Goal: Task Accomplishment & Management: Use online tool/utility

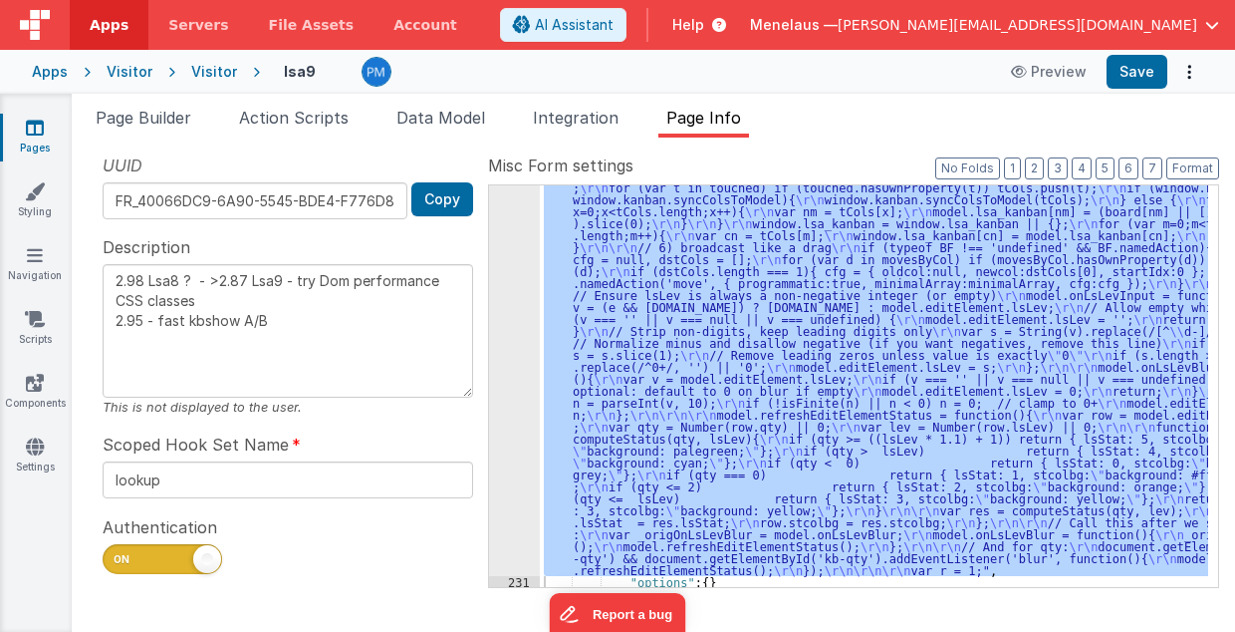
scroll to position [3363, 0]
drag, startPoint x: 152, startPoint y: 114, endPoint x: 193, endPoint y: 146, distance: 52.4
click at [152, 114] on span "Page Builder" at bounding box center [144, 118] width 96 height 20
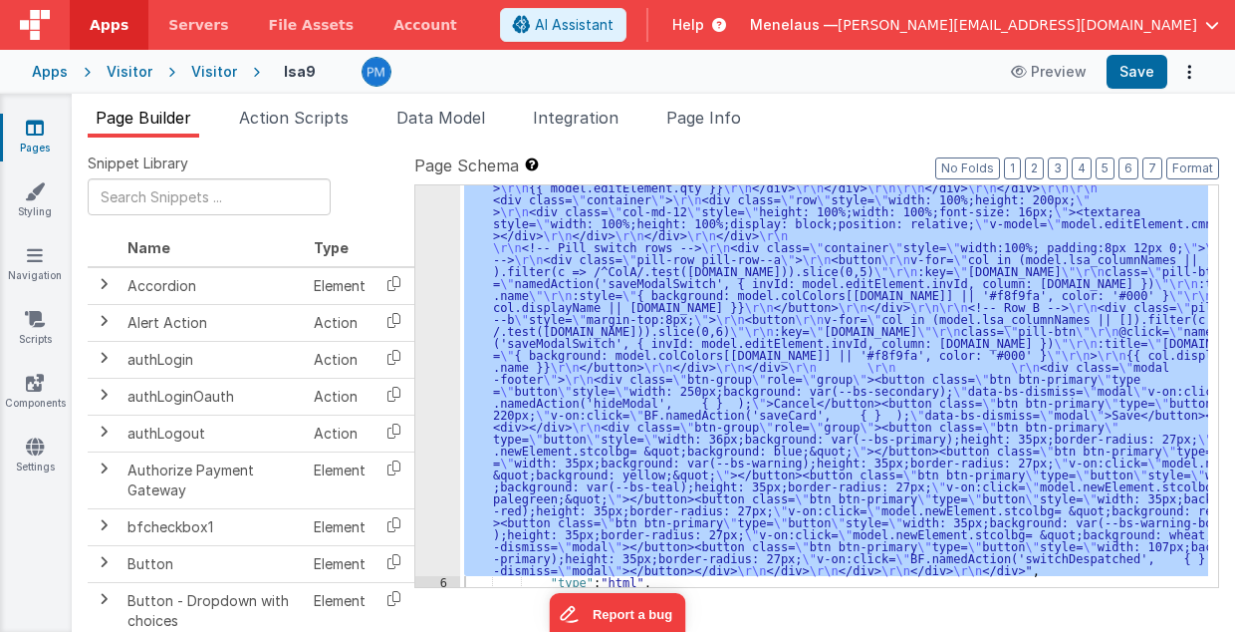
click at [426, 366] on div "5" at bounding box center [437, 14] width 45 height 1124
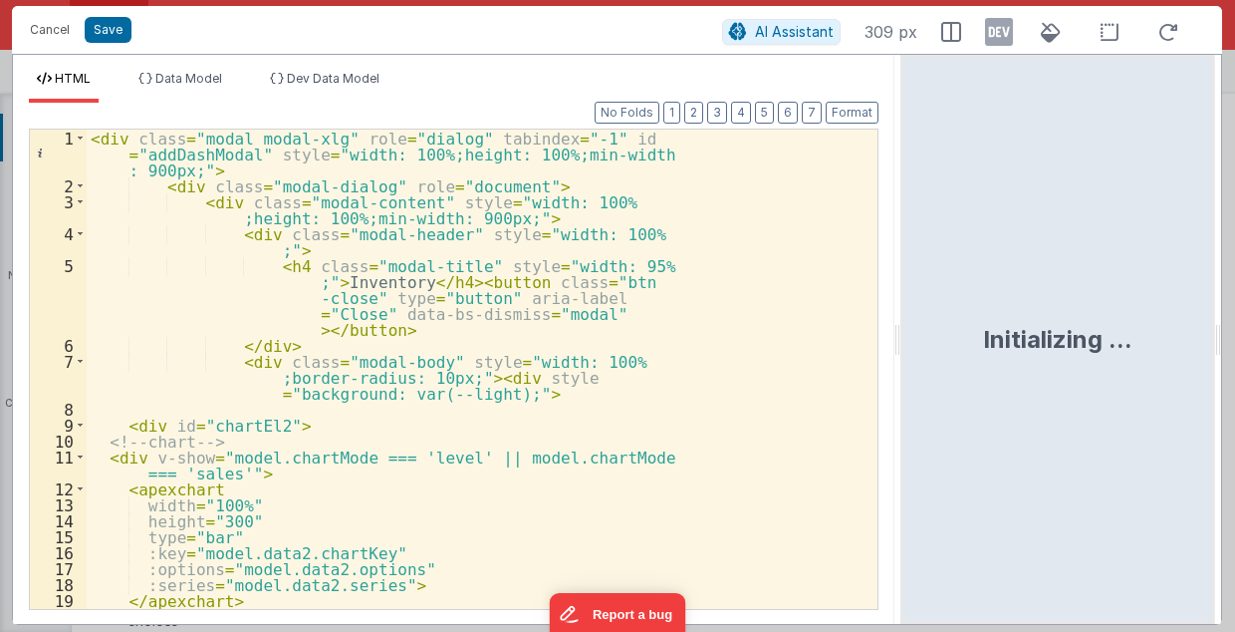
drag, startPoint x: 814, startPoint y: 345, endPoint x: 903, endPoint y: 345, distance: 88.7
click at [903, 345] on html "Cancel Save AI Assistant 309 px HTML Data Model Dev Data Model Format 7 6 5 4 3…" at bounding box center [617, 316] width 1235 height 632
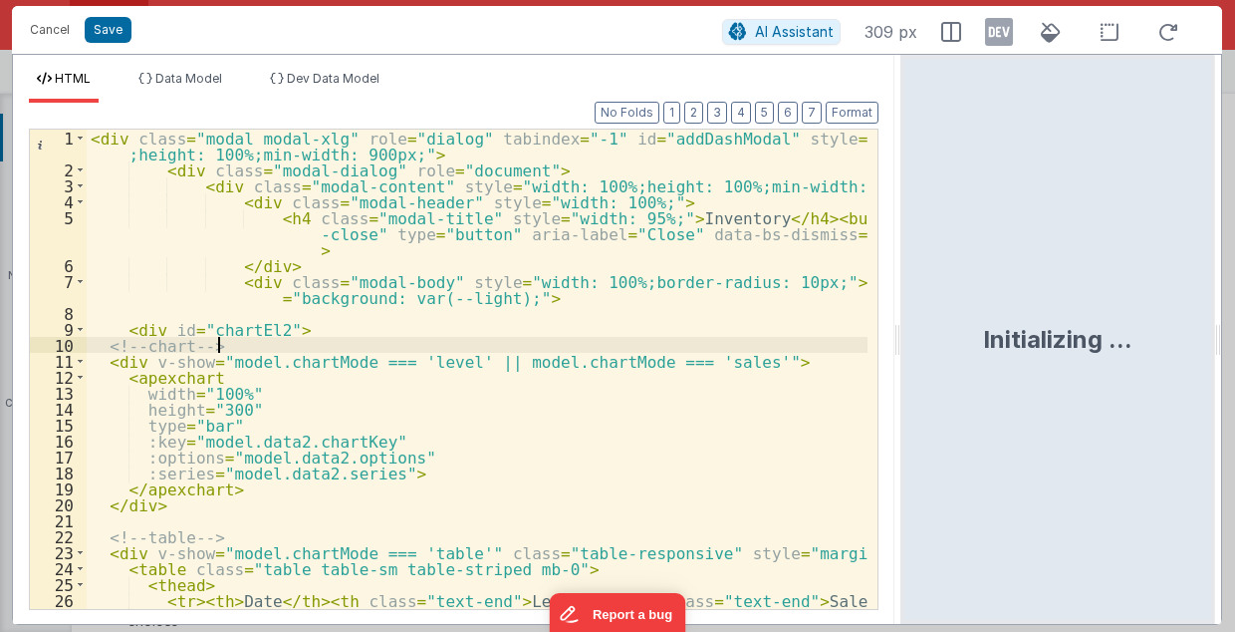
click at [765, 345] on div "< div class = "modal modal-xlg" role = "dialog" tabindex = "-1" id = "addDashMo…" at bounding box center [478, 394] width 782 height 529
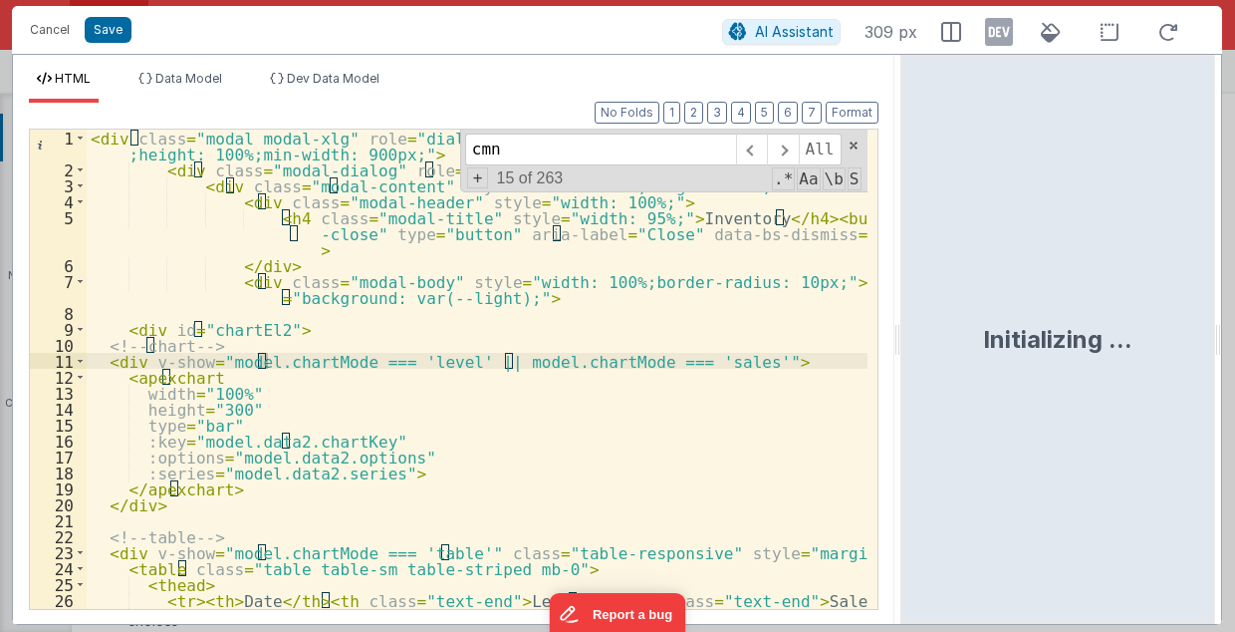
scroll to position [2341, 0]
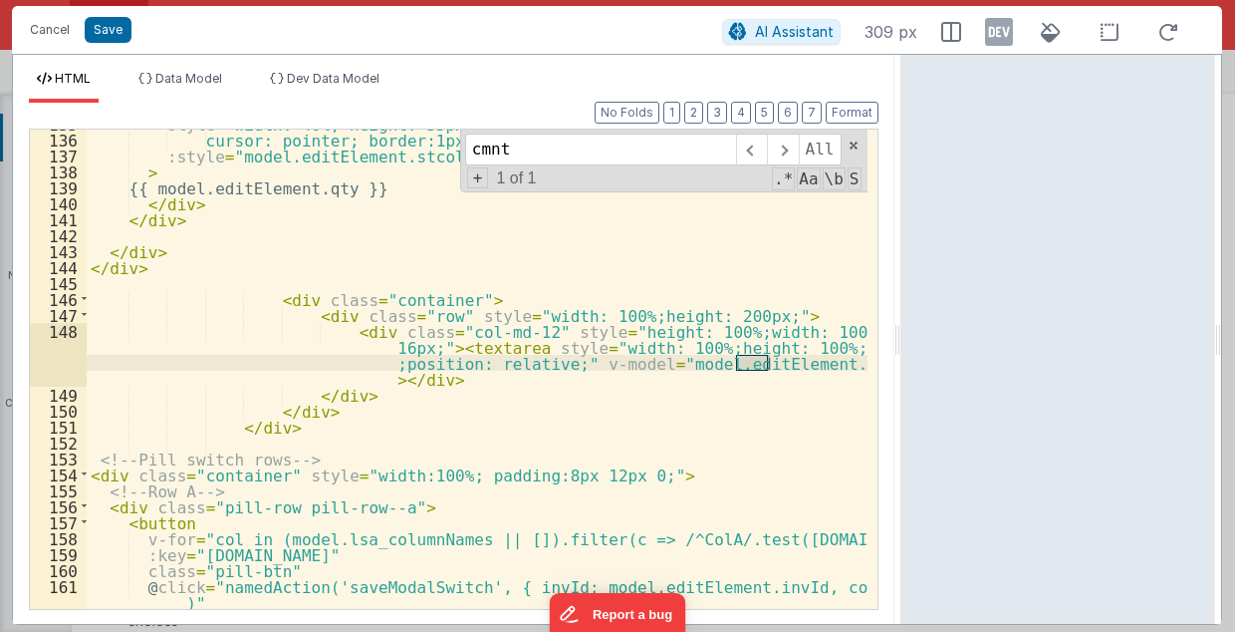
type input "cmnt"
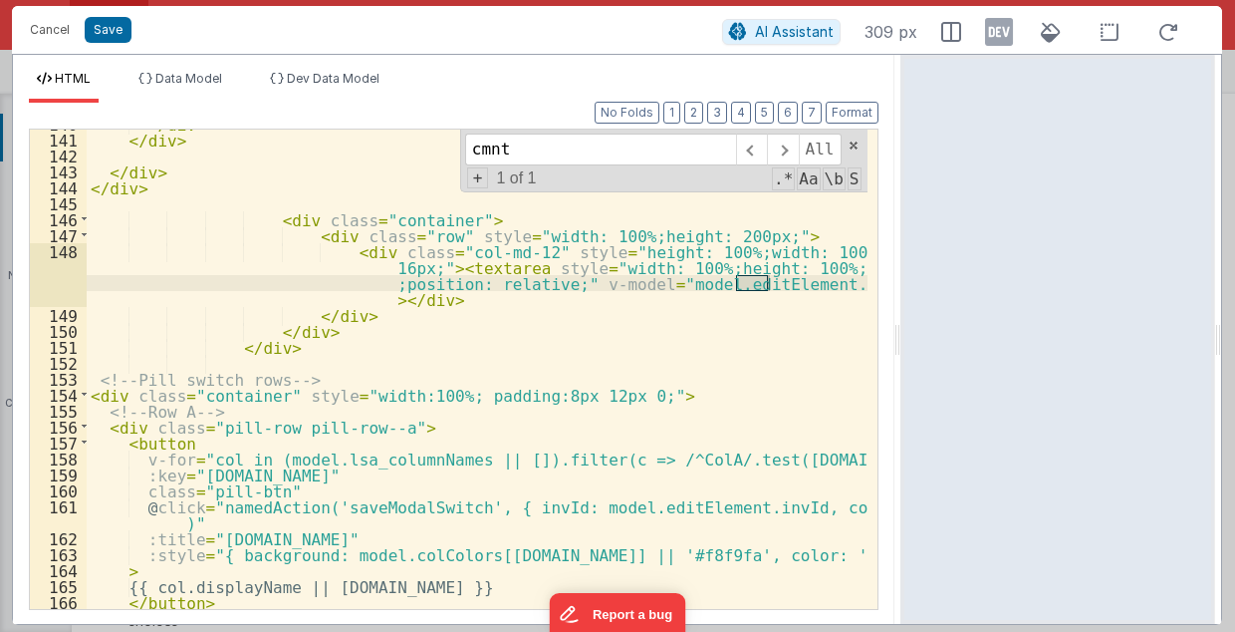
scroll to position [2580, 0]
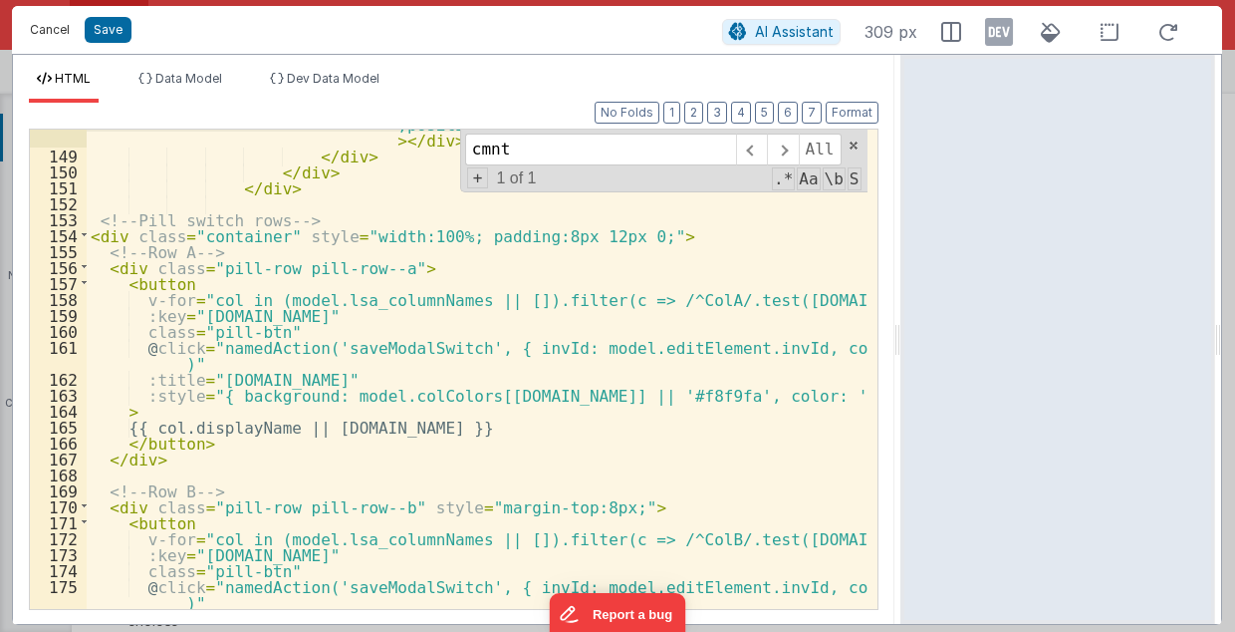
click at [31, 32] on button "Cancel" at bounding box center [50, 30] width 60 height 28
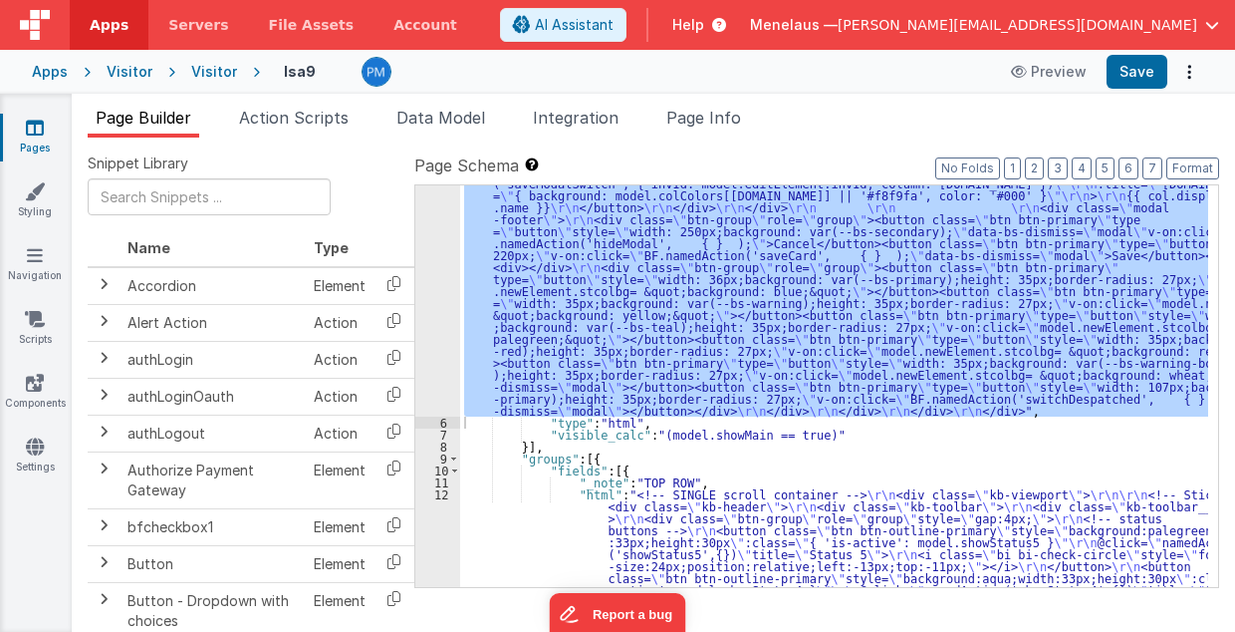
scroll to position [980, 0]
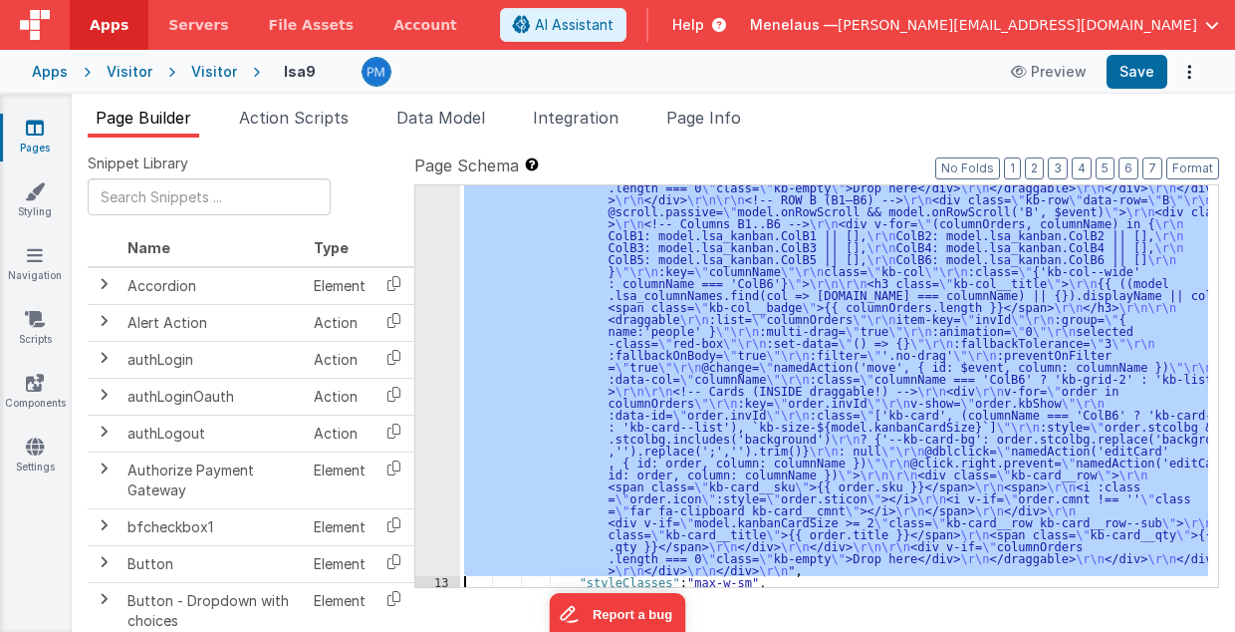
scroll to position [2323, 0]
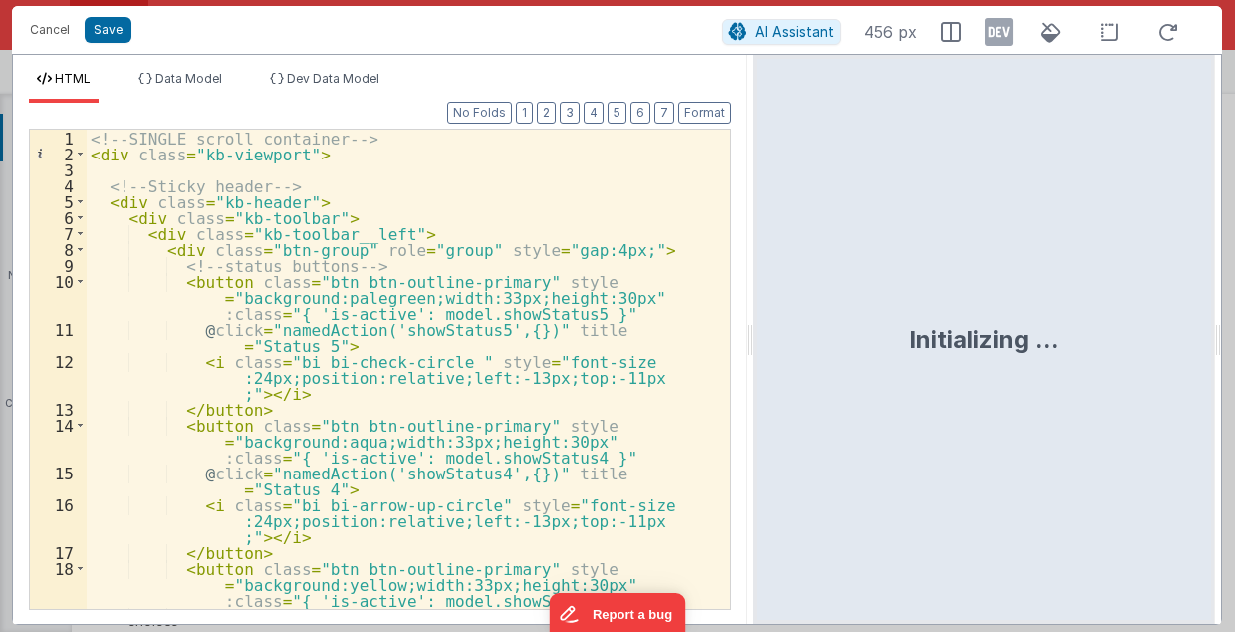
drag, startPoint x: 614, startPoint y: 345, endPoint x: 754, endPoint y: 343, distance: 140.5
click at [754, 343] on html "Cancel Save AI Assistant 456 px HTML Data Model Dev Data Model Format 7 6 5 4 3…" at bounding box center [617, 316] width 1235 height 632
click at [645, 361] on div "<!-- SINGLE scroll container --> < div class = "kb-viewport" > <!-- Sticky head…" at bounding box center [404, 394] width 634 height 529
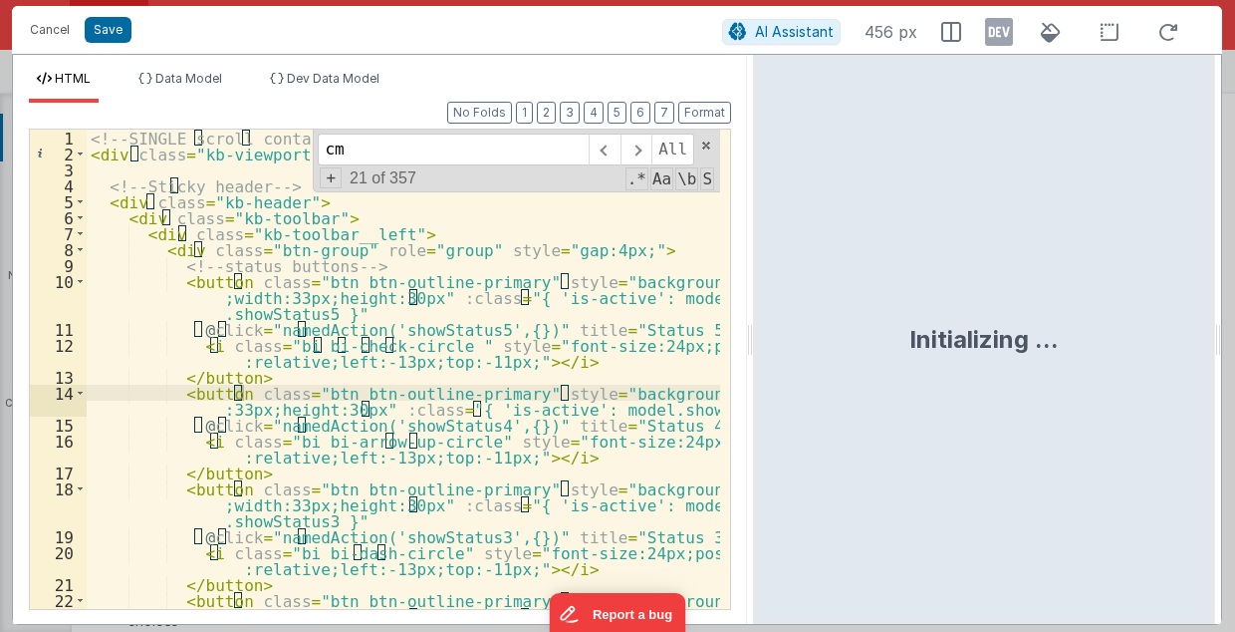
scroll to position [2740, 0]
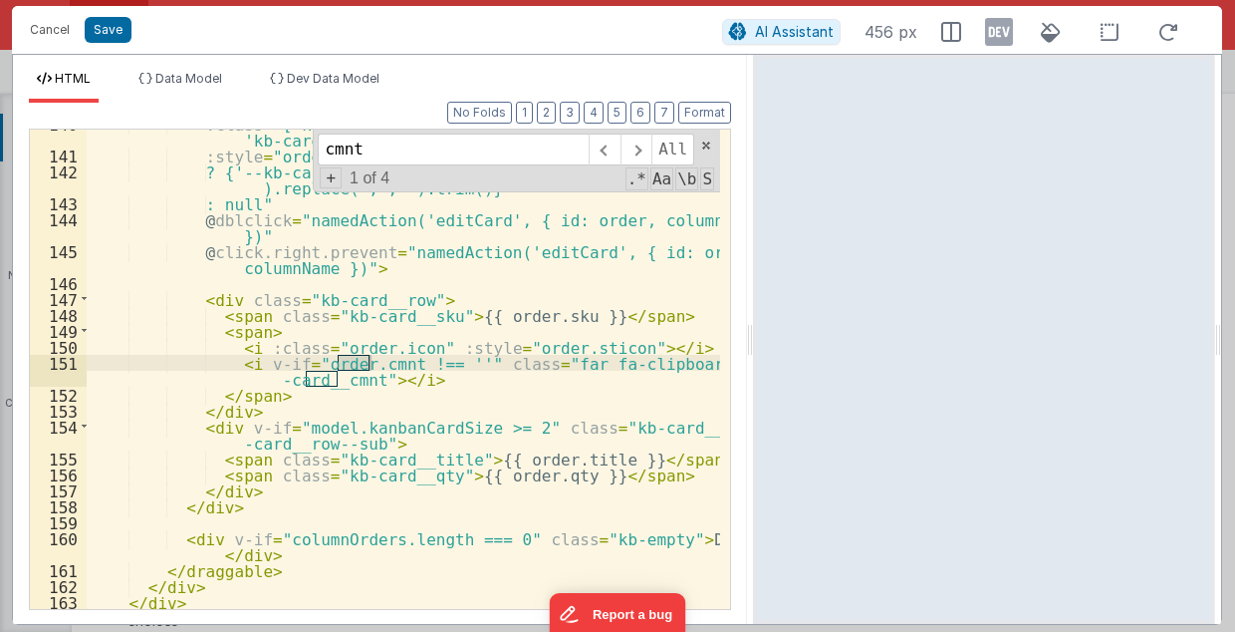
type input "cmnt"
drag, startPoint x: 498, startPoint y: 362, endPoint x: 623, endPoint y: 362, distance: 124.5
click at [623, 362] on div ":class = "['kb-card', (columnName === 'ColA1' ? 'kb-card--grid' : 'kb-card--lis…" at bounding box center [404, 380] width 635 height 529
click at [53, 30] on button "Cancel" at bounding box center [50, 30] width 60 height 28
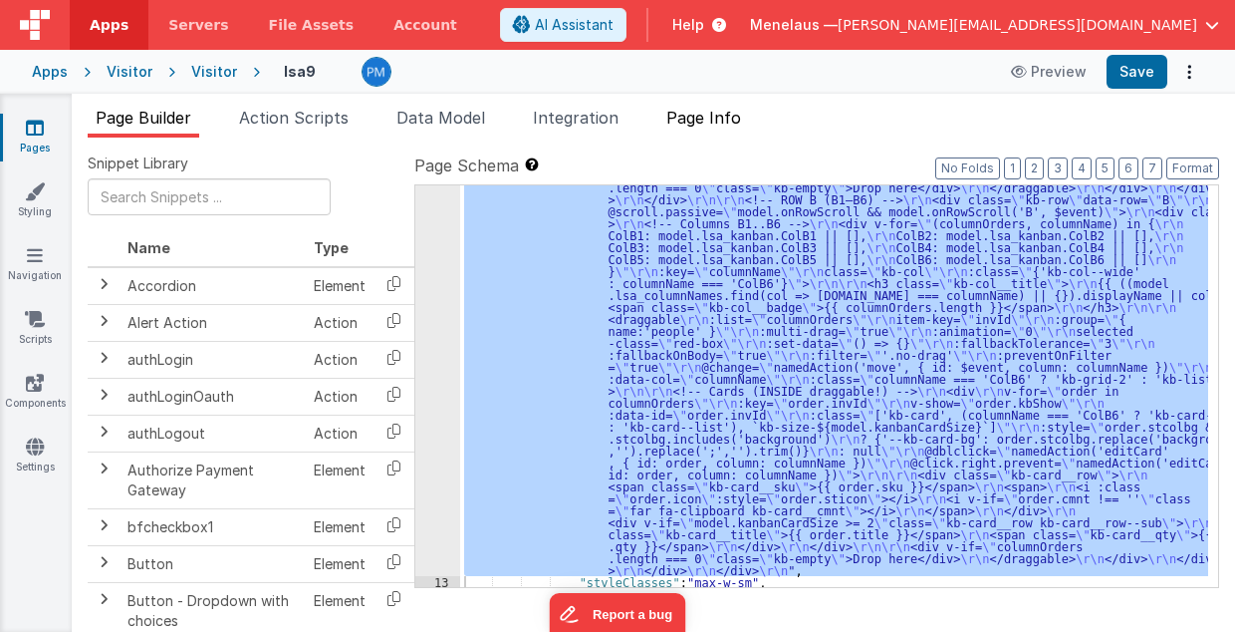
click at [701, 114] on span "Page Info" at bounding box center [703, 118] width 75 height 20
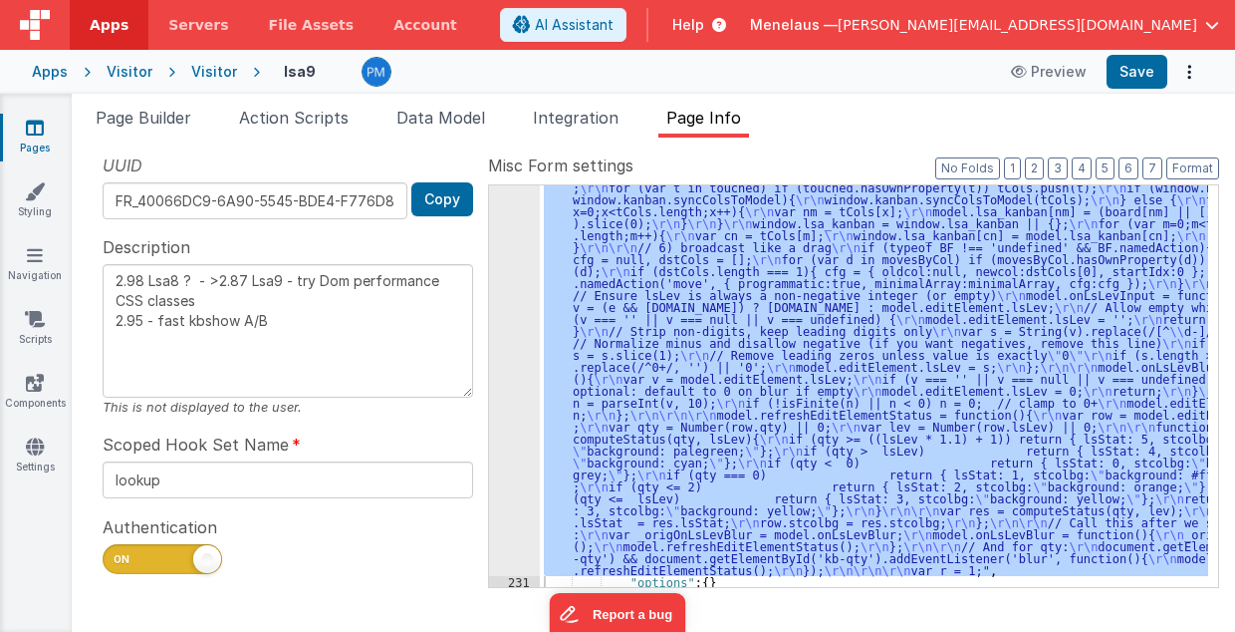
click at [789, 378] on div ""function" : "// kanbanSetup (ES5/BF-safe with one debug switch for ALL functio…" at bounding box center [874, 385] width 668 height 401
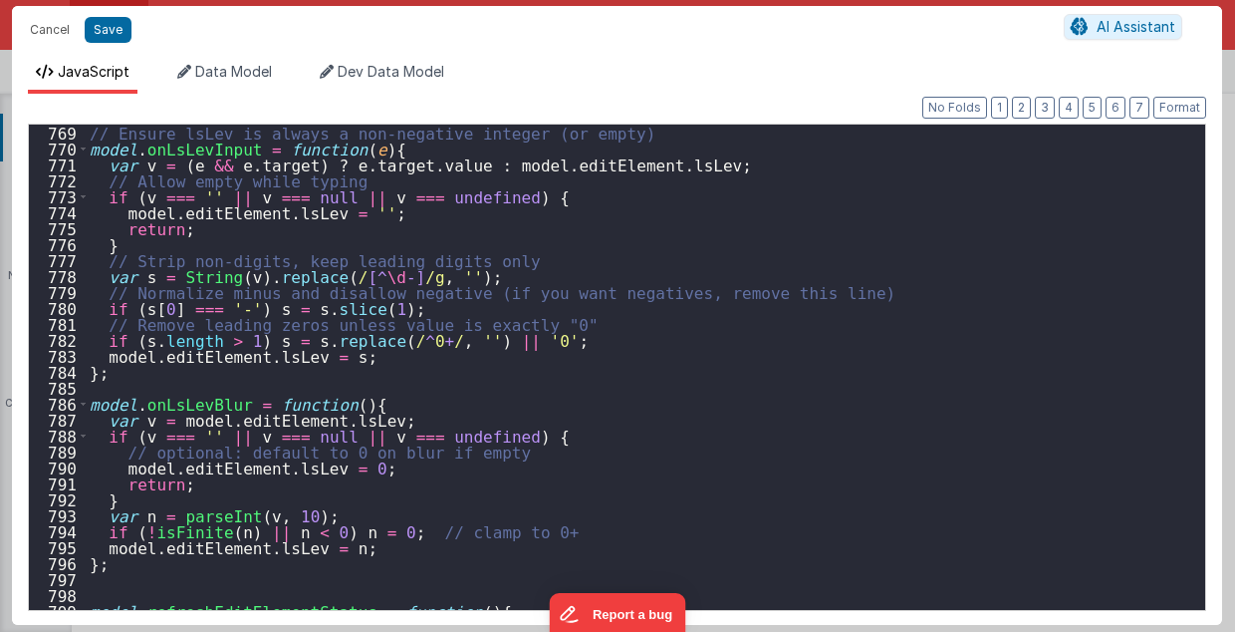
scroll to position [12775, 0]
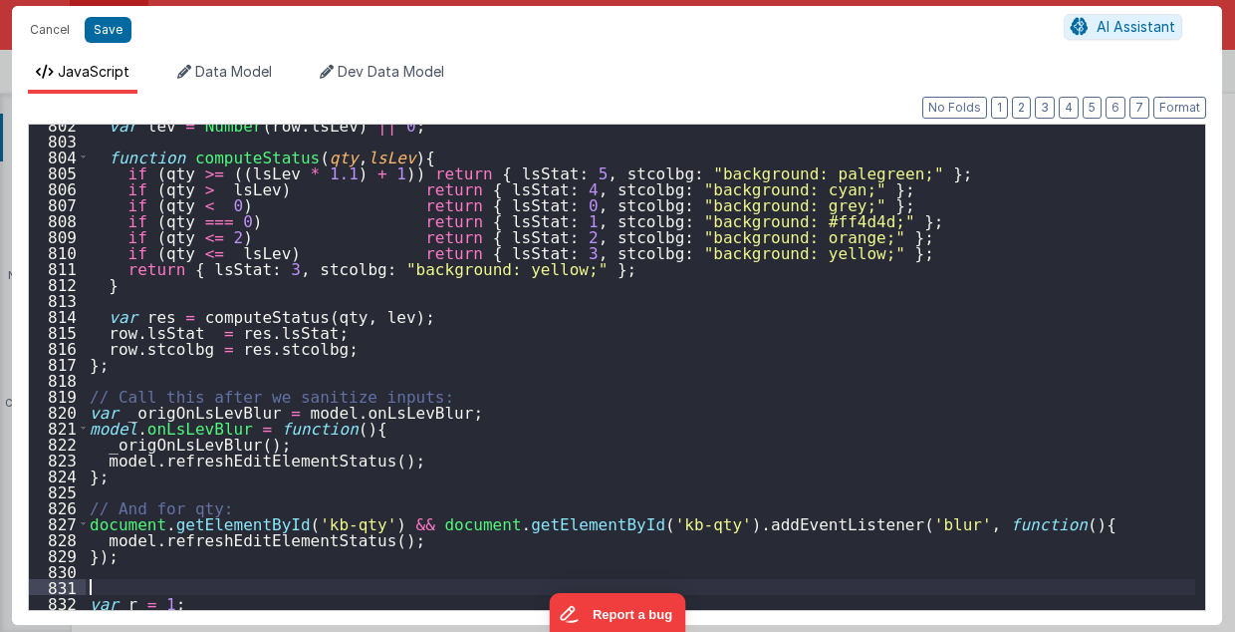
click at [92, 582] on div "var lev = Number ( row . lsLev ) || 0 ; function computeStatus ( qty , lsLev ) …" at bounding box center [641, 376] width 1111 height 518
paste textarea
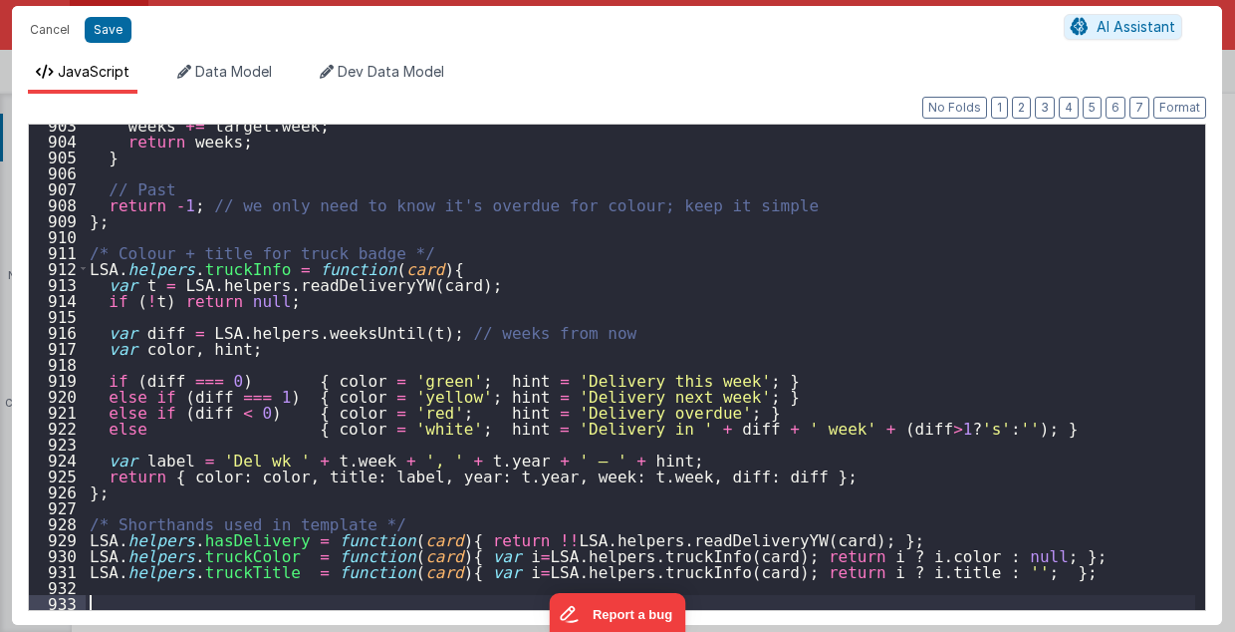
scroll to position [14385, 0]
type textarea "2.98 Lsa8 ? - >2.87 Lsa9 - try Dom performance CSS classes 2.95 - fast kbshow A…"
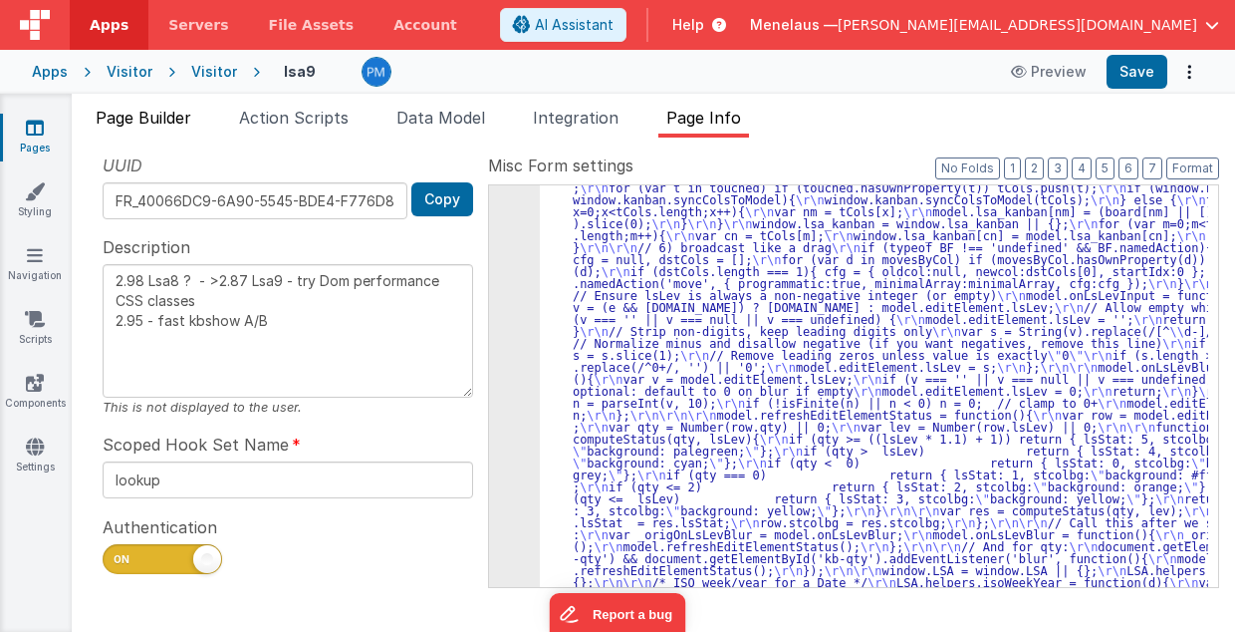
click at [179, 115] on span "Page Builder" at bounding box center [144, 118] width 96 height 20
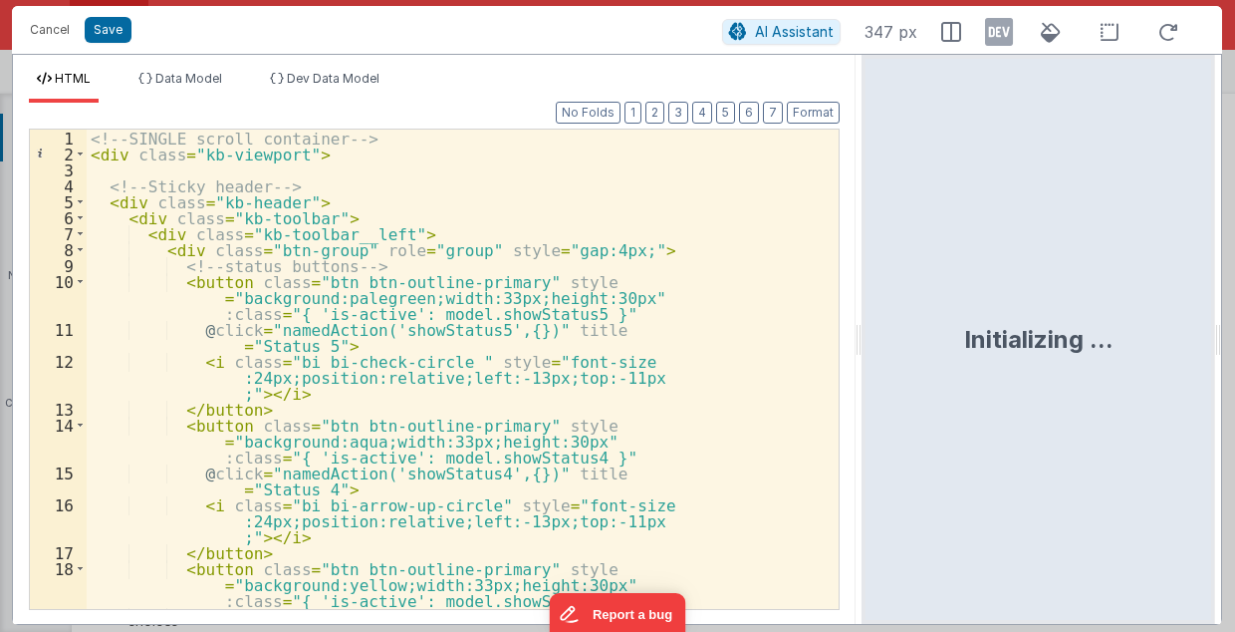
drag, startPoint x: 612, startPoint y: 349, endPoint x: 864, endPoint y: 340, distance: 252.2
click at [864, 340] on html "Cancel Save AI Assistant 347 px HTML Data Model Dev Data Model Format 7 6 5 4 3…" at bounding box center [617, 316] width 1235 height 632
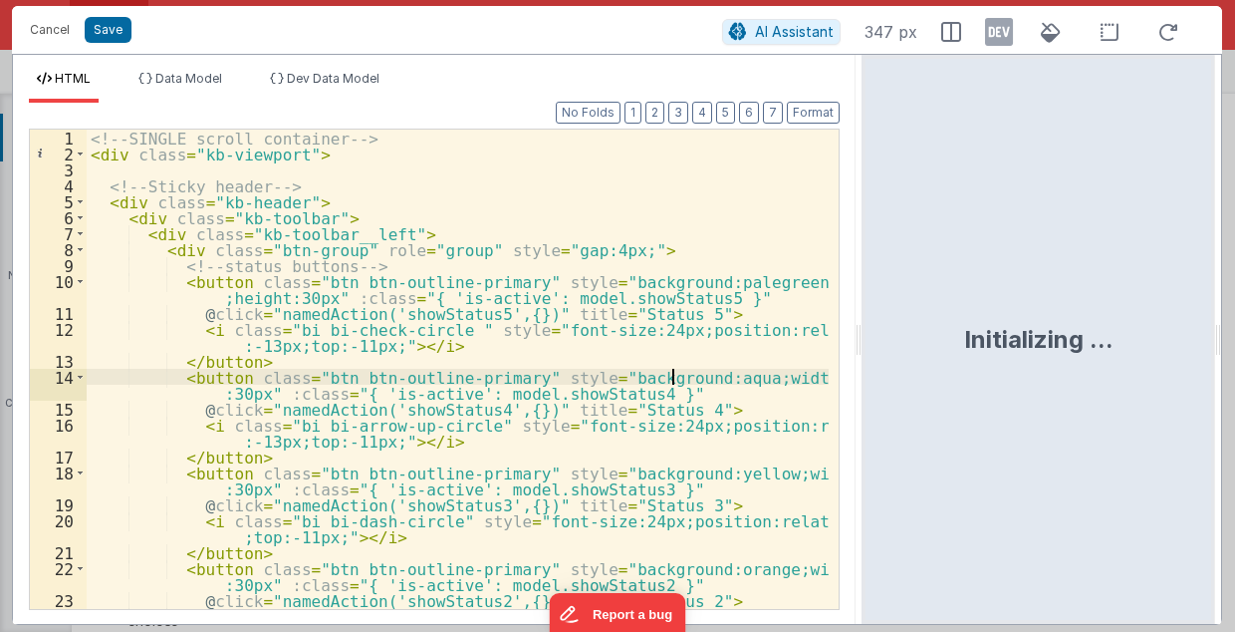
click at [673, 383] on div "<!-- SINGLE scroll container --> < div class = "kb-viewport" > <!-- Sticky head…" at bounding box center [458, 394] width 743 height 529
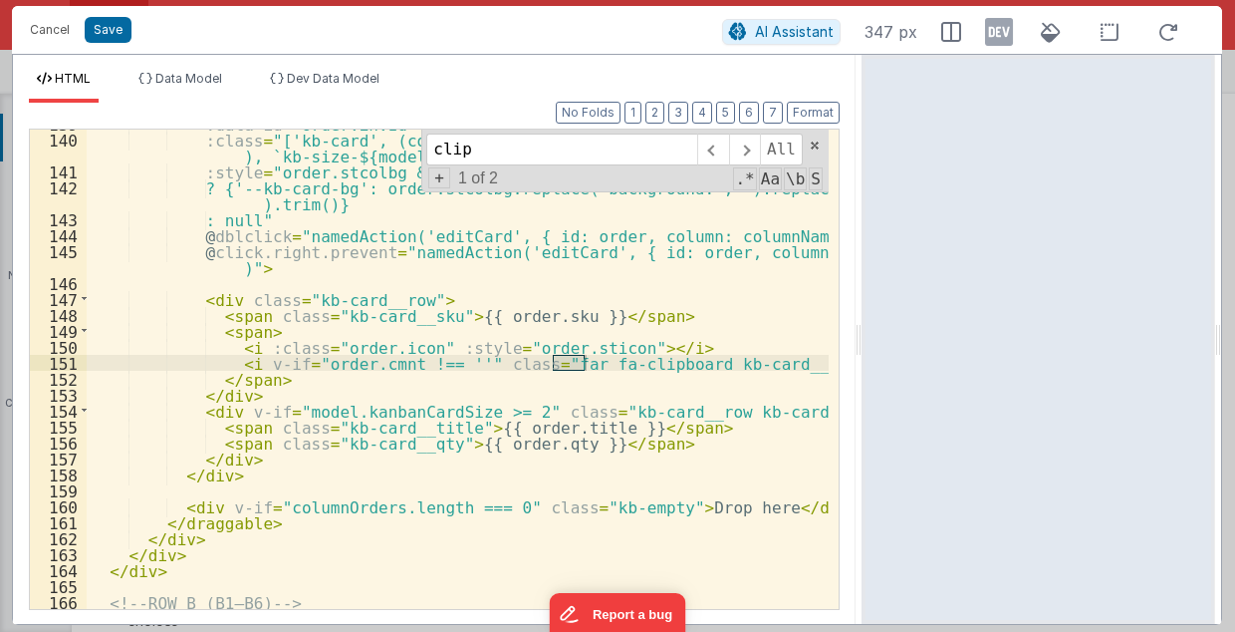
scroll to position [2660, 0]
type input "clip"
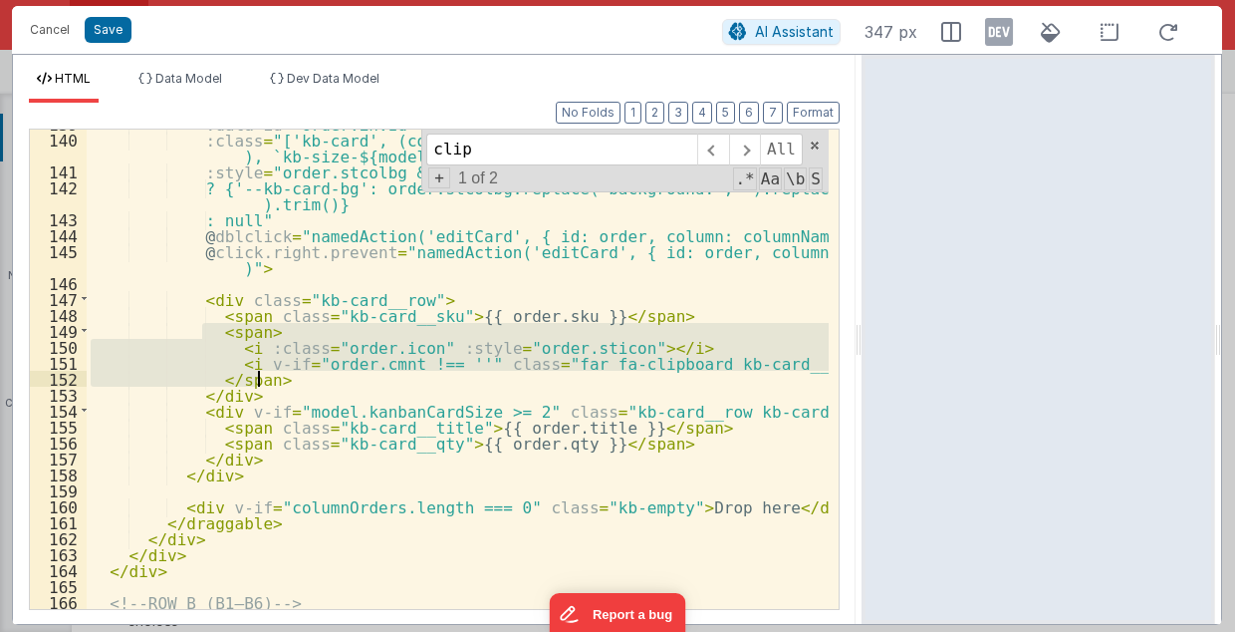
drag, startPoint x: 202, startPoint y: 327, endPoint x: 261, endPoint y: 375, distance: 75.8
click at [261, 375] on div ":data-id = "order.invId" :class = "['kb-card', (columnName === 'ColA1' ? 'kb-ca…" at bounding box center [458, 372] width 743 height 513
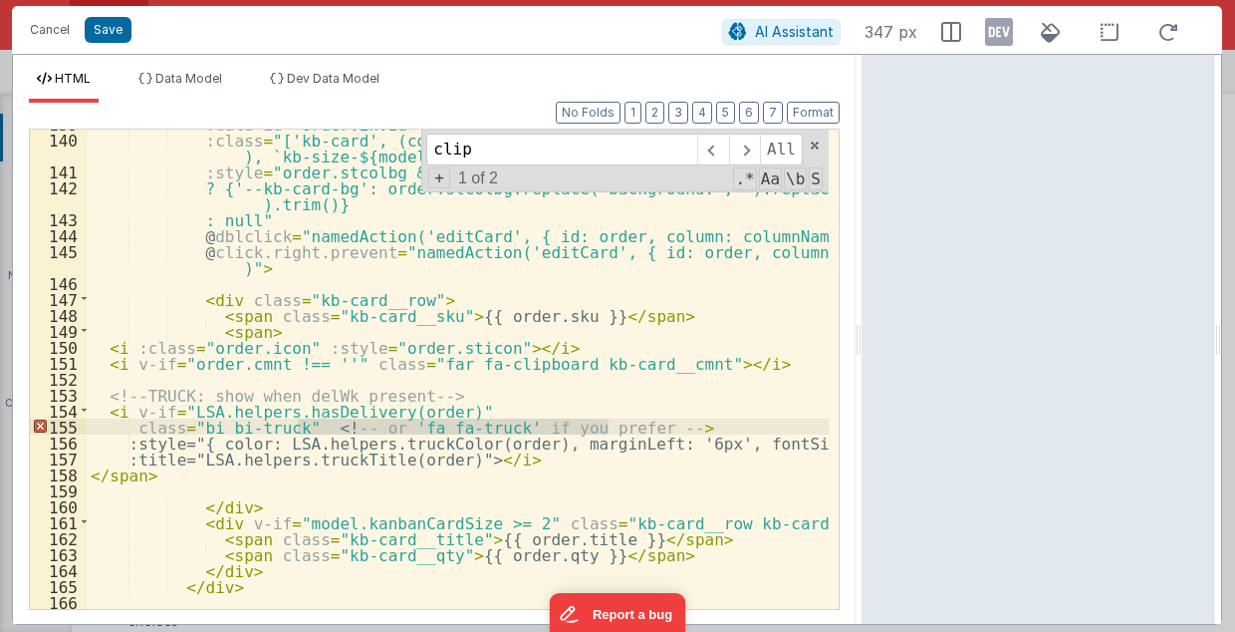
drag, startPoint x: 299, startPoint y: 424, endPoint x: 620, endPoint y: 430, distance: 320.8
click at [620, 430] on div ":data-id = "order.invId" :class = "['kb-card', (columnName === 'ColA1' ? 'kb-ca…" at bounding box center [458, 372] width 743 height 513
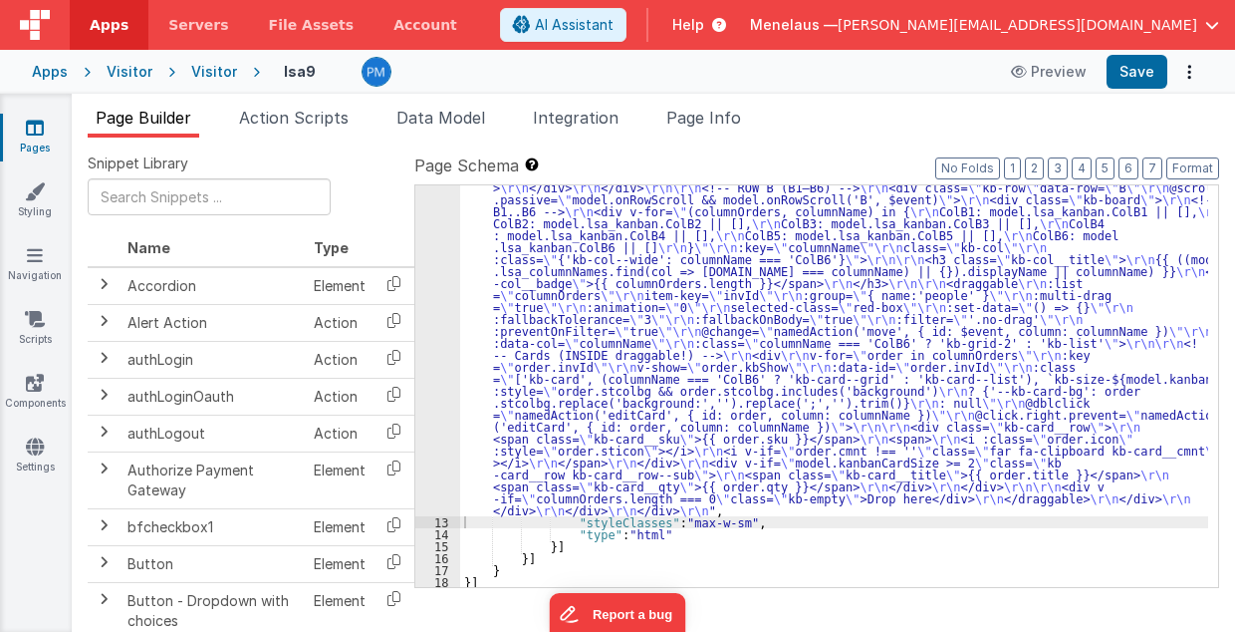
scroll to position [2204, 0]
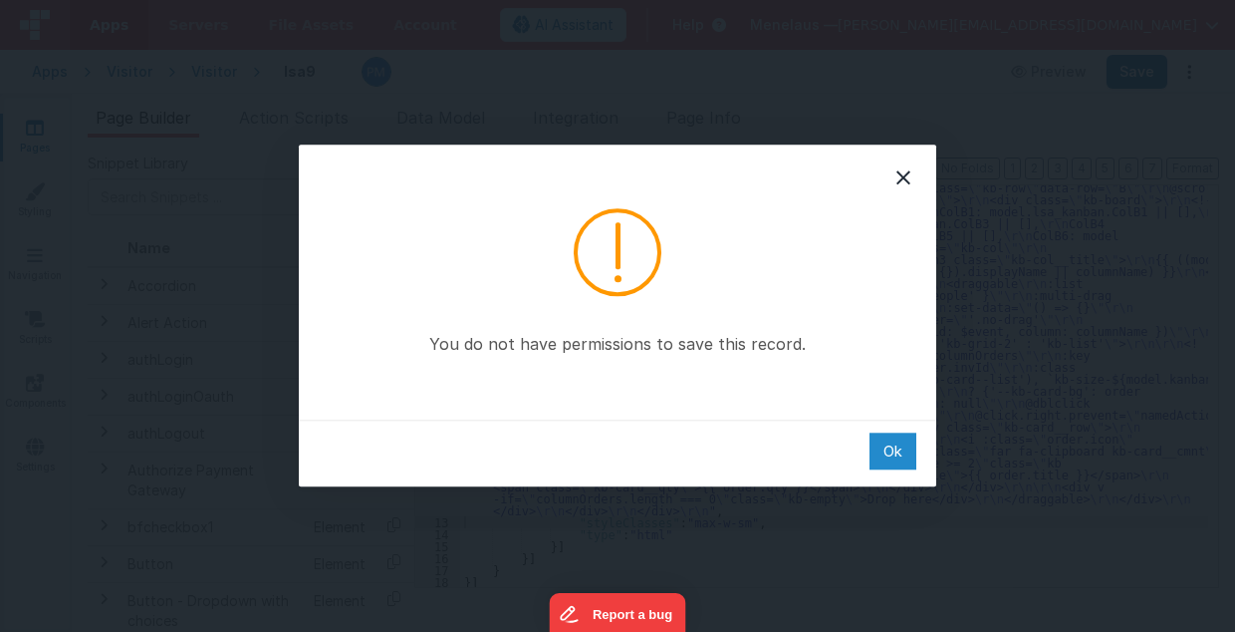
click at [894, 449] on div "Ok" at bounding box center [893, 450] width 47 height 37
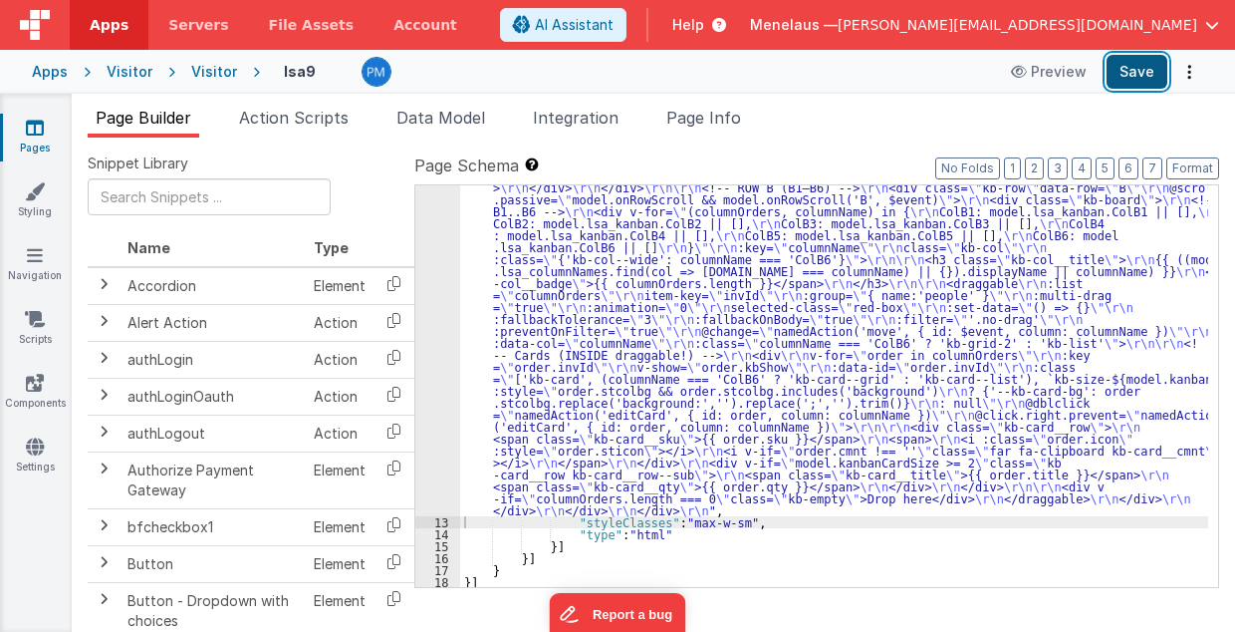
click at [1134, 70] on button "Save" at bounding box center [1137, 72] width 61 height 34
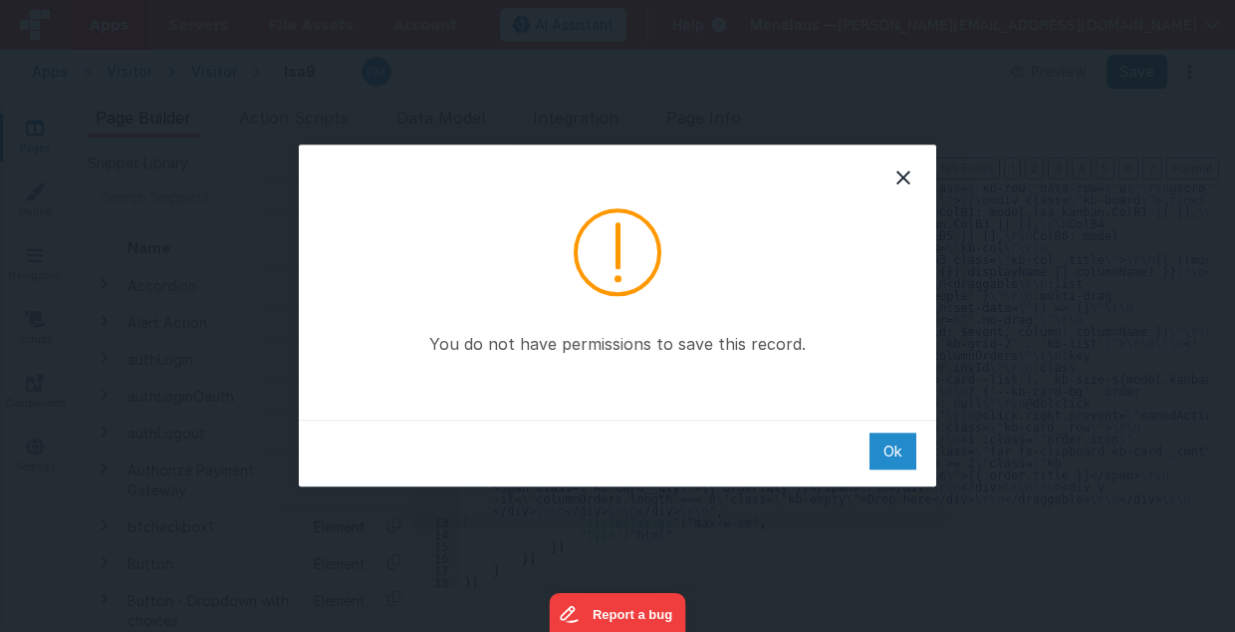
click at [897, 454] on div "Ok" at bounding box center [893, 450] width 47 height 37
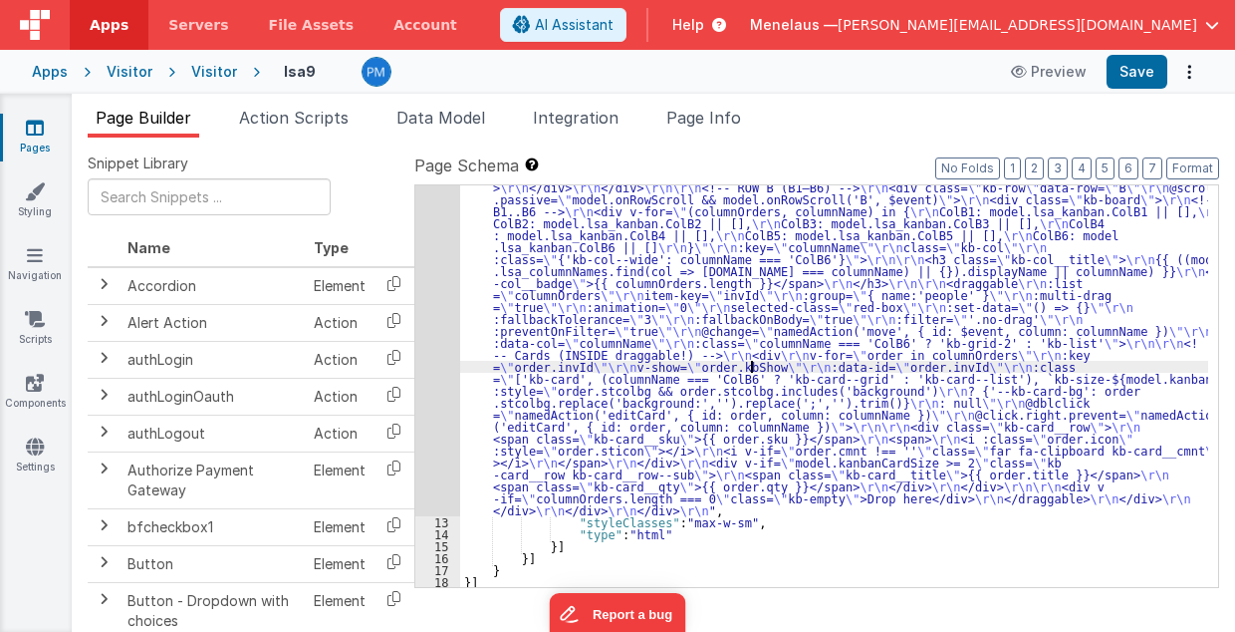
click at [751, 371] on div ""html" : "<!-- SINGLE scroll container --> \r\n <div class= \" kb-viewport \" >…" at bounding box center [834, 78] width 749 height 1706
click at [1135, 69] on button "Save" at bounding box center [1137, 72] width 61 height 34
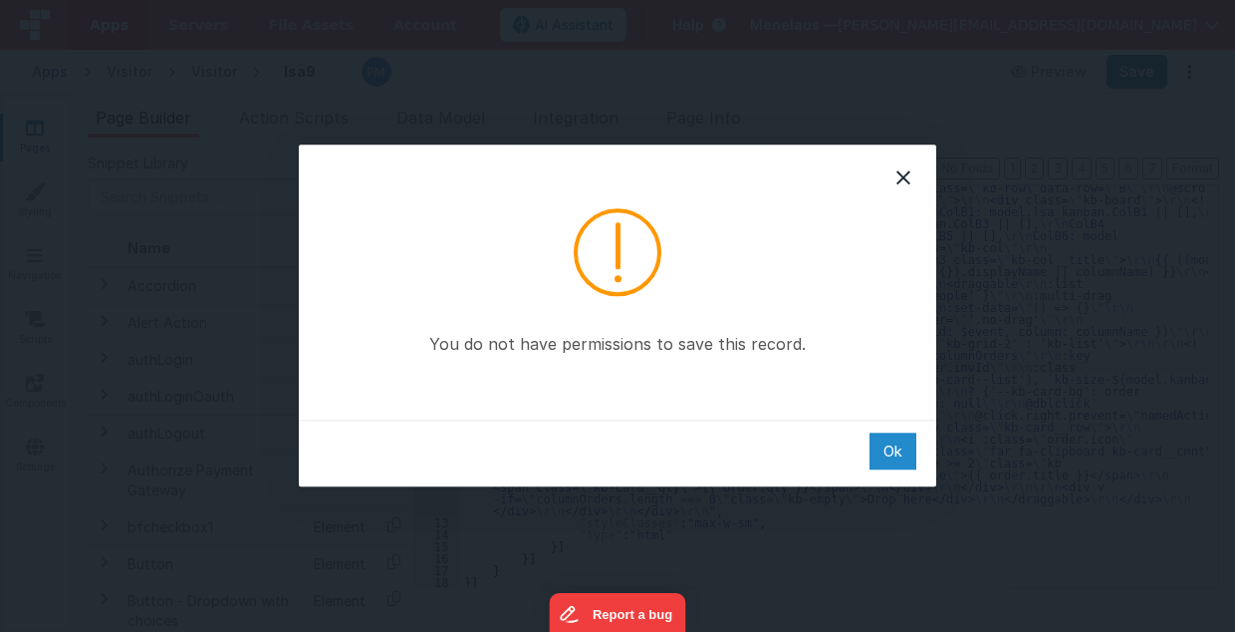
click at [907, 455] on div "Ok" at bounding box center [893, 450] width 47 height 37
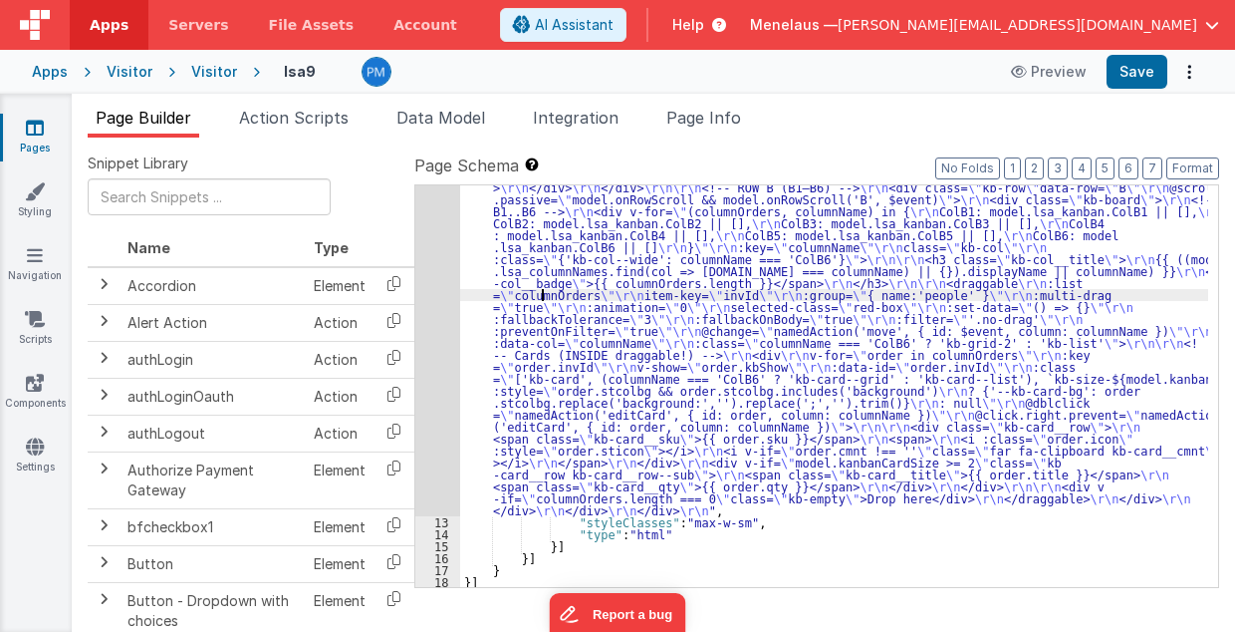
click at [541, 290] on div ""html" : "<!-- SINGLE scroll container --> \r\n <div class= \" kb-viewport \" >…" at bounding box center [834, 78] width 749 height 1706
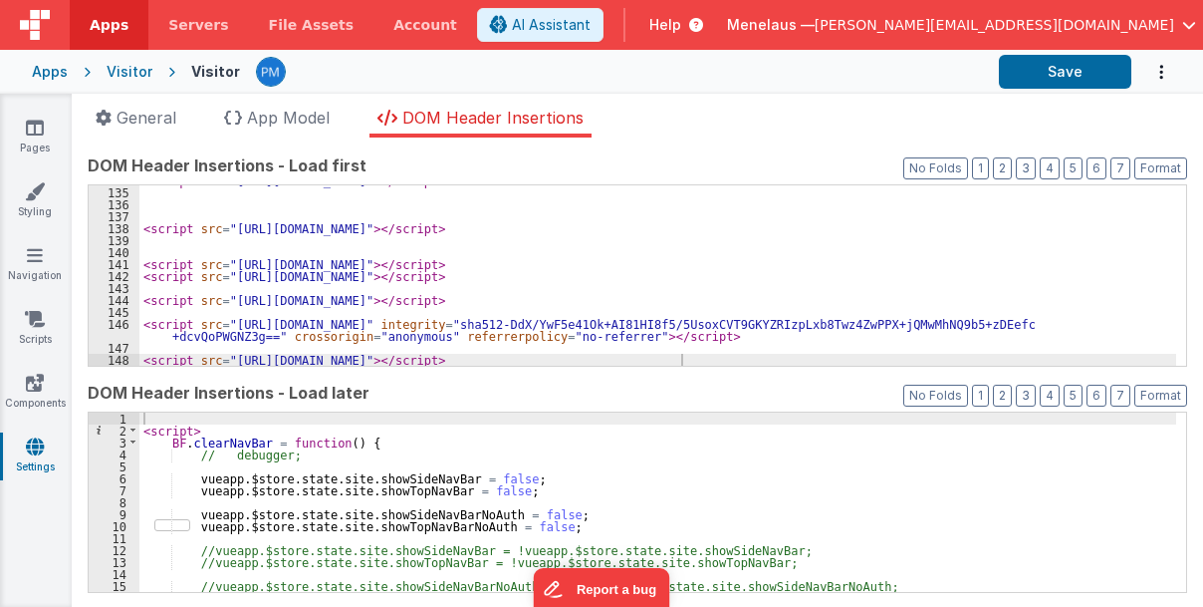
scroll to position [1767, 0]
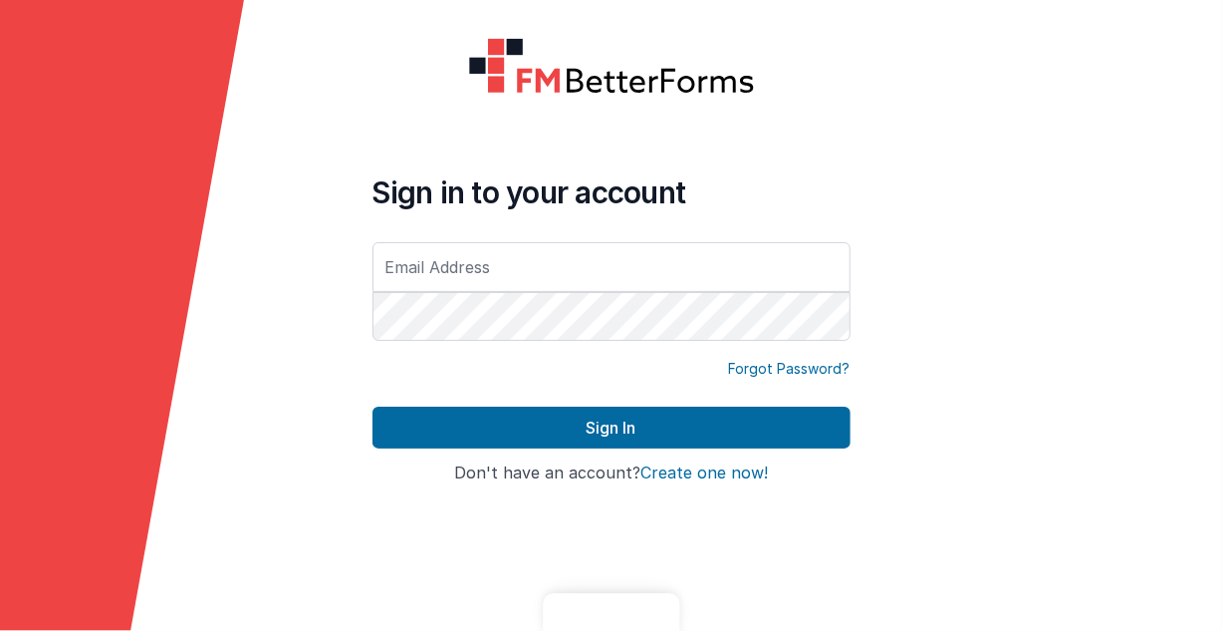
type input "[PERSON_NAME][EMAIL_ADDRESS][DOMAIN_NAME]"
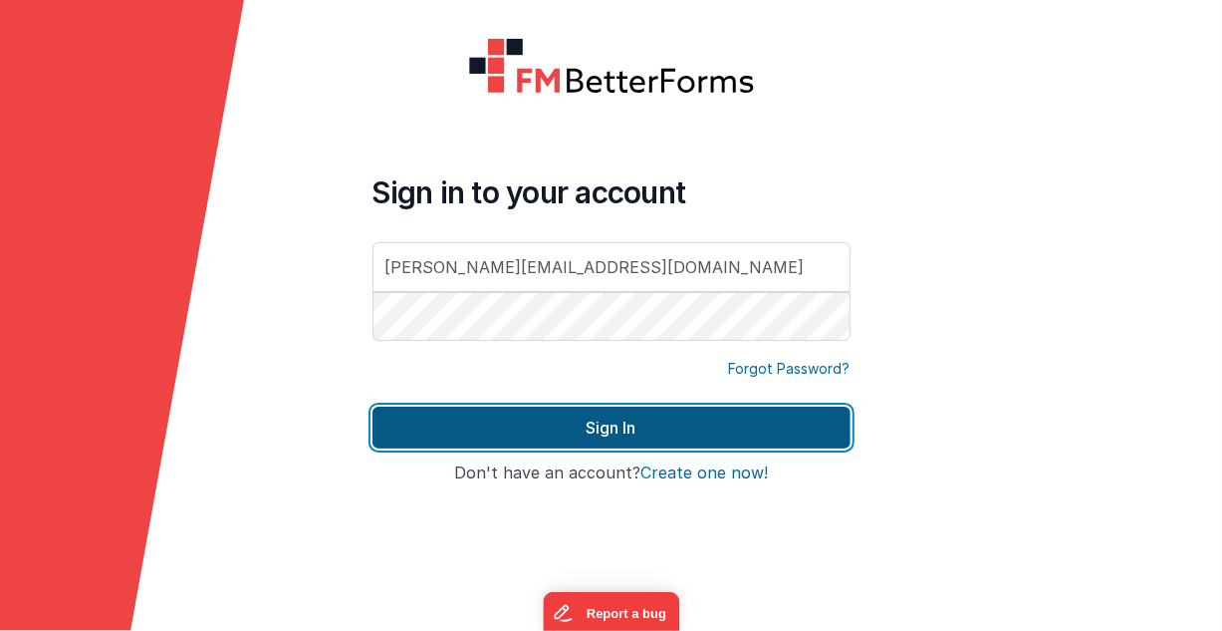
click at [626, 433] on button "Sign In" at bounding box center [612, 427] width 478 height 42
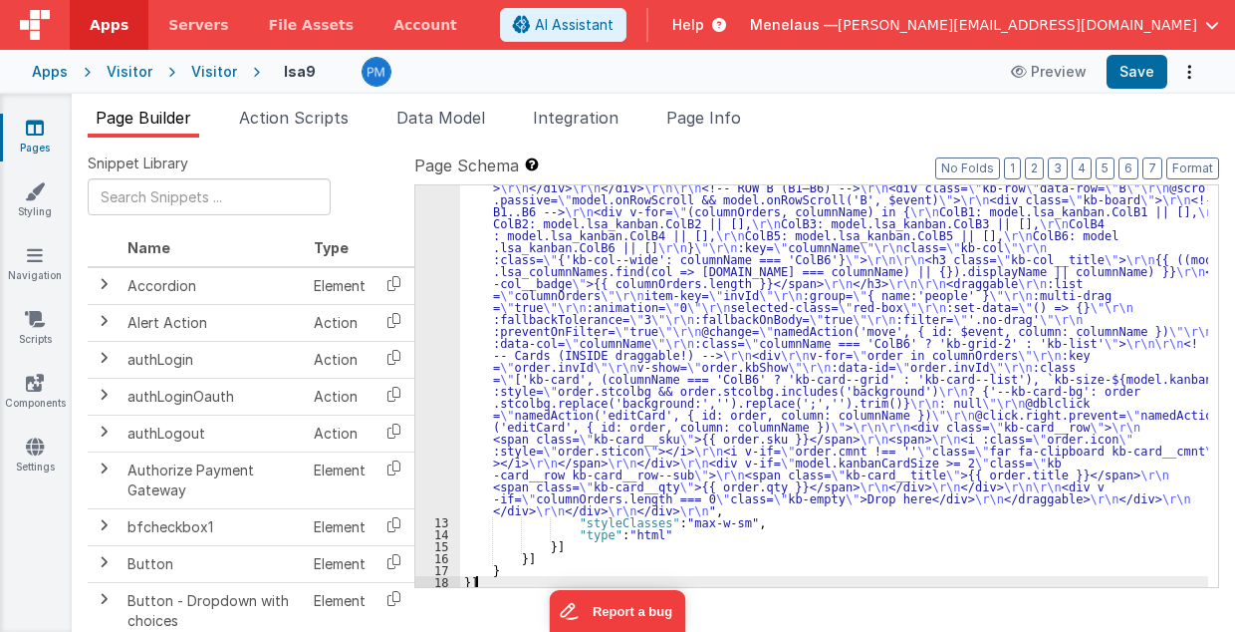
scroll to position [2204, 0]
click at [709, 120] on span "Page Info" at bounding box center [703, 118] width 75 height 20
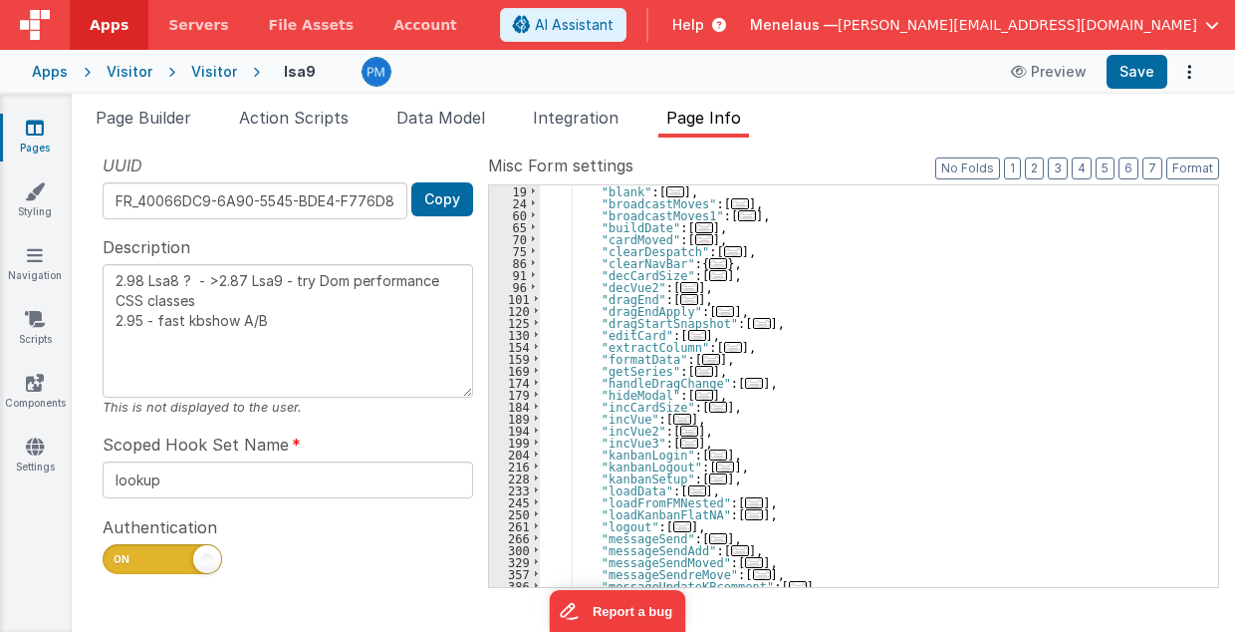
scroll to position [120, 0]
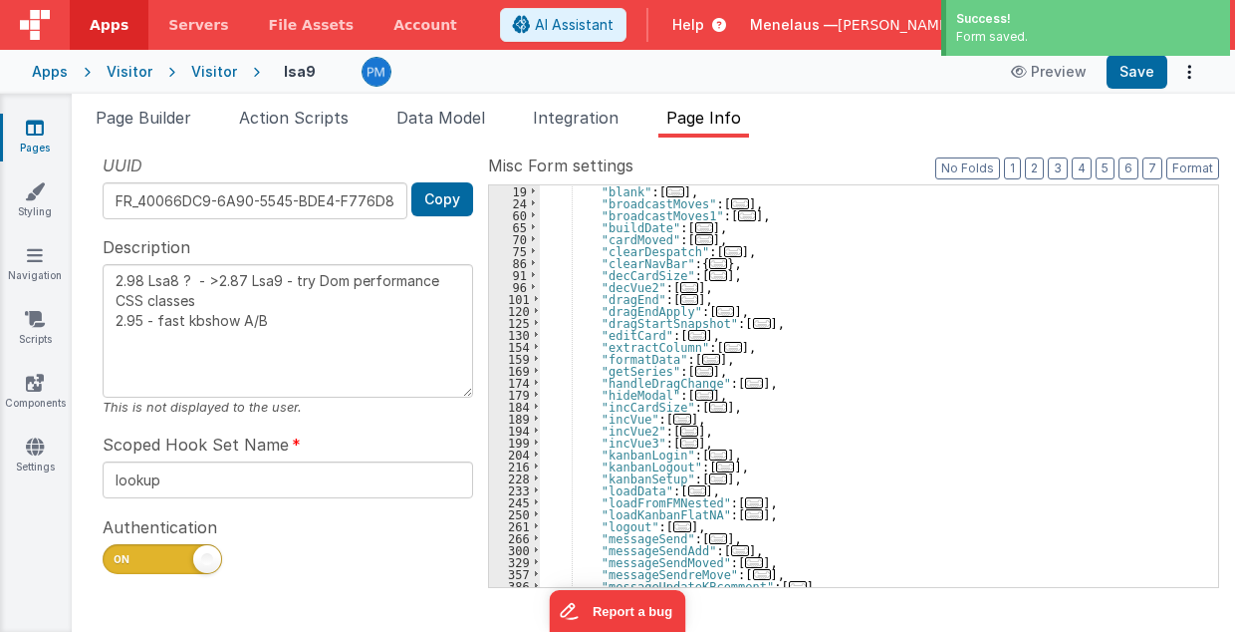
click at [709, 477] on span "..." at bounding box center [718, 478] width 18 height 11
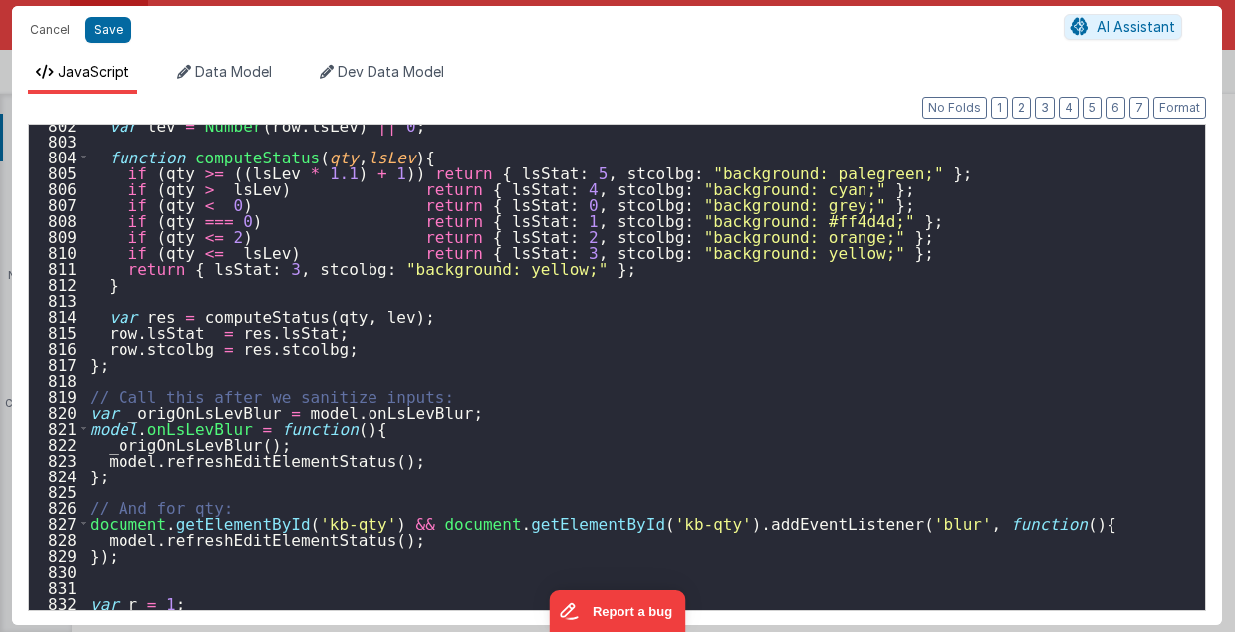
scroll to position [12775, 0]
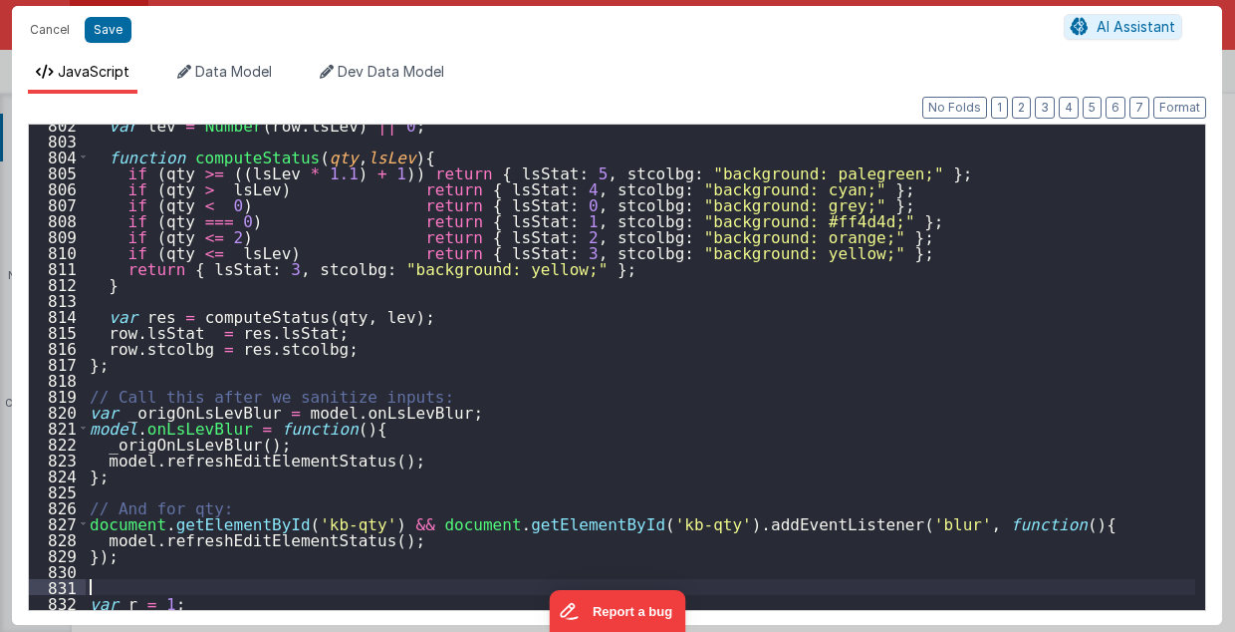
click at [101, 581] on div "var lev = Number ( row . lsLev ) || 0 ; function computeStatus ( qty , lsLev ) …" at bounding box center [641, 376] width 1111 height 518
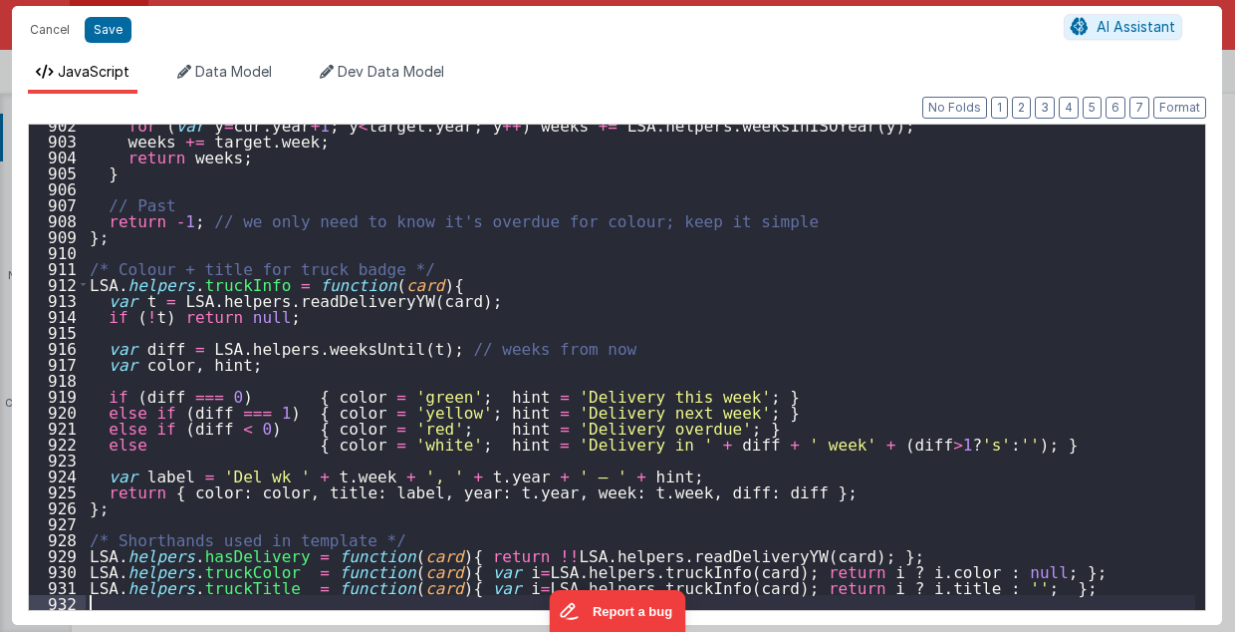
scroll to position [14369, 0]
type textarea "2.98 Lsa8 ? - >2.87 Lsa9 - try Dom performance CSS classes 2.95 - fast kbshow A…"
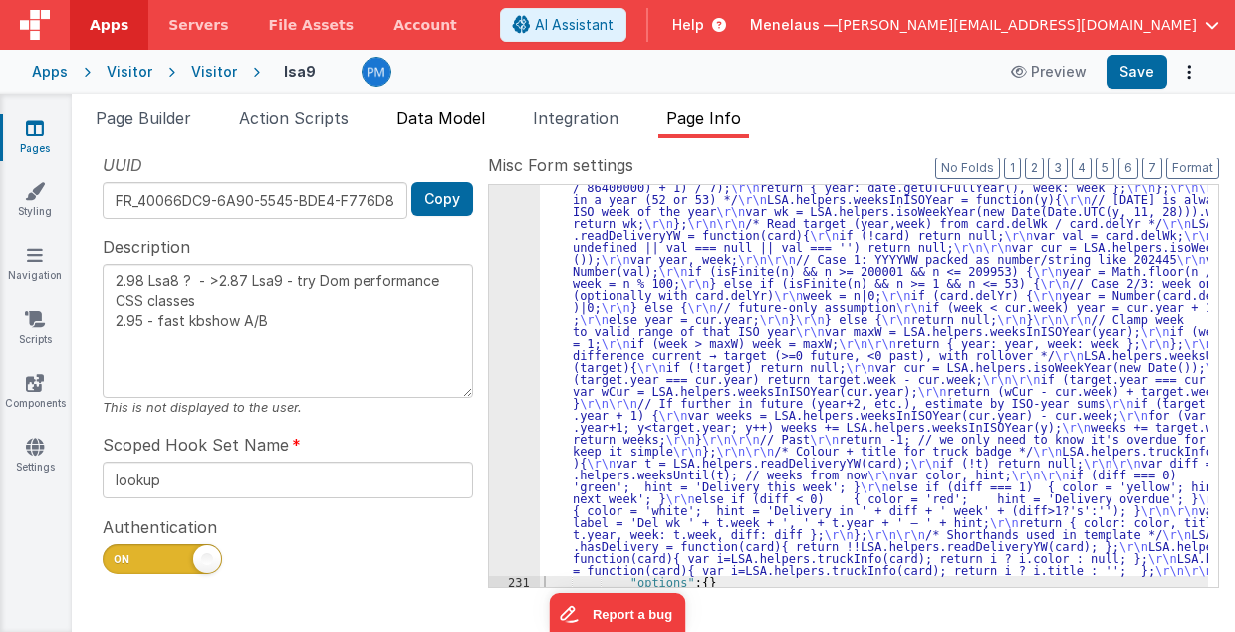
click at [450, 115] on span "Data Model" at bounding box center [440, 118] width 89 height 20
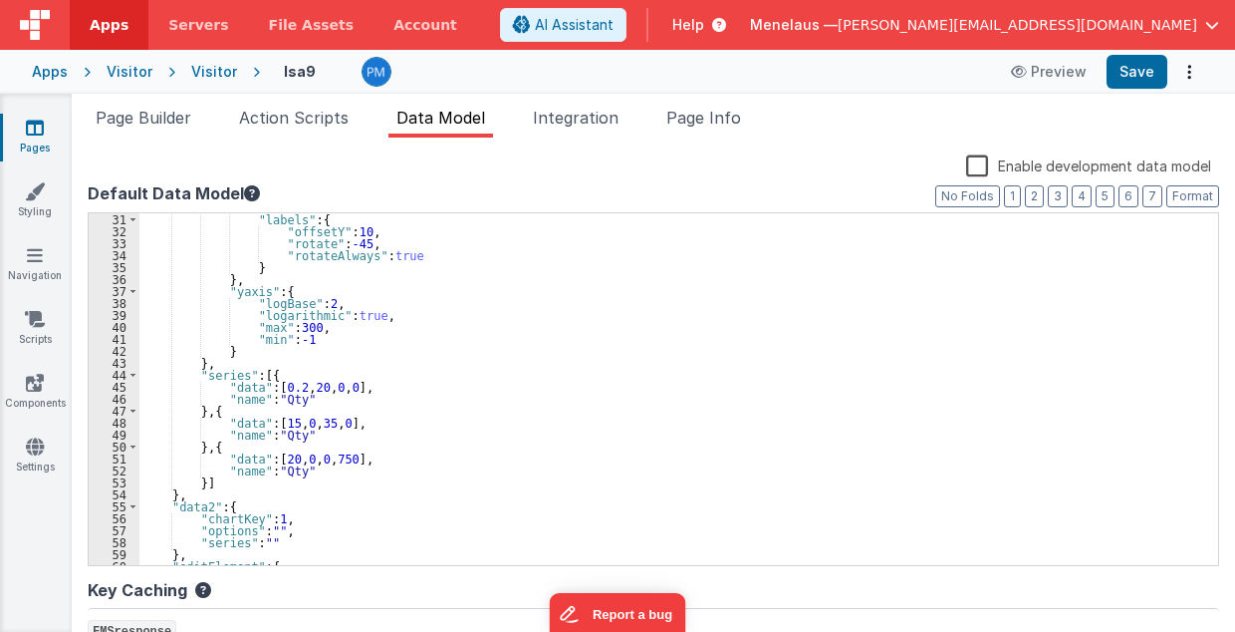
scroll to position [518, 0]
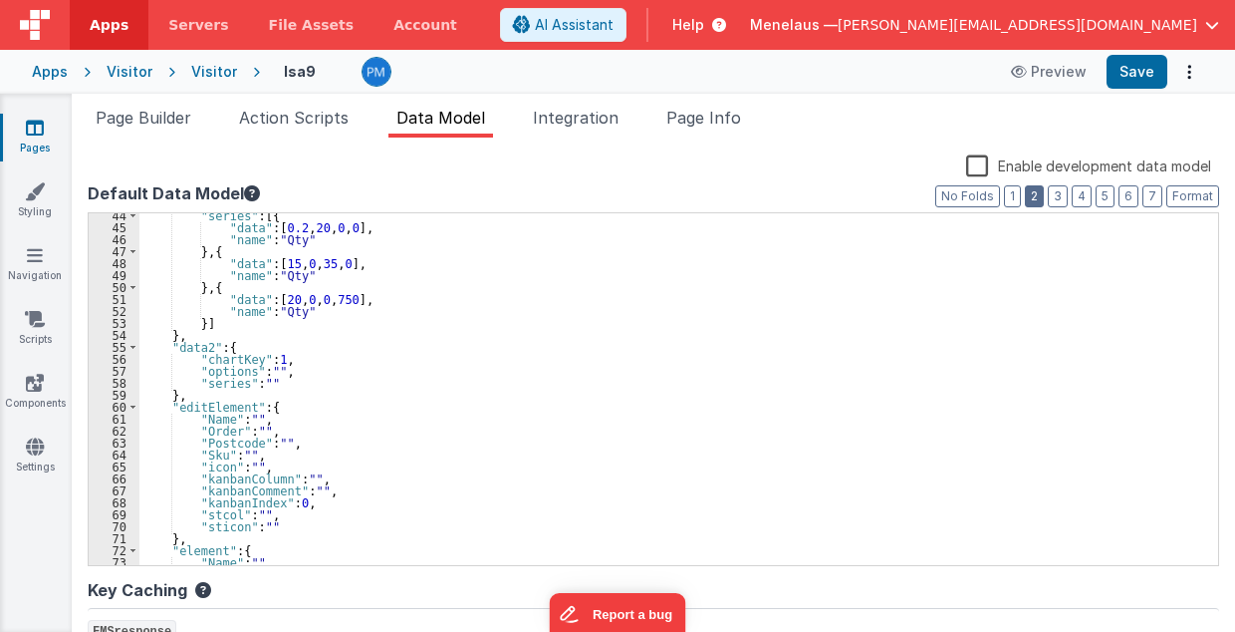
click at [1037, 193] on button "2" at bounding box center [1034, 196] width 19 height 22
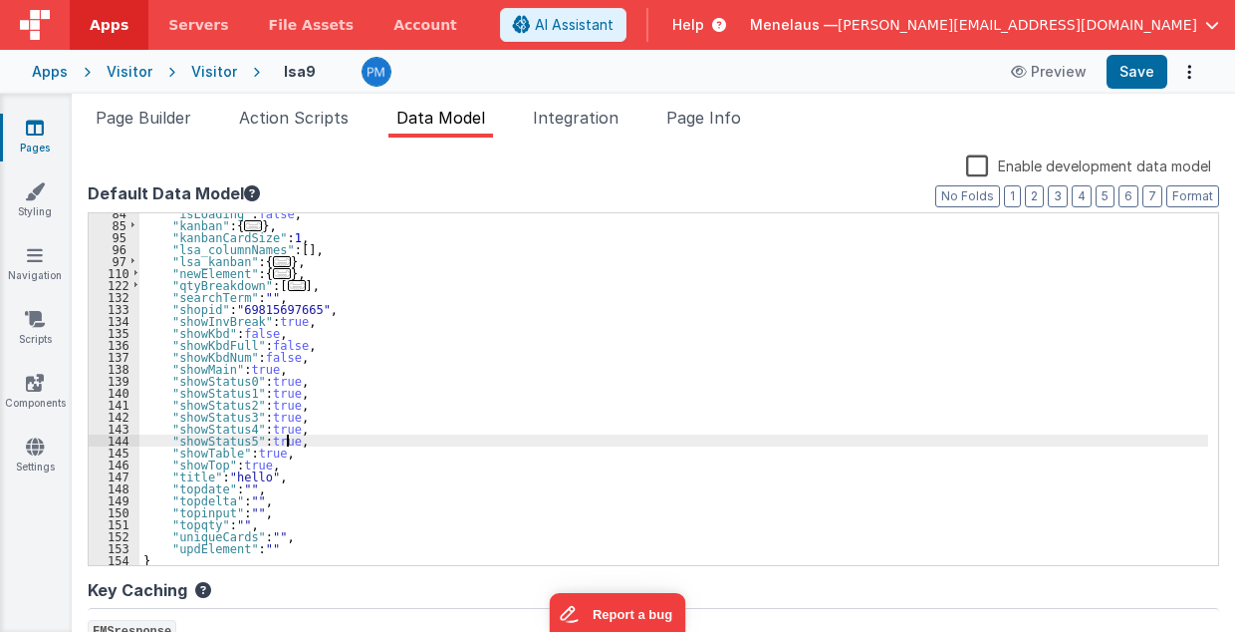
click at [289, 442] on div ""isLoading" : false , "kanban" : { ... } , "kanbanCardSize" : 1 , "lsa_columnNa…" at bounding box center [673, 395] width 1069 height 377
drag, startPoint x: 164, startPoint y: 438, endPoint x: 290, endPoint y: 443, distance: 125.6
click at [290, 443] on div ""isLoading" : false , "kanban" : { ... } , "kanbanCardSize" : 1 , "lsa_columnNa…" at bounding box center [673, 395] width 1069 height 377
click at [290, 443] on div ""isLoading" : false , "kanban" : { ... } , "kanbanCardSize" : 1 , "lsa_columnNa…" at bounding box center [673, 389] width 1069 height 352
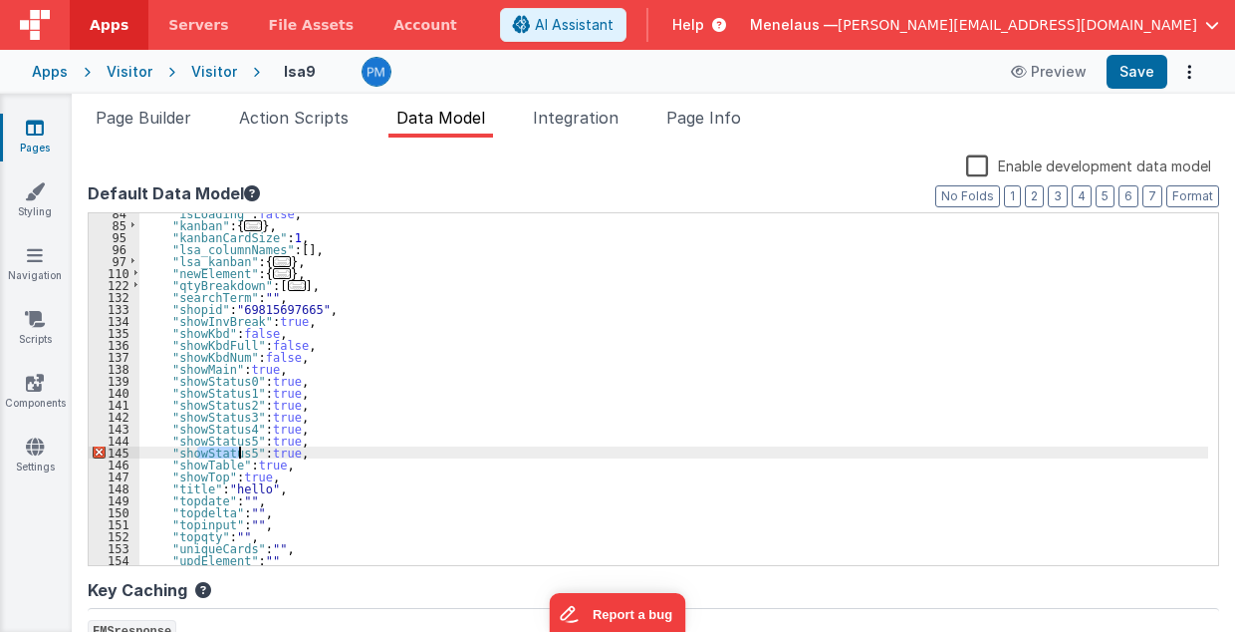
drag, startPoint x: 201, startPoint y: 452, endPoint x: 237, endPoint y: 450, distance: 35.9
click at [237, 450] on div ""isLoading" : false , "kanban" : { ... } , "kanbanCardSize" : 1 , "lsa_columnNa…" at bounding box center [673, 395] width 1069 height 377
click at [145, 114] on span "Page Builder" at bounding box center [144, 118] width 96 height 20
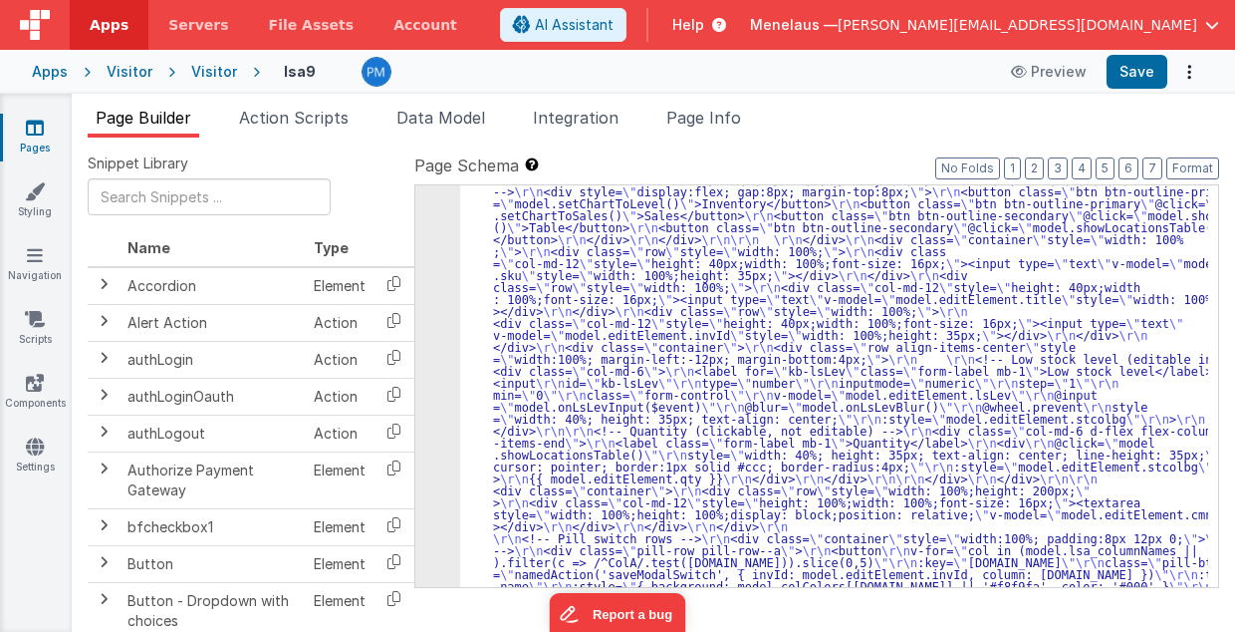
scroll to position [490, 0]
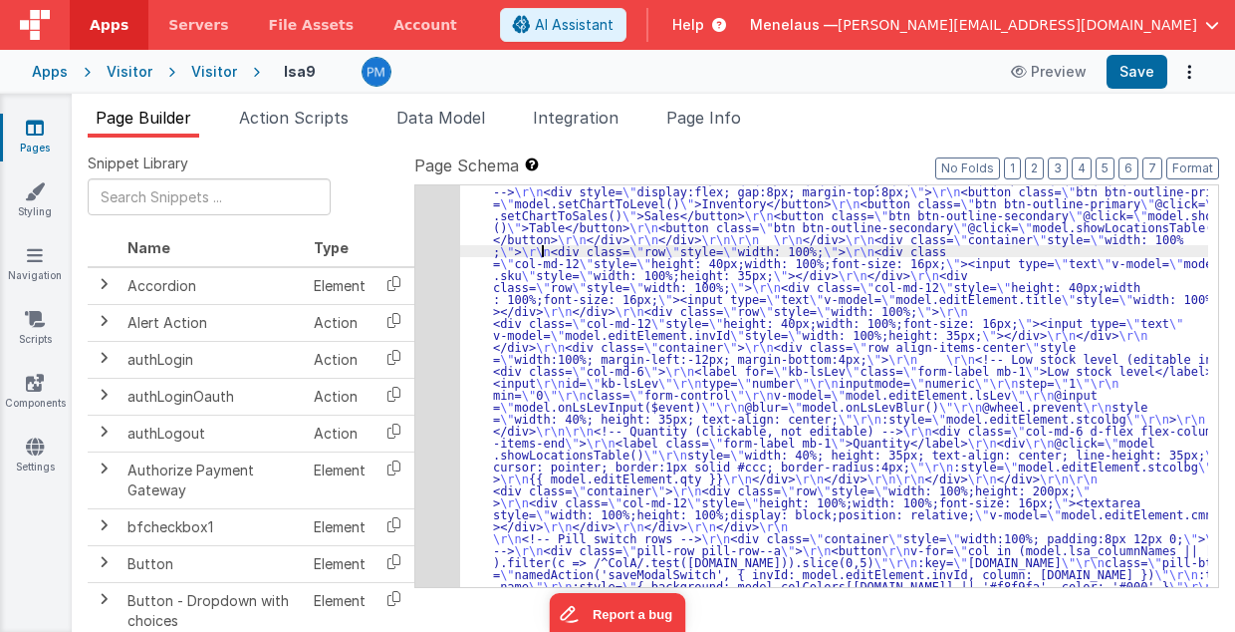
click at [441, 270] on div "5" at bounding box center [437, 305] width 45 height 1124
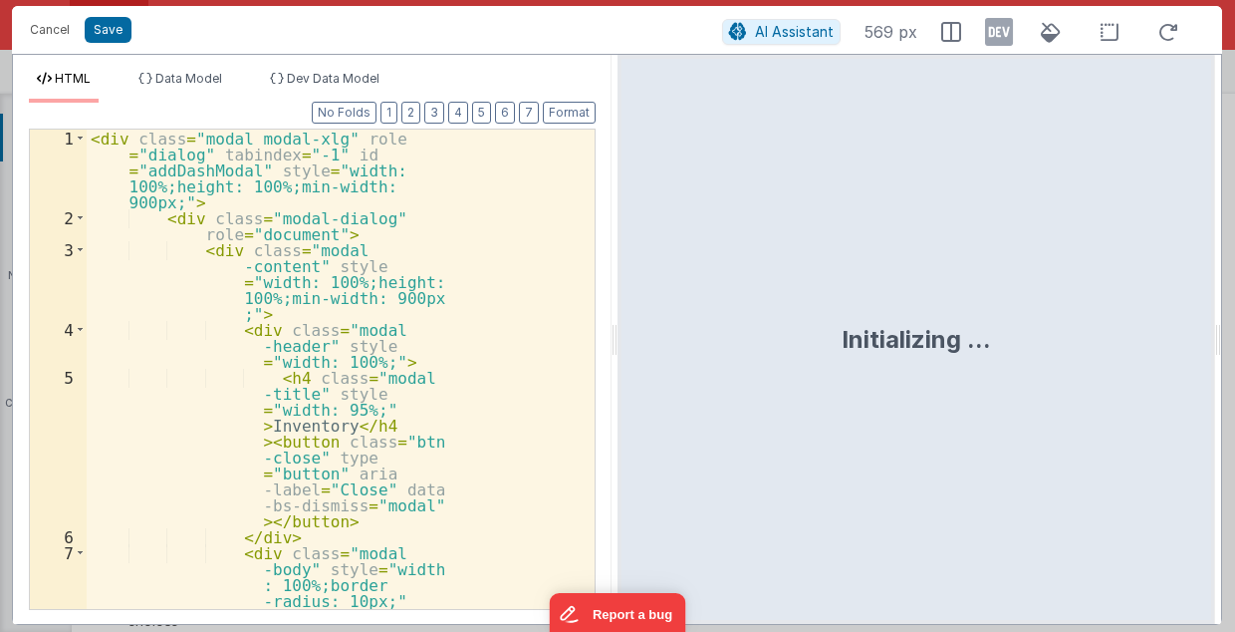
scroll to position [781, 0]
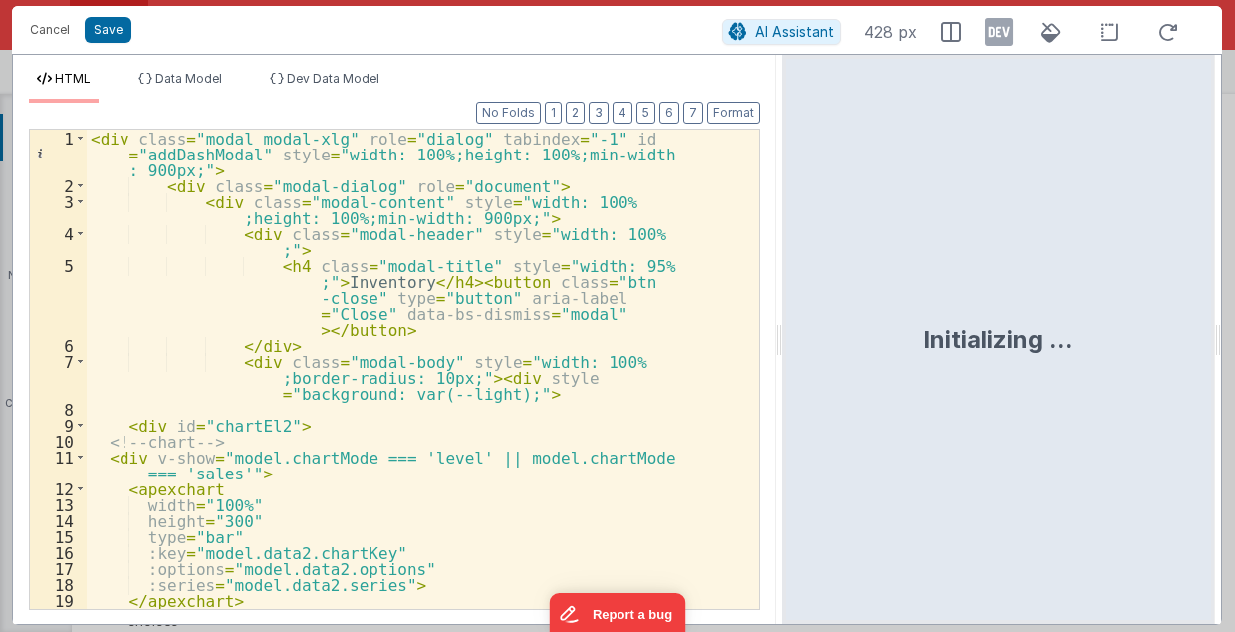
drag, startPoint x: 615, startPoint y: 342, endPoint x: 783, endPoint y: 345, distance: 168.4
click at [783, 345] on html "Cancel Save AI Assistant 428 px HTML Data Model Dev Data Model Format 7 6 5 4 3…" at bounding box center [617, 316] width 1235 height 632
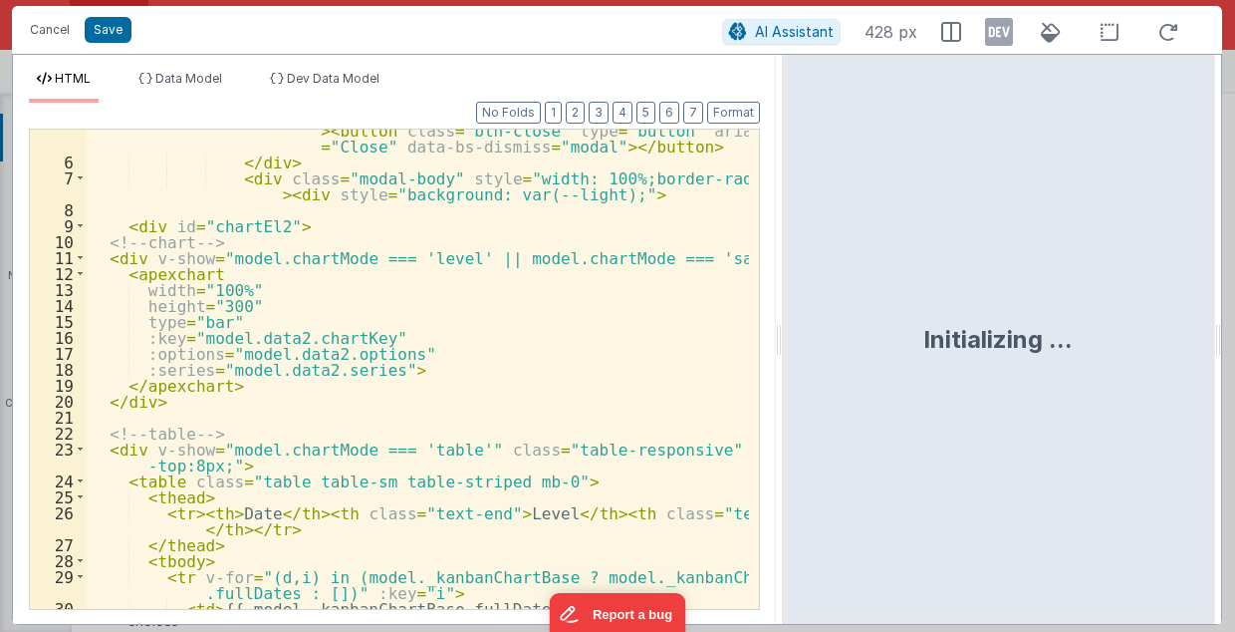
scroll to position [279, 0]
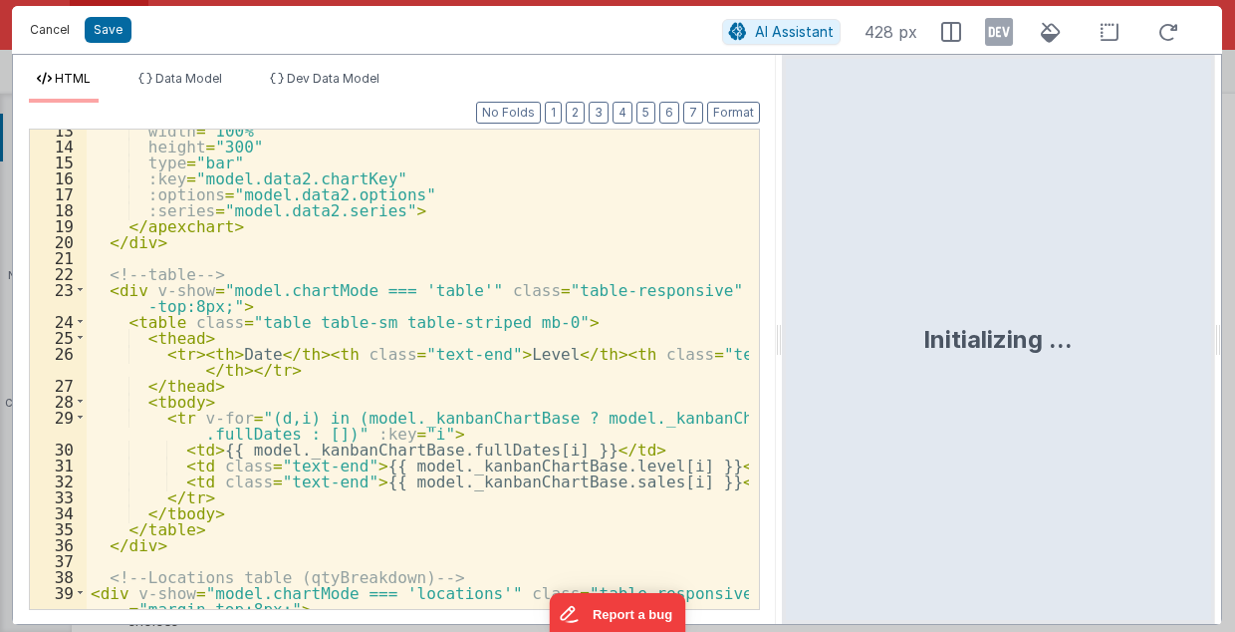
click at [39, 32] on button "Cancel" at bounding box center [50, 30] width 60 height 28
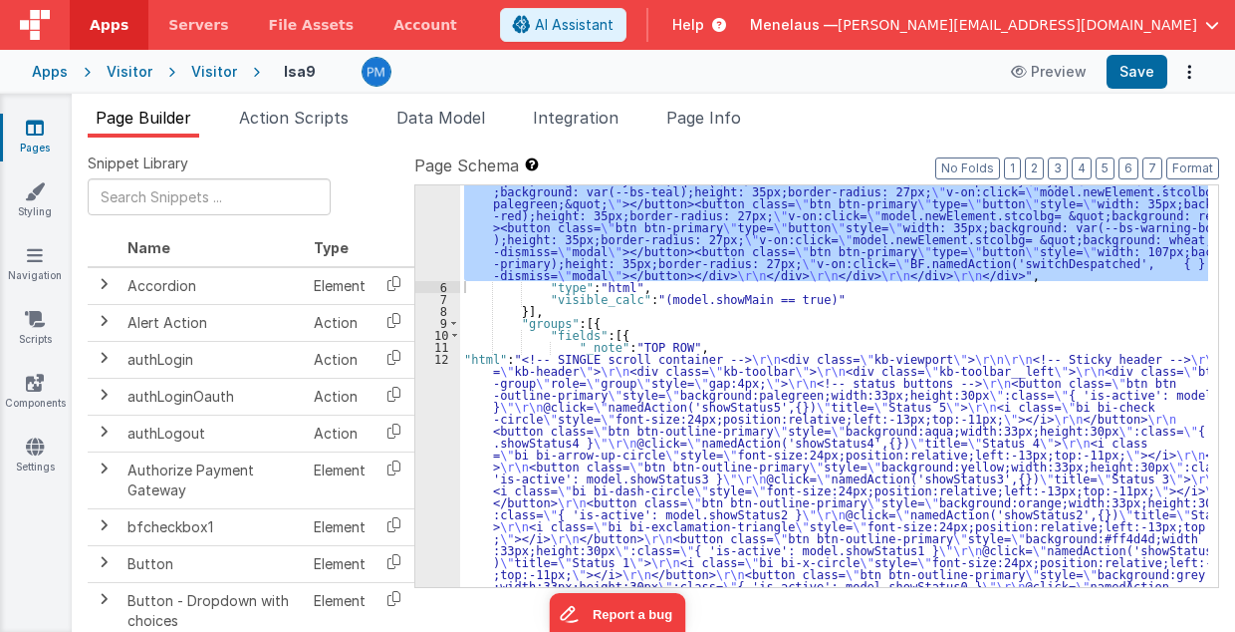
scroll to position [1156, 0]
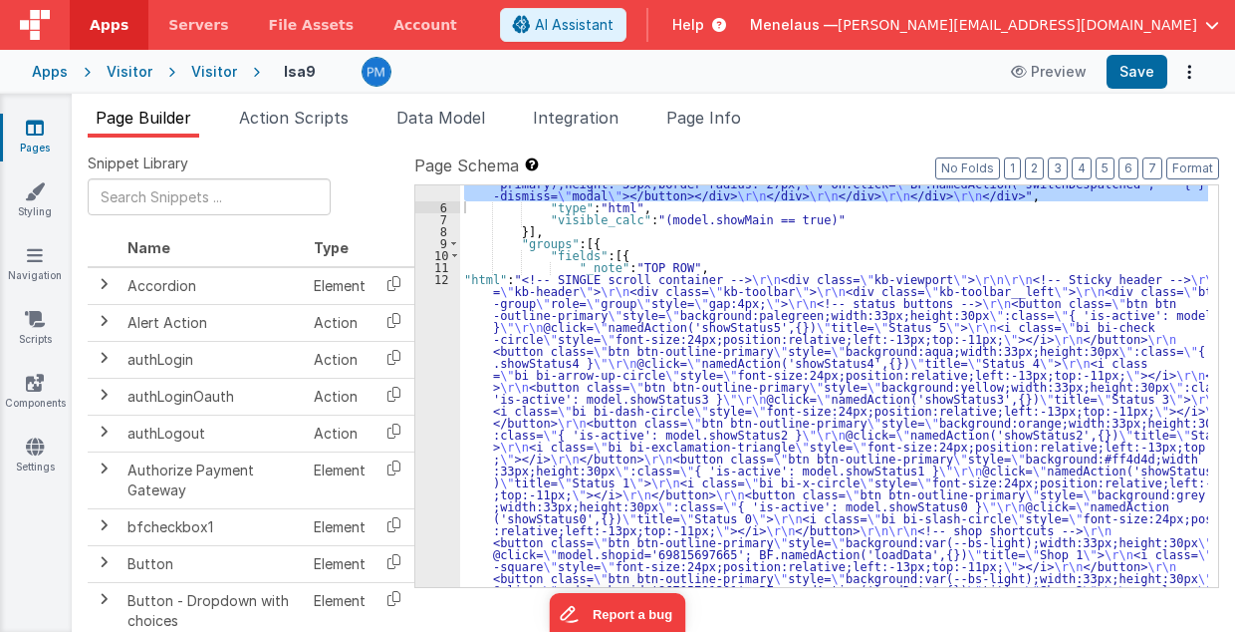
click at [525, 410] on div ""html" : "<div class= \" modal modal-xlg \" role= \" dialog \" tabindex= \" -1 …" at bounding box center [834, 486] width 749 height 2817
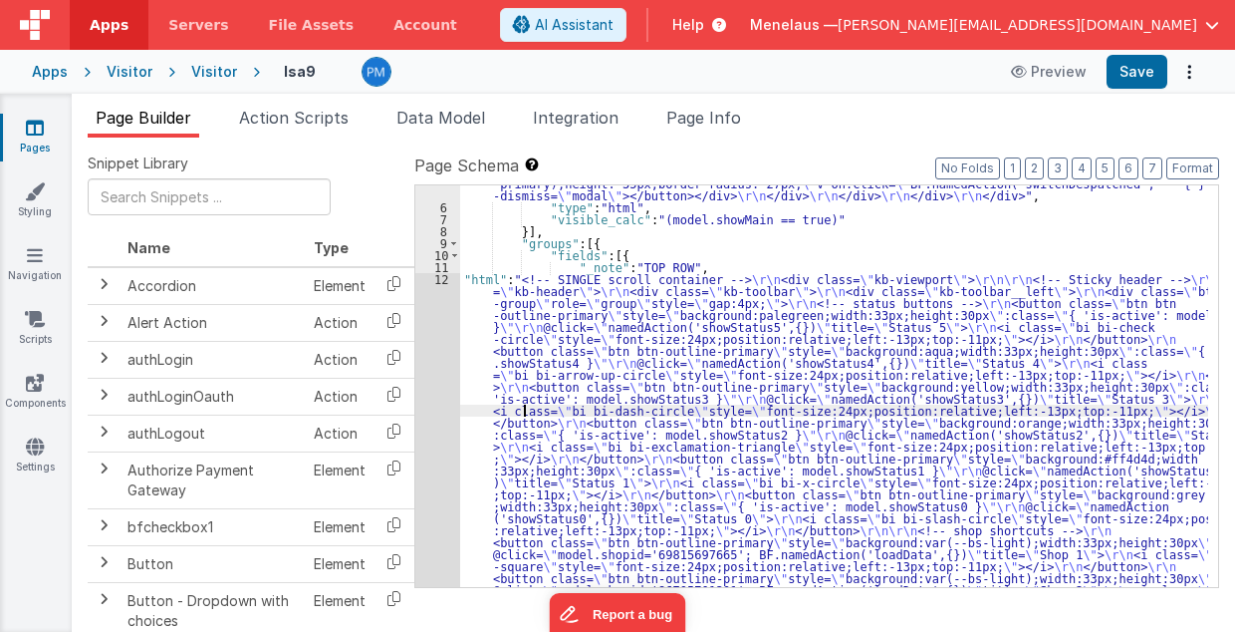
scroll to position [2144, 0]
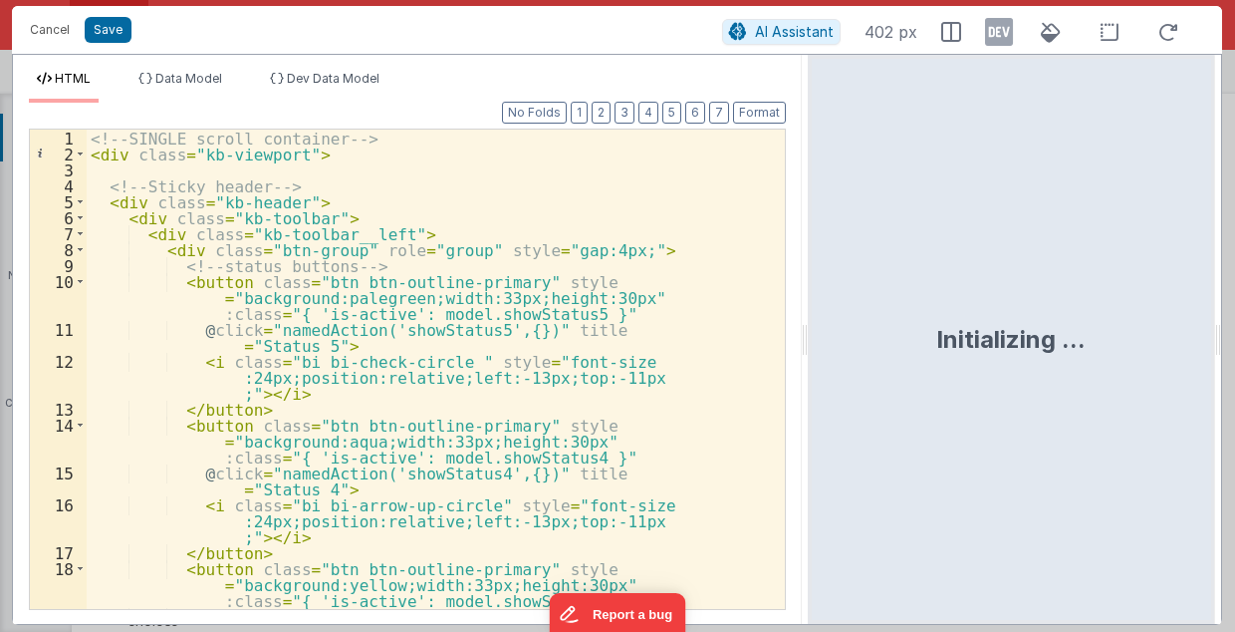
drag, startPoint x: 616, startPoint y: 344, endPoint x: 809, endPoint y: 344, distance: 193.3
click at [809, 344] on html "Cancel Save AI Assistant 402 px HTML Data Model Dev Data Model Format 7 6 5 4 3…" at bounding box center [617, 316] width 1235 height 632
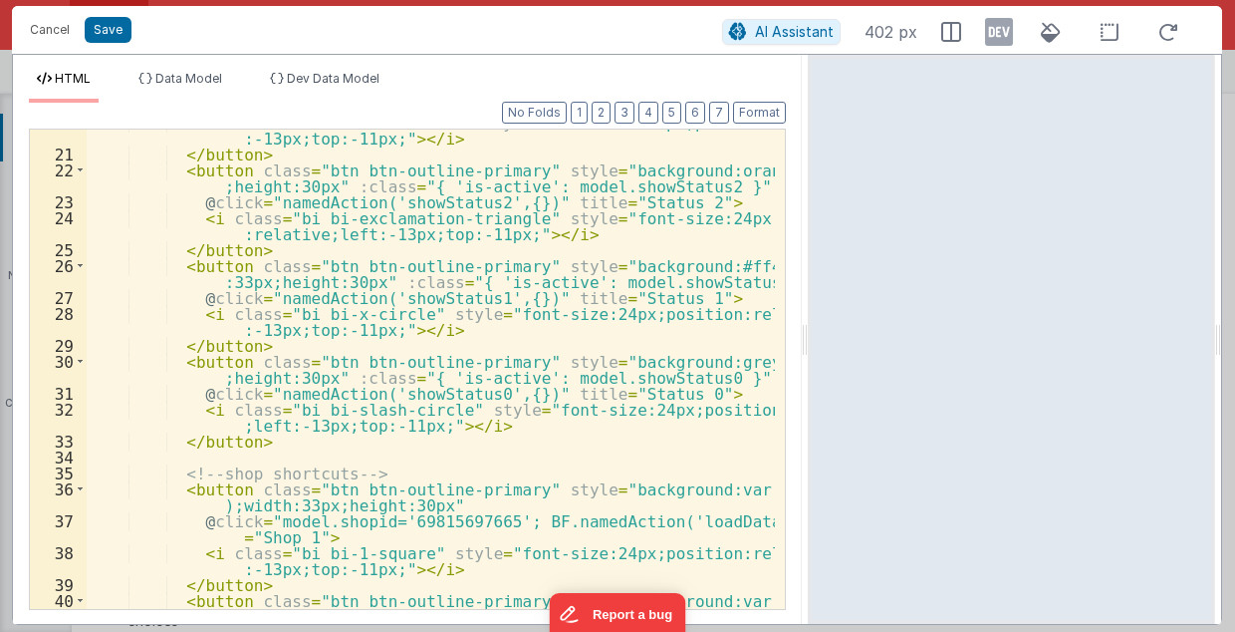
scroll to position [398, 0]
click at [247, 436] on div "< i class = "bi bi-dash-circle" style = "font-size:24px;position:relative;left …" at bounding box center [431, 386] width 689 height 545
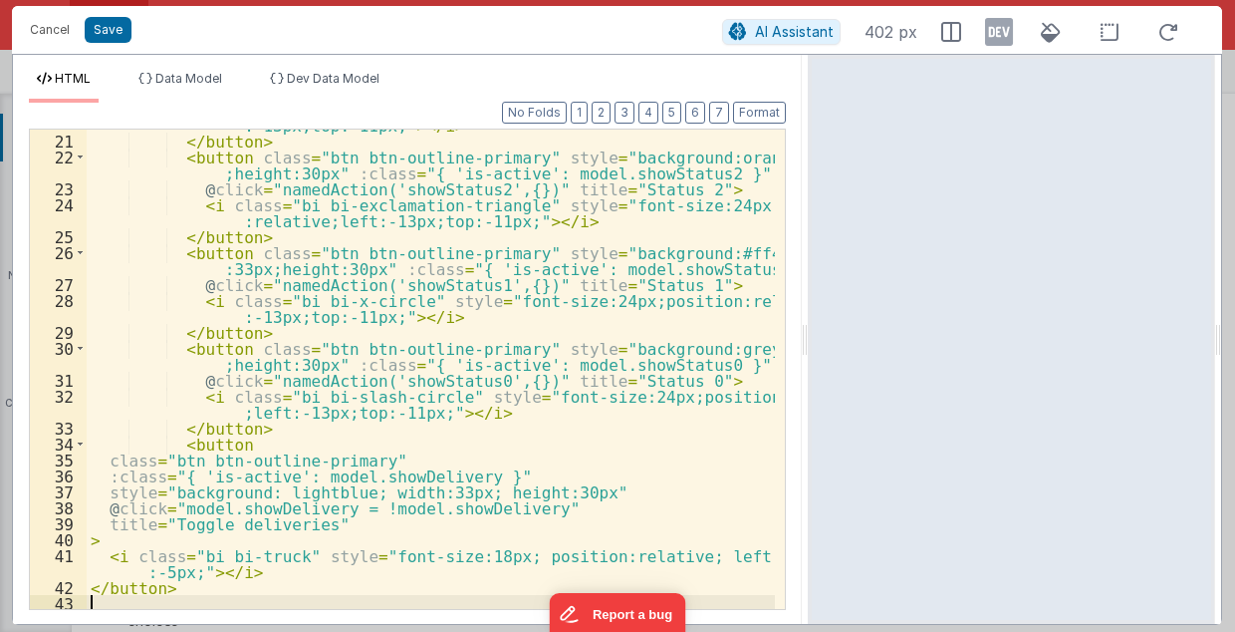
scroll to position [411, 0]
click at [749, 116] on button "Format" at bounding box center [759, 113] width 53 height 22
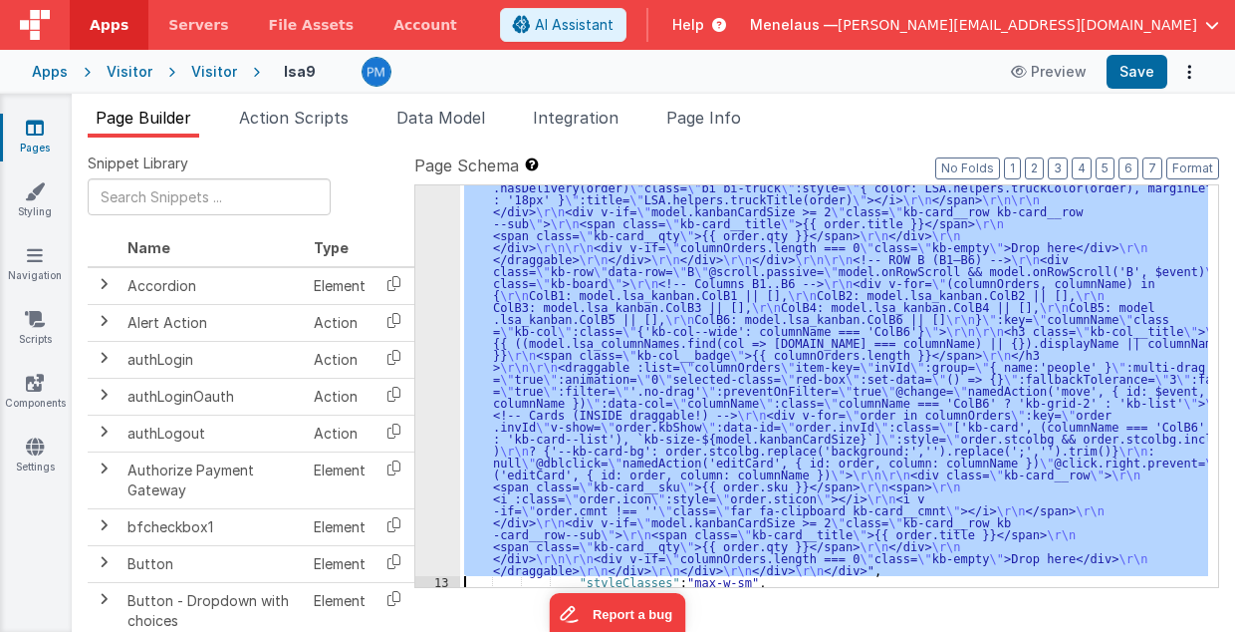
scroll to position [2192, 0]
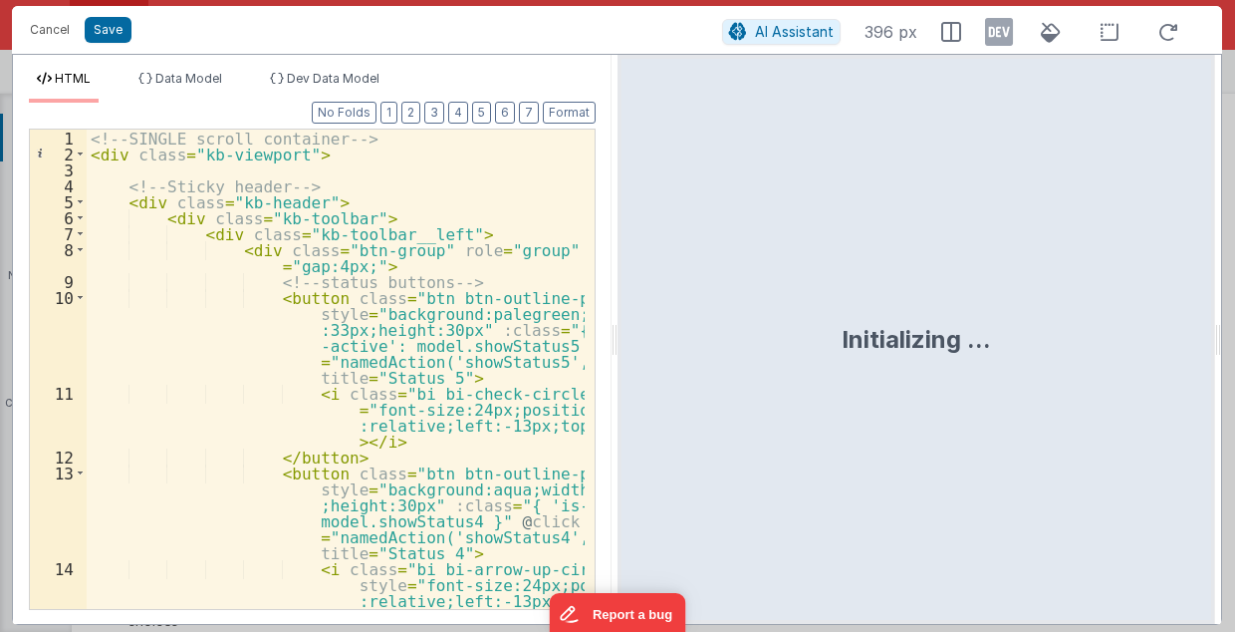
click at [456, 166] on div "<!-- SINGLE scroll container --> < div class = "kb-viewport" > <!-- Sticky head…" at bounding box center [336, 386] width 499 height 513
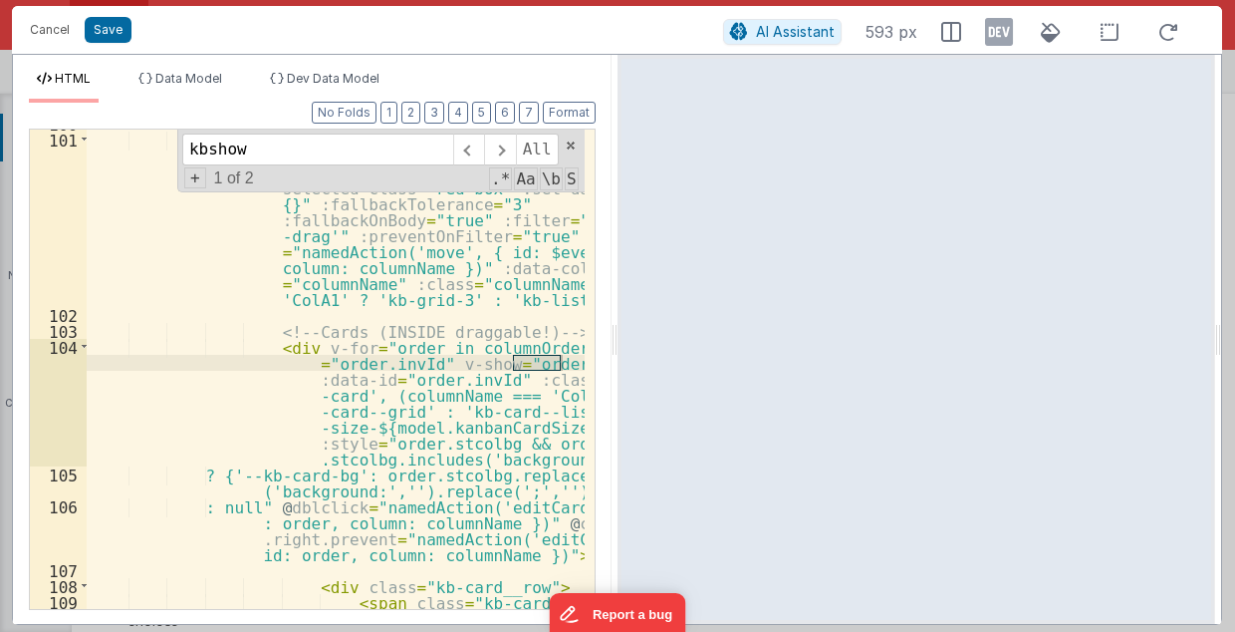
scroll to position [3297, 0]
type input "kbshow"
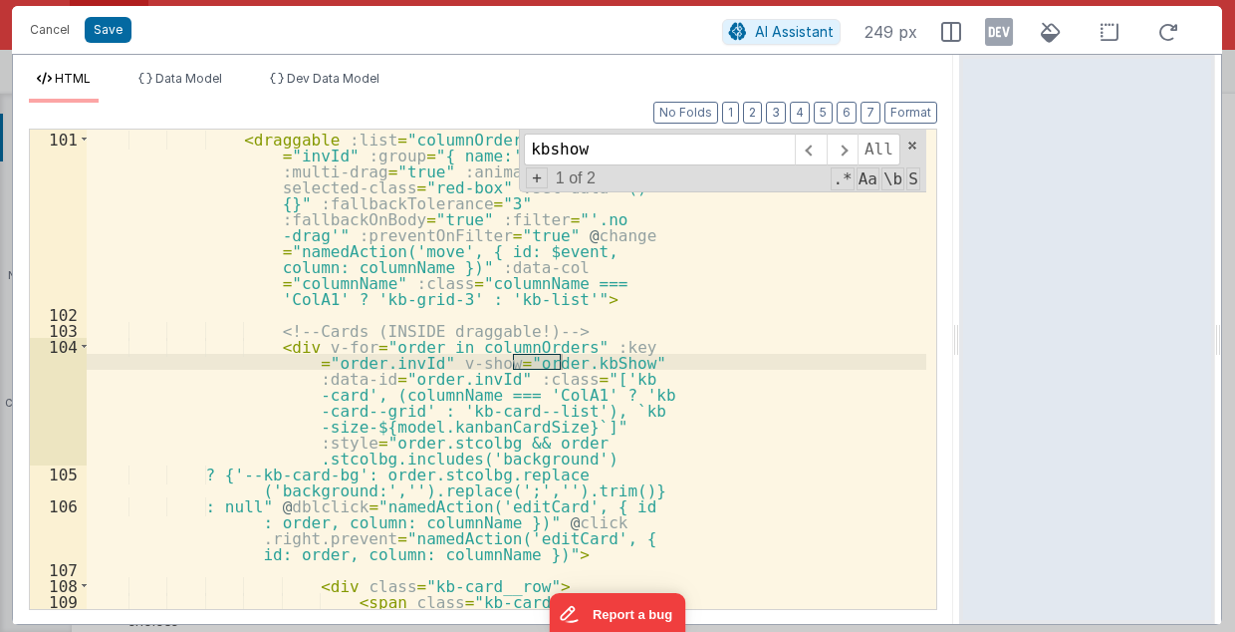
drag, startPoint x: 612, startPoint y: 341, endPoint x: 962, endPoint y: 341, distance: 350.7
click at [962, 341] on html "Cancel Save AI Assistant 249 px HTML Data Model Dev Data Model Format 7 6 5 4 3…" at bounding box center [617, 316] width 1235 height 632
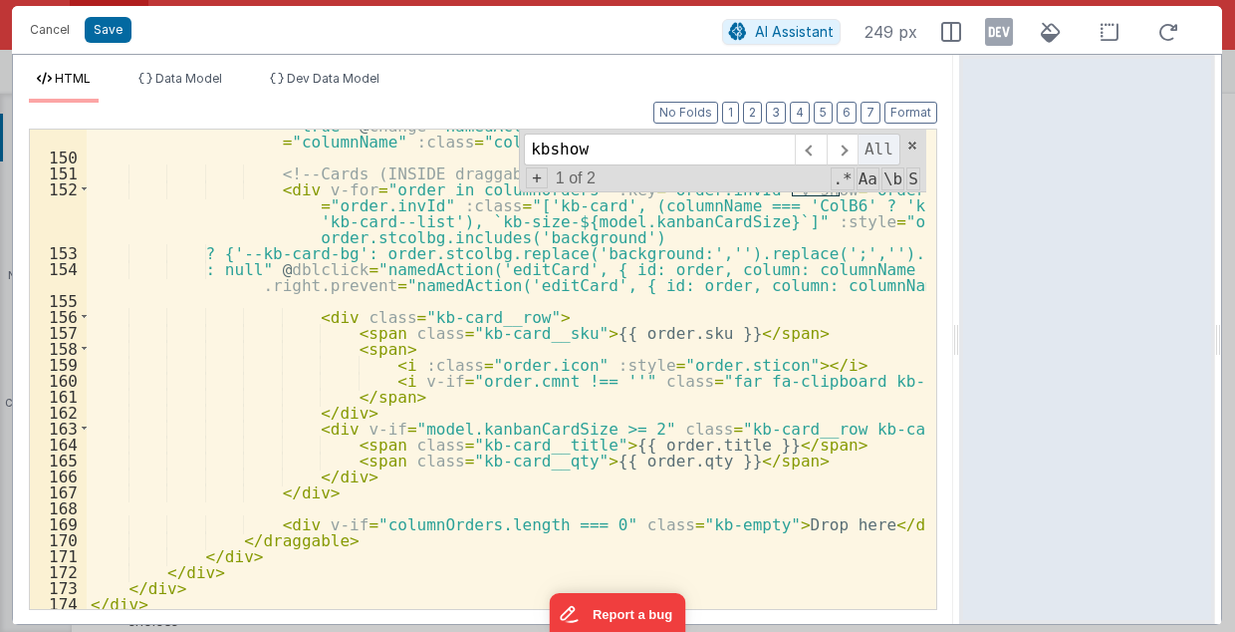
scroll to position [3265, 0]
click at [915, 139] on span at bounding box center [913, 145] width 14 height 14
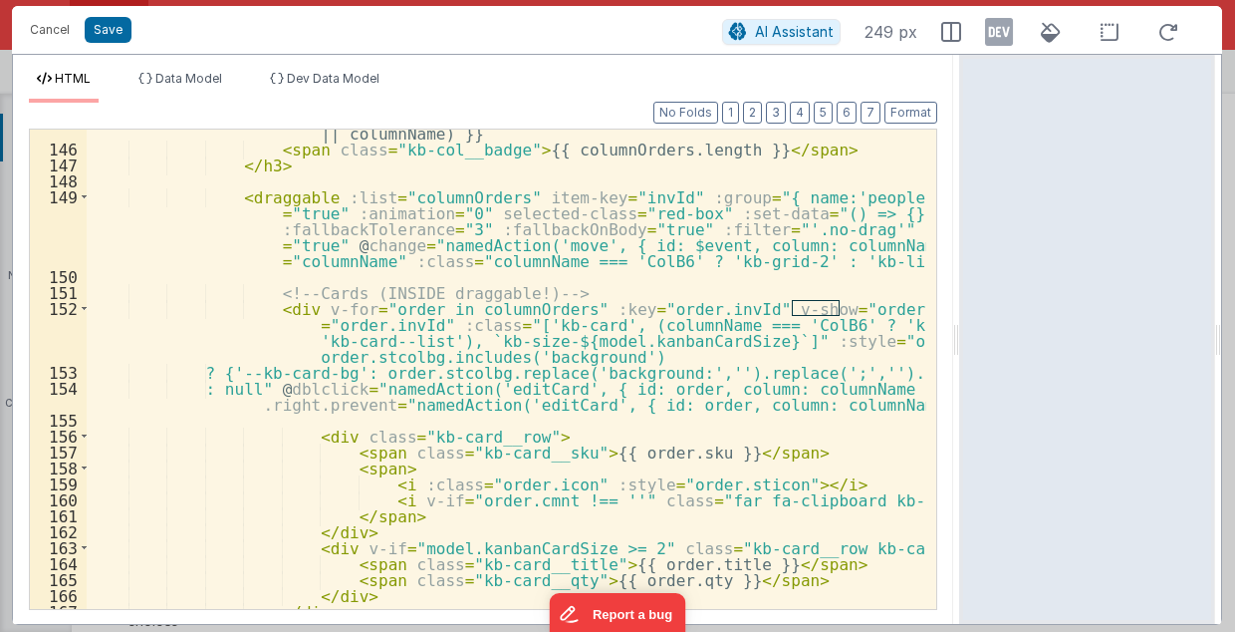
scroll to position [3145, 0]
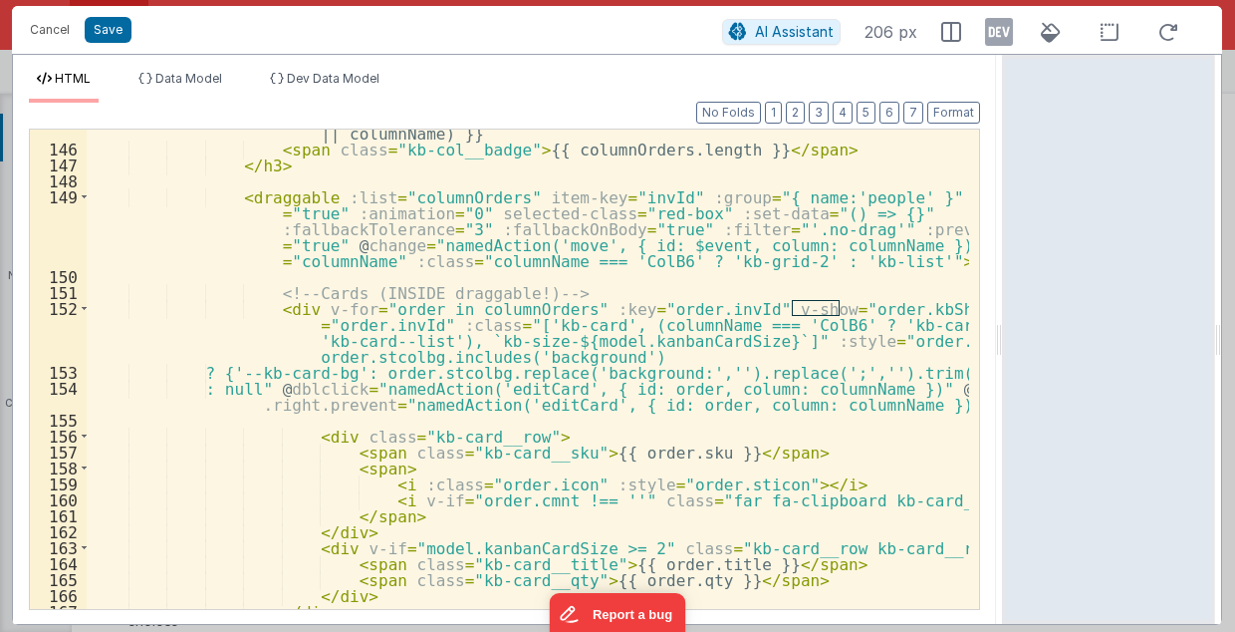
drag, startPoint x: 956, startPoint y: 343, endPoint x: 1006, endPoint y: 339, distance: 50.0
click at [1006, 339] on html "Cancel Save AI Assistant 206 px HTML Data Model Dev Data Model Format 7 6 5 4 3…" at bounding box center [617, 316] width 1235 height 632
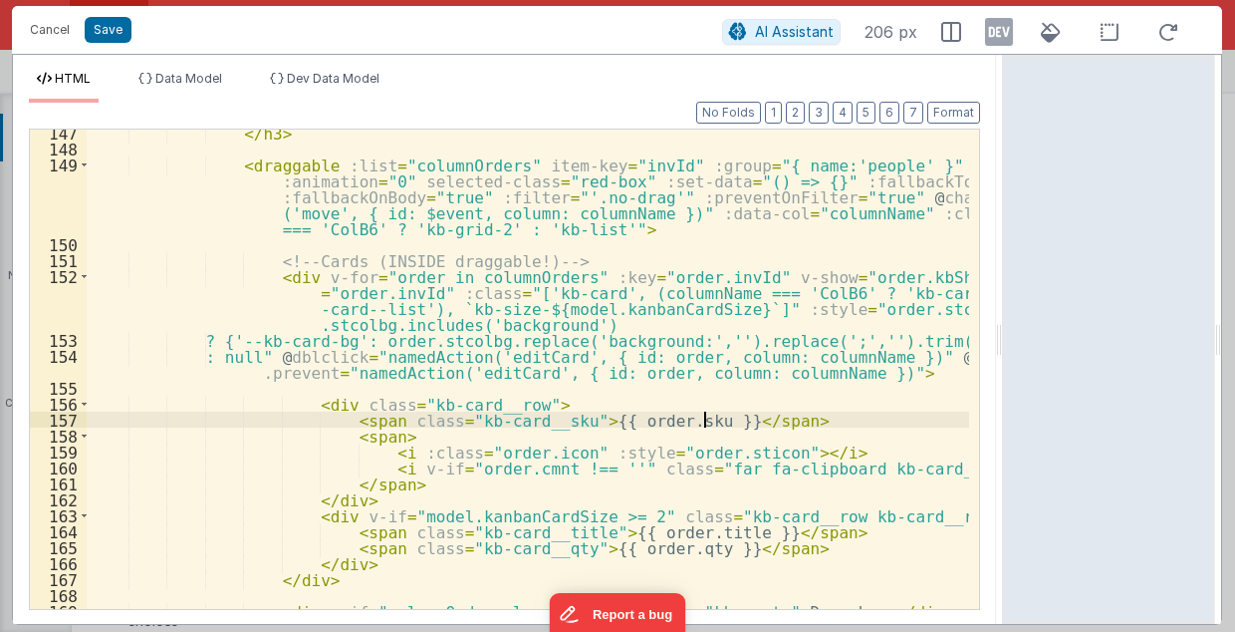
click at [874, 420] on div "</ h3 > < draggable :list = "columnOrders" item-key = "invId" :group = "{ name:…" at bounding box center [529, 381] width 885 height 513
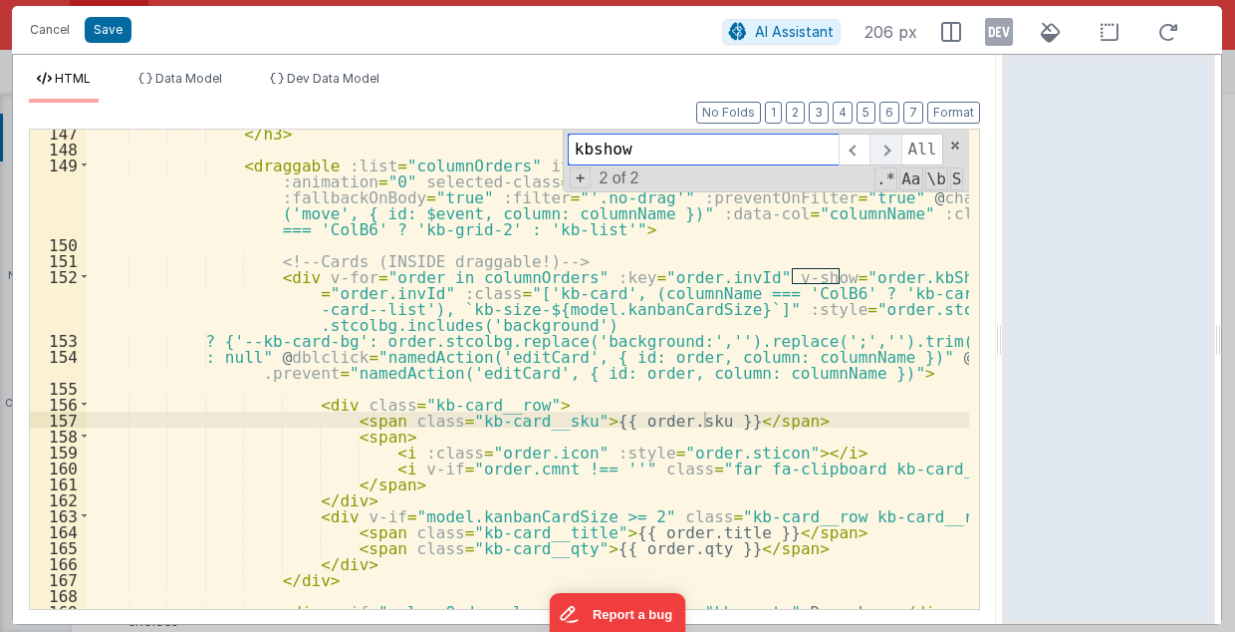
click at [894, 143] on span at bounding box center [885, 149] width 31 height 32
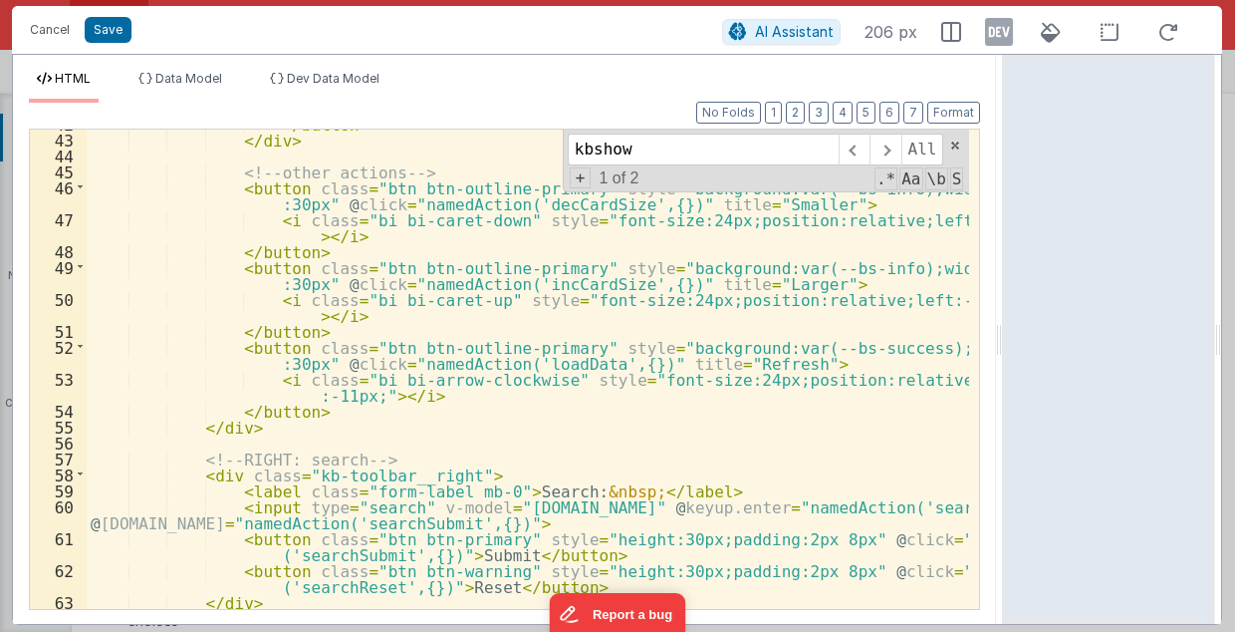
scroll to position [827, 0]
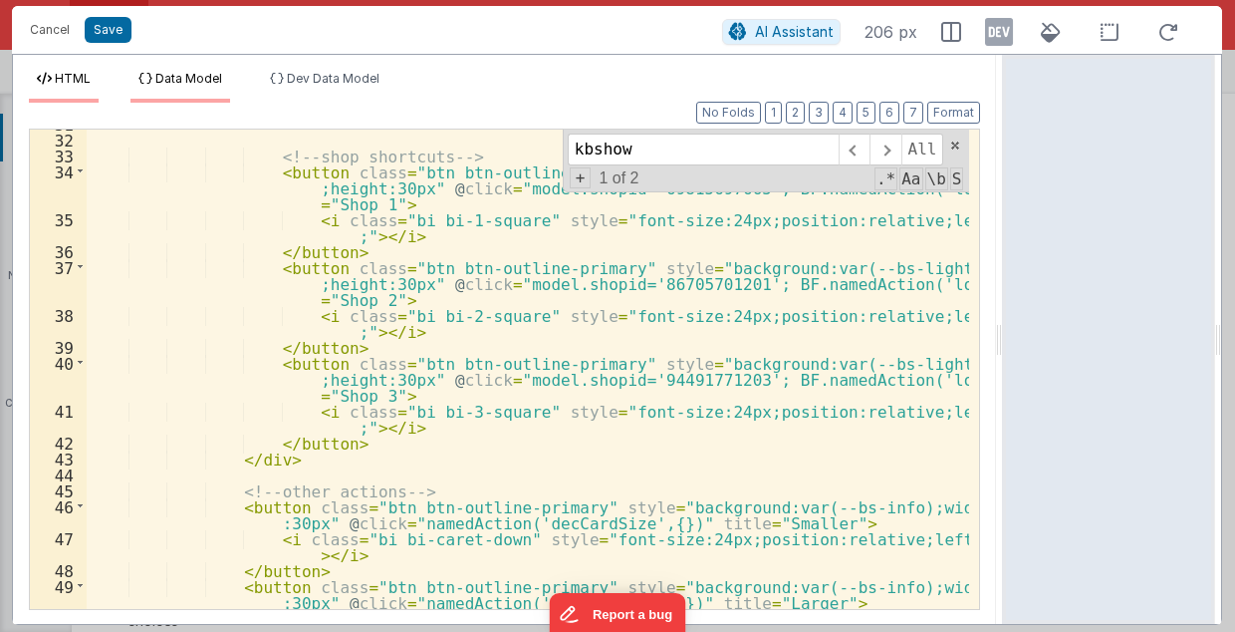
click at [205, 78] on span "Data Model" at bounding box center [188, 78] width 67 height 15
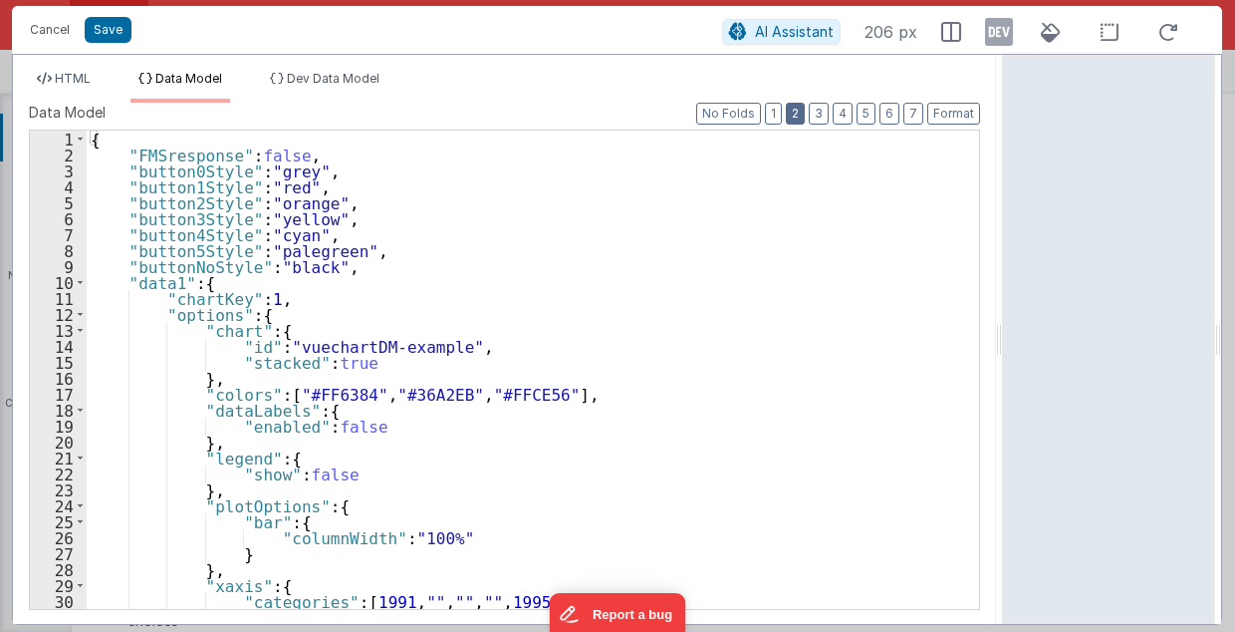
click at [803, 108] on button "2" at bounding box center [795, 114] width 19 height 22
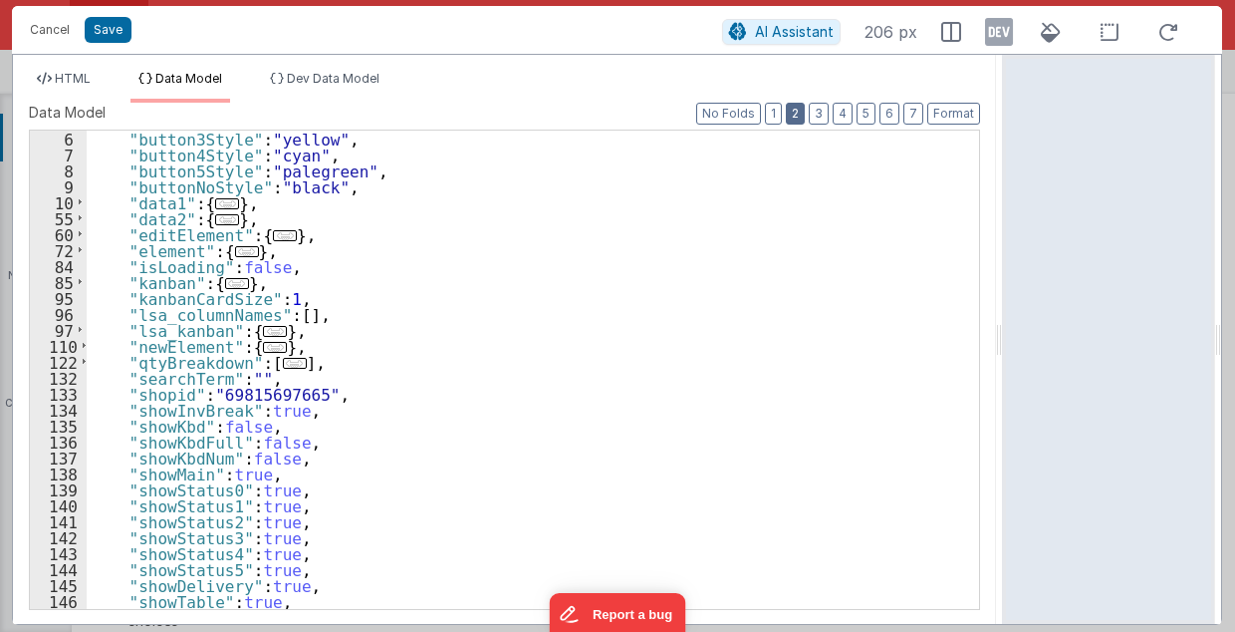
scroll to position [120, 0]
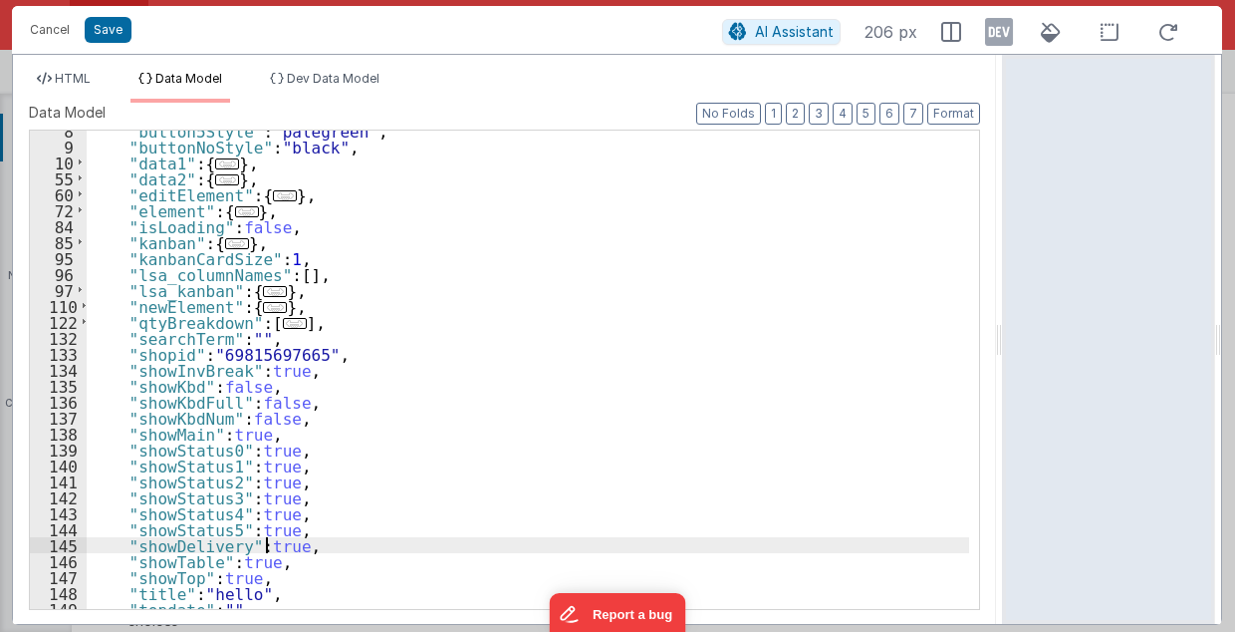
click at [265, 546] on div ""button5Style" : "palegreen" , "buttonNoStyle" : "black" , "data1" : { ... } , …" at bounding box center [529, 379] width 885 height 512
click at [64, 77] on span "HTML" at bounding box center [73, 78] width 36 height 15
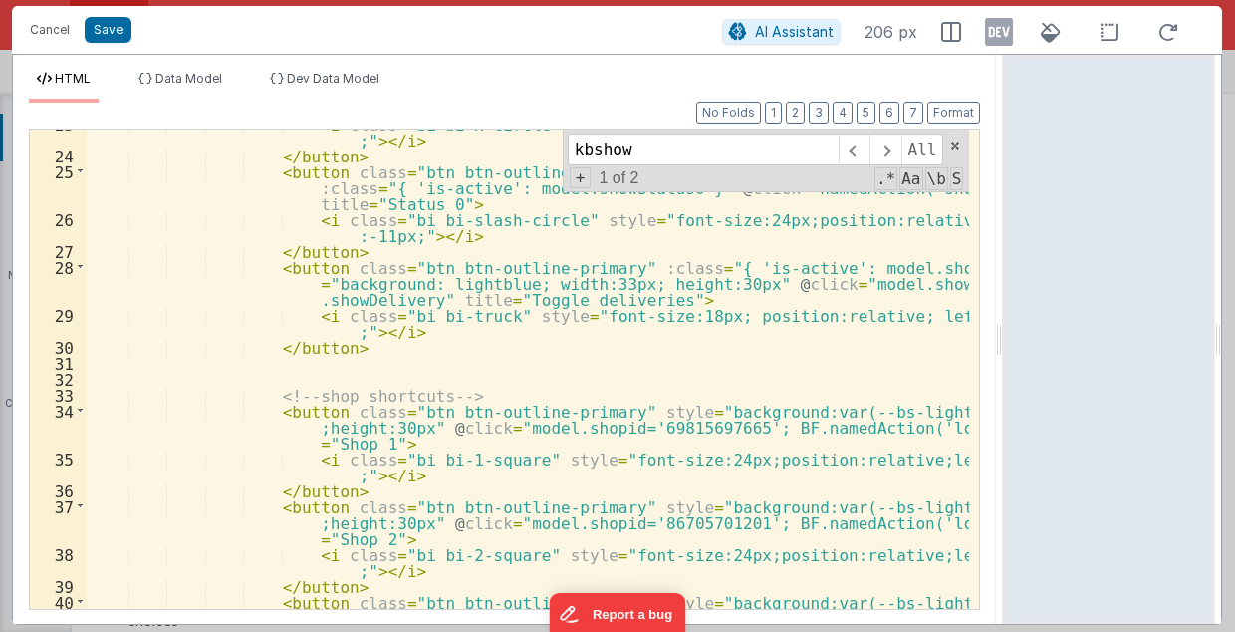
scroll to position [548, 0]
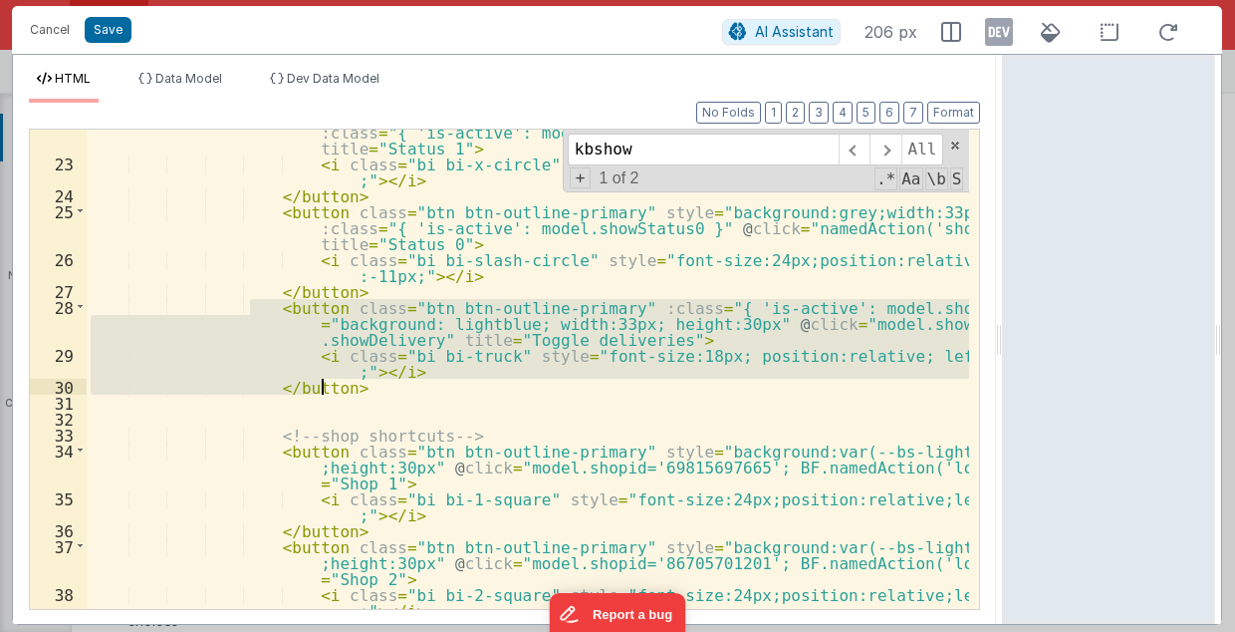
drag, startPoint x: 250, startPoint y: 303, endPoint x: 323, endPoint y: 384, distance: 108.6
click at [323, 384] on div "< button class = "btn btn-outline-primary" style = "background:#ff4d4d;width:33…" at bounding box center [529, 380] width 885 height 545
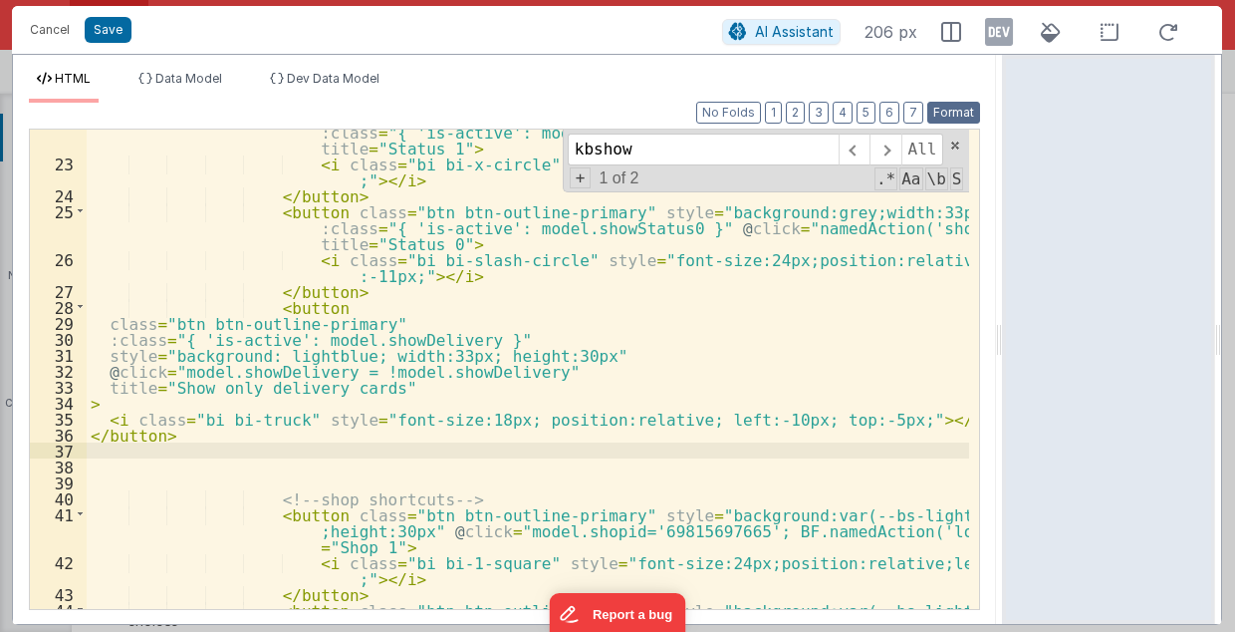
click at [952, 115] on button "Format" at bounding box center [953, 113] width 53 height 22
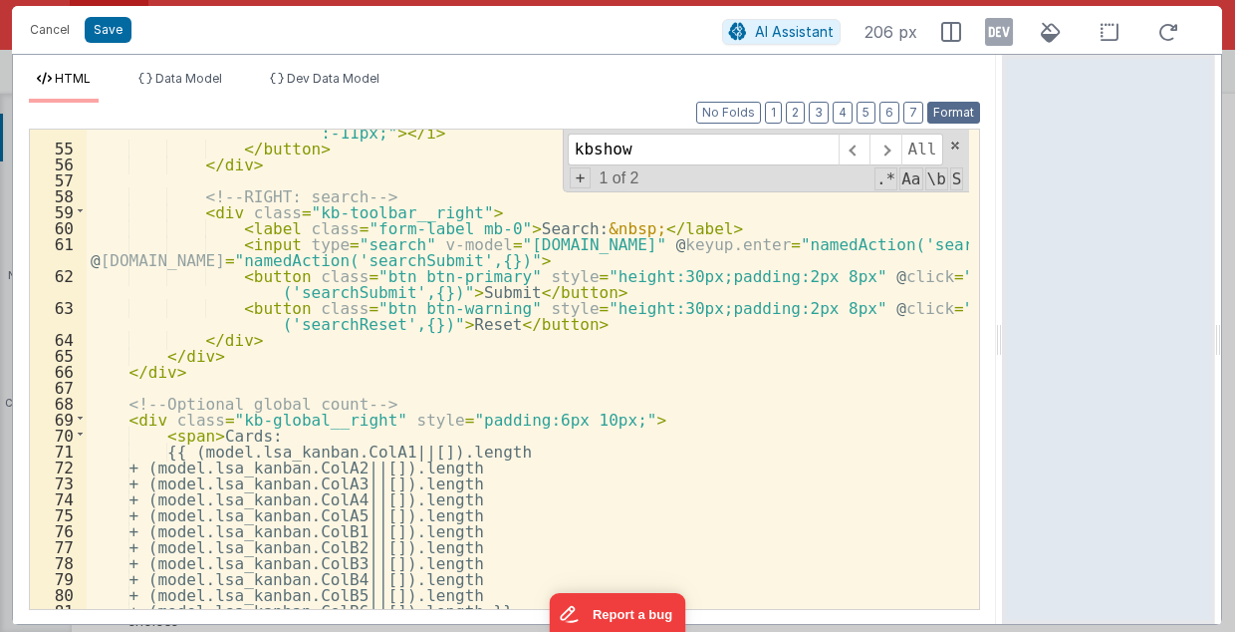
scroll to position [1425, 0]
click at [856, 147] on span at bounding box center [854, 149] width 31 height 32
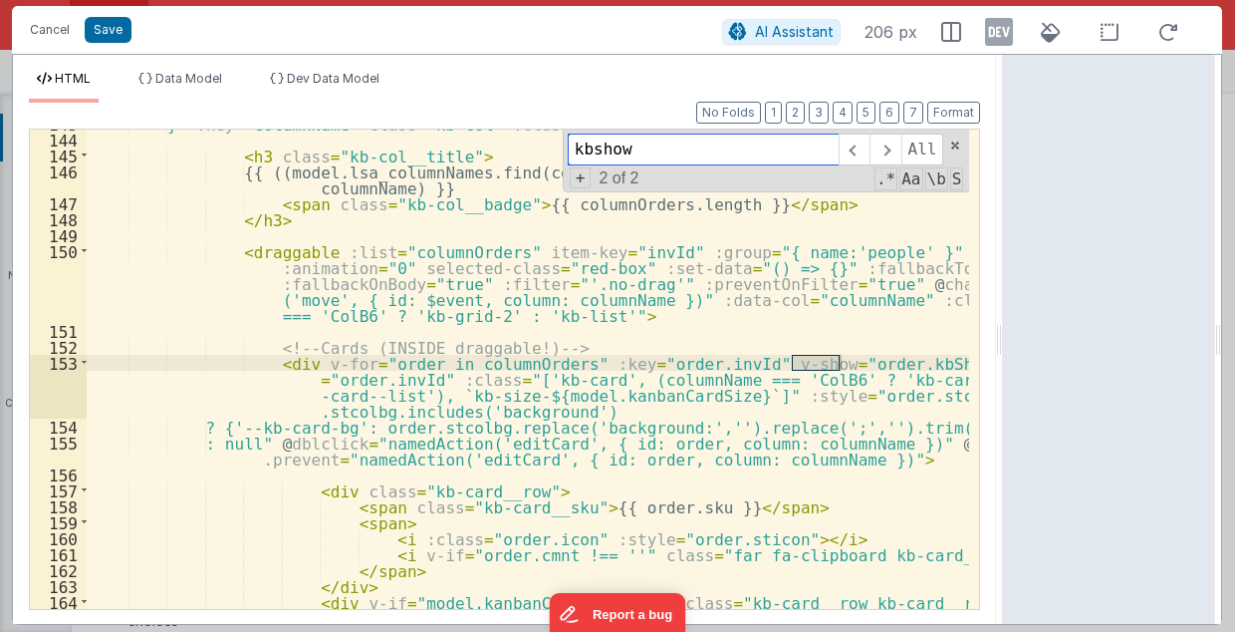
scroll to position [3114, 0]
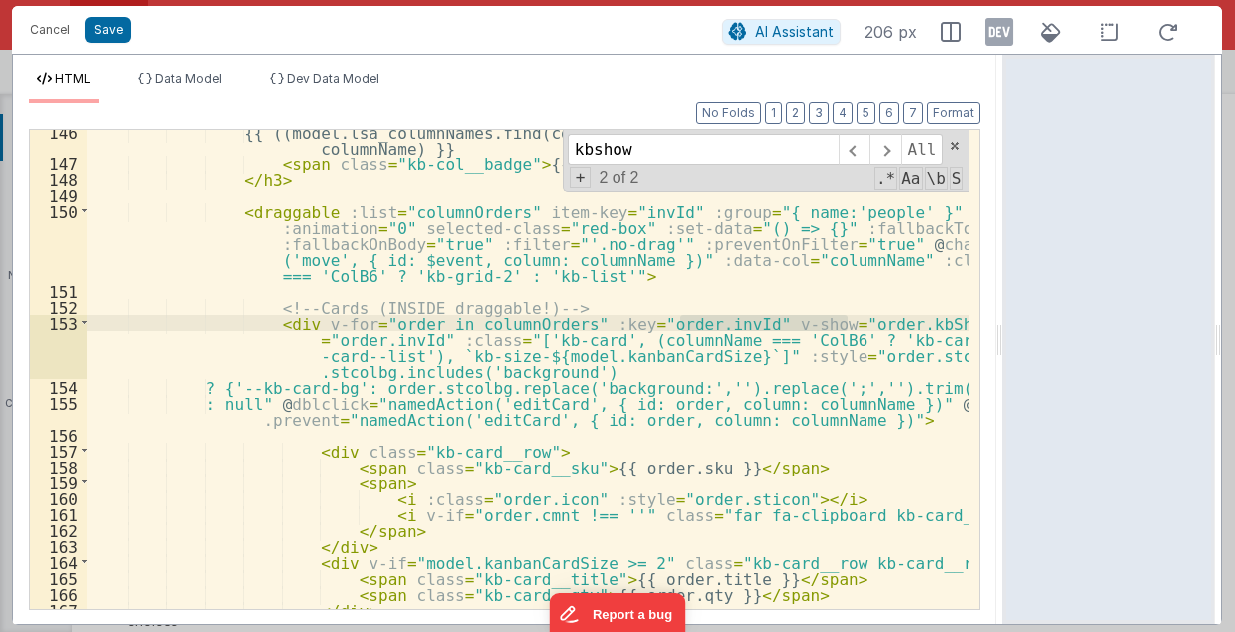
drag, startPoint x: 679, startPoint y: 317, endPoint x: 846, endPoint y: 321, distance: 166.4
click at [846, 321] on div "{{ ((model.lsa_columnNames.find(col => col.name === columnName) || {}).displayN…" at bounding box center [529, 388] width 885 height 529
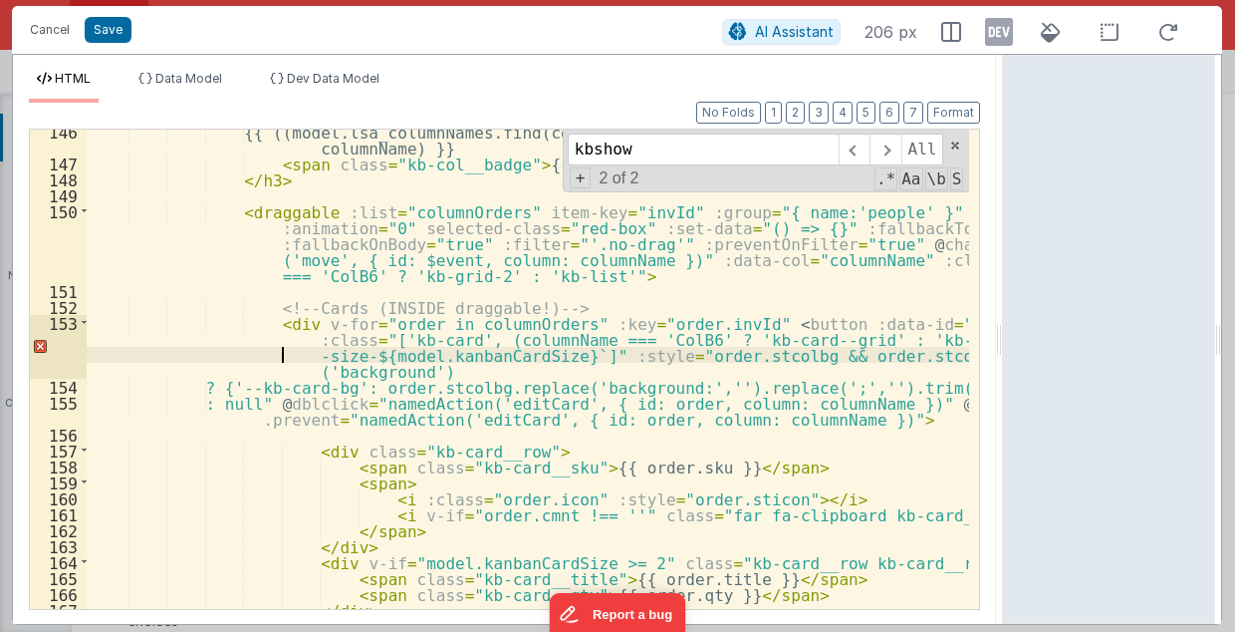
click at [119, 353] on div "{{ ((model.lsa_columnNames.find(col => col.name === columnName) || {}).displayN…" at bounding box center [529, 388] width 885 height 529
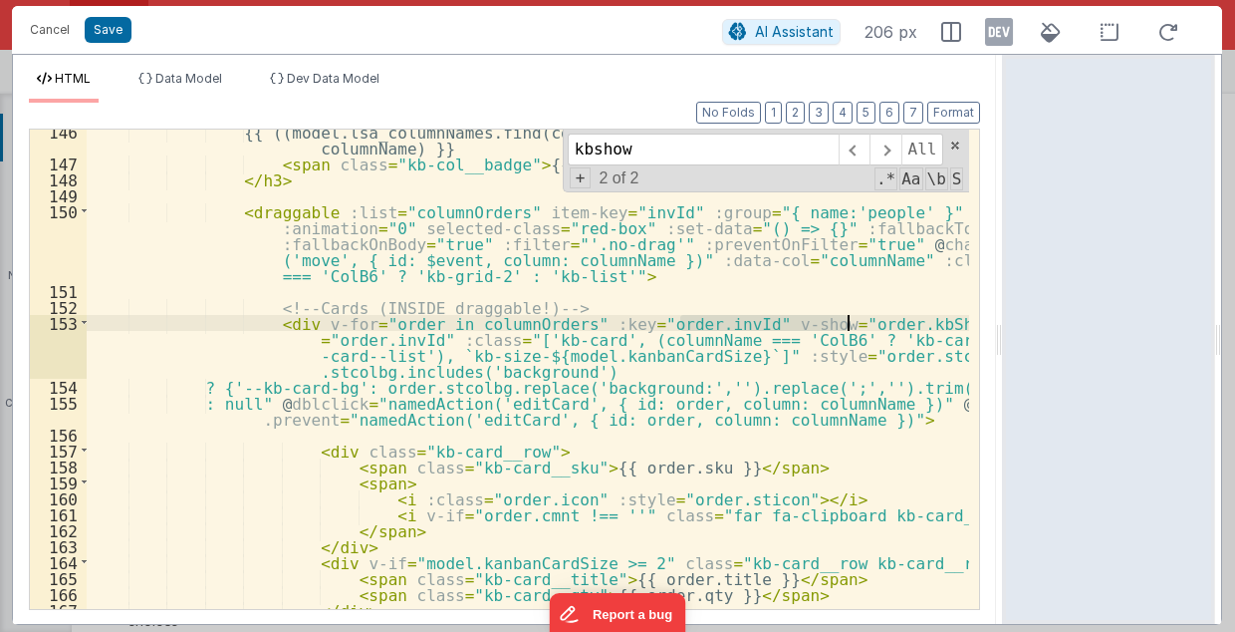
click at [680, 321] on div "{{ ((model.lsa_columnNames.find(col => col.name === columnName) || {}).displayN…" at bounding box center [528, 369] width 883 height 479
drag, startPoint x: 679, startPoint y: 321, endPoint x: 847, endPoint y: 319, distance: 167.4
click at [847, 319] on div "{{ ((model.lsa_columnNames.find(col => col.name === columnName) || {}).displayN…" at bounding box center [529, 388] width 885 height 529
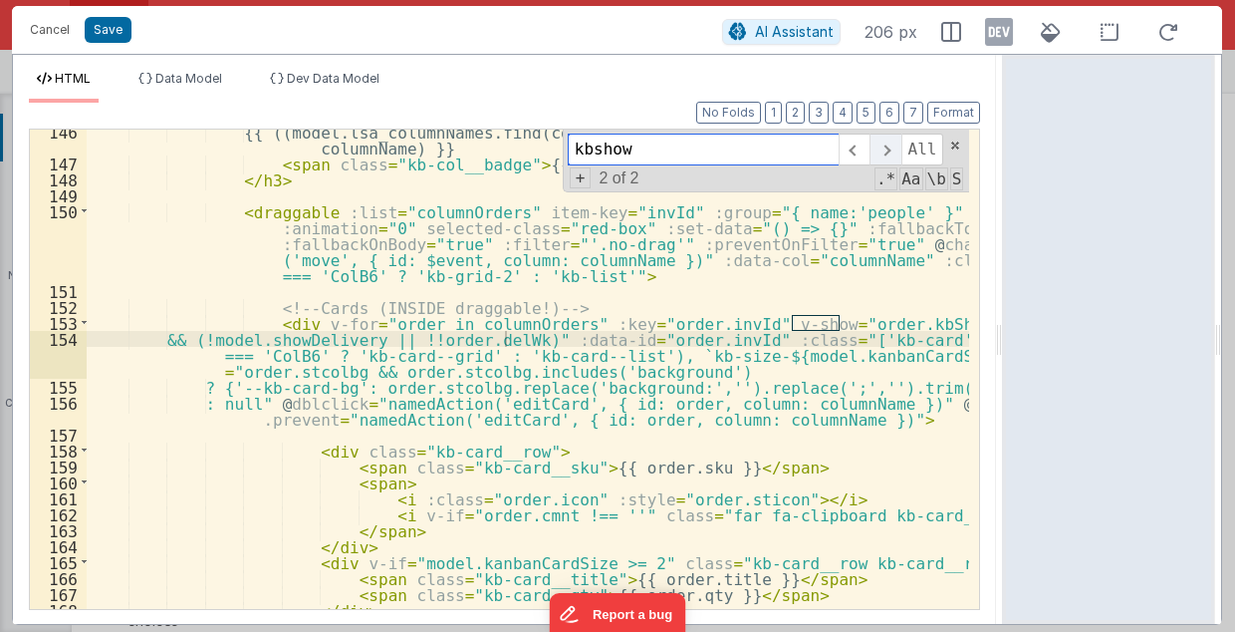
click at [901, 143] on span at bounding box center [885, 149] width 31 height 32
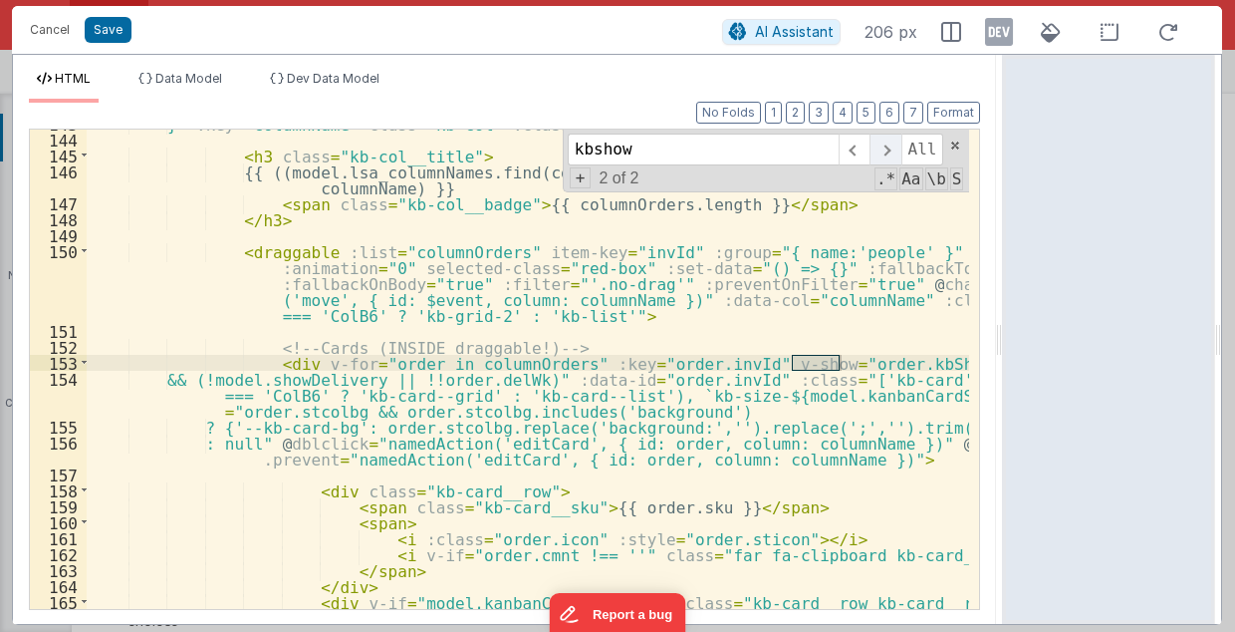
click at [896, 147] on span at bounding box center [885, 149] width 31 height 32
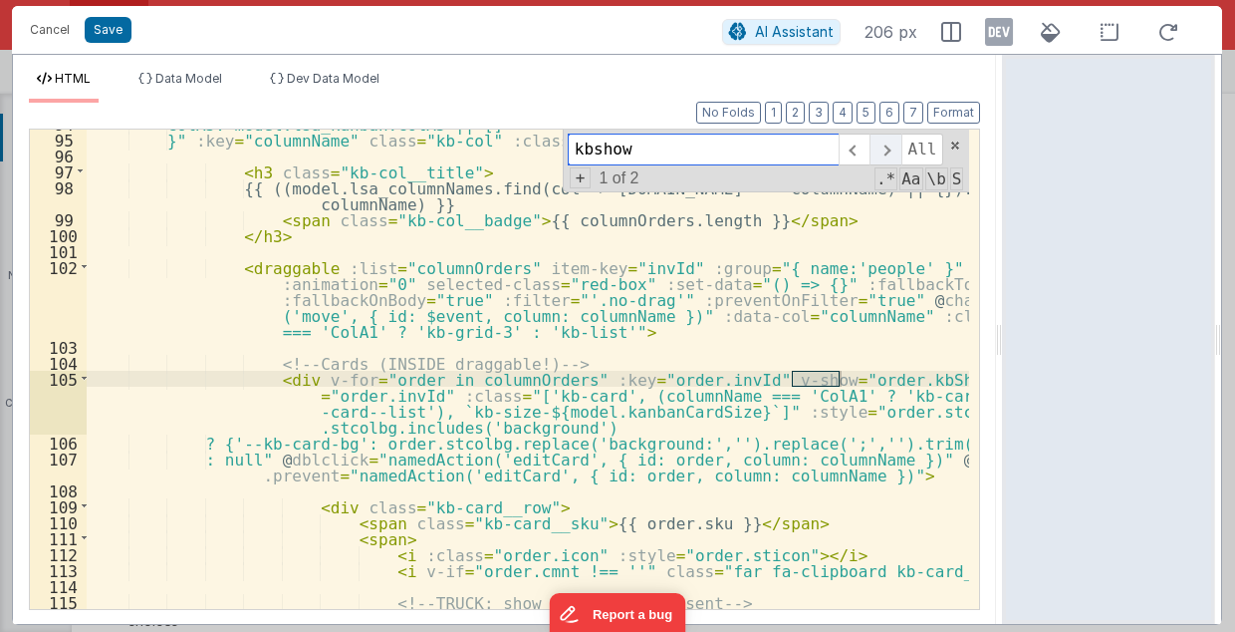
scroll to position [2118, 0]
drag, startPoint x: 679, startPoint y: 376, endPoint x: 846, endPoint y: 380, distance: 166.4
click at [846, 380] on div "ColA5: model.lsa_kanban.ColA5 || [] }" :key = "columnName" class = "kb-col" :cl…" at bounding box center [529, 388] width 885 height 545
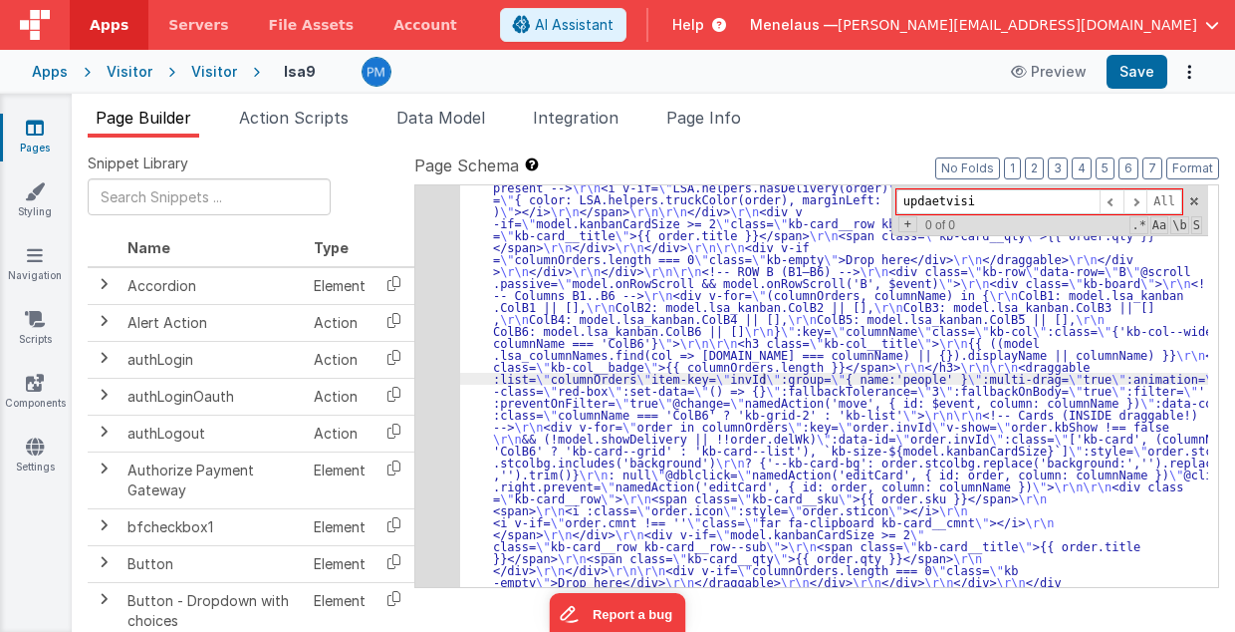
click at [940, 203] on input "updaetvisi" at bounding box center [998, 201] width 203 height 25
type input "updatevisi"
click at [684, 124] on span "Page Info" at bounding box center [703, 118] width 75 height 20
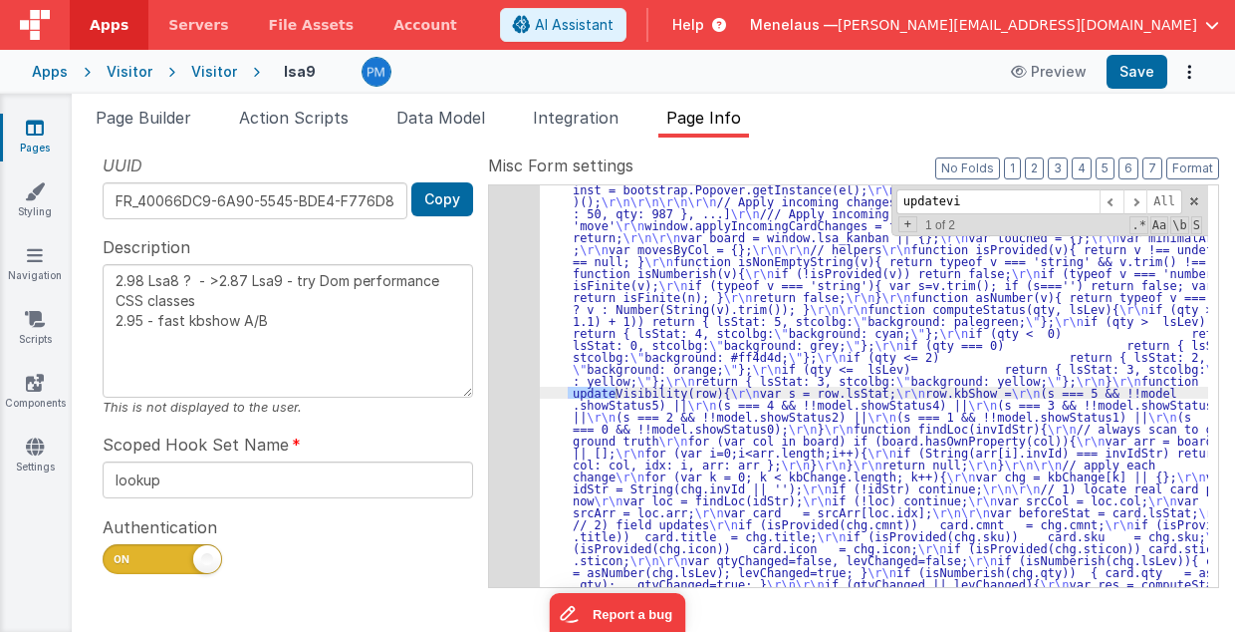
scroll to position [2692, 0]
type input "updatevi"
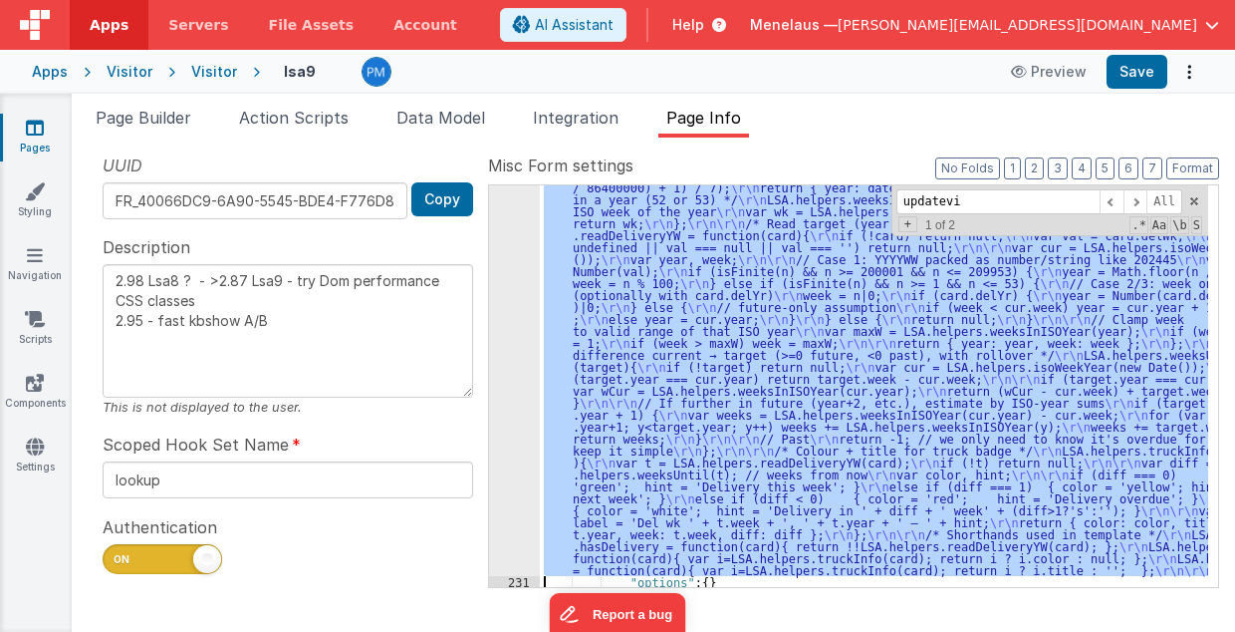
scroll to position [3806, 0]
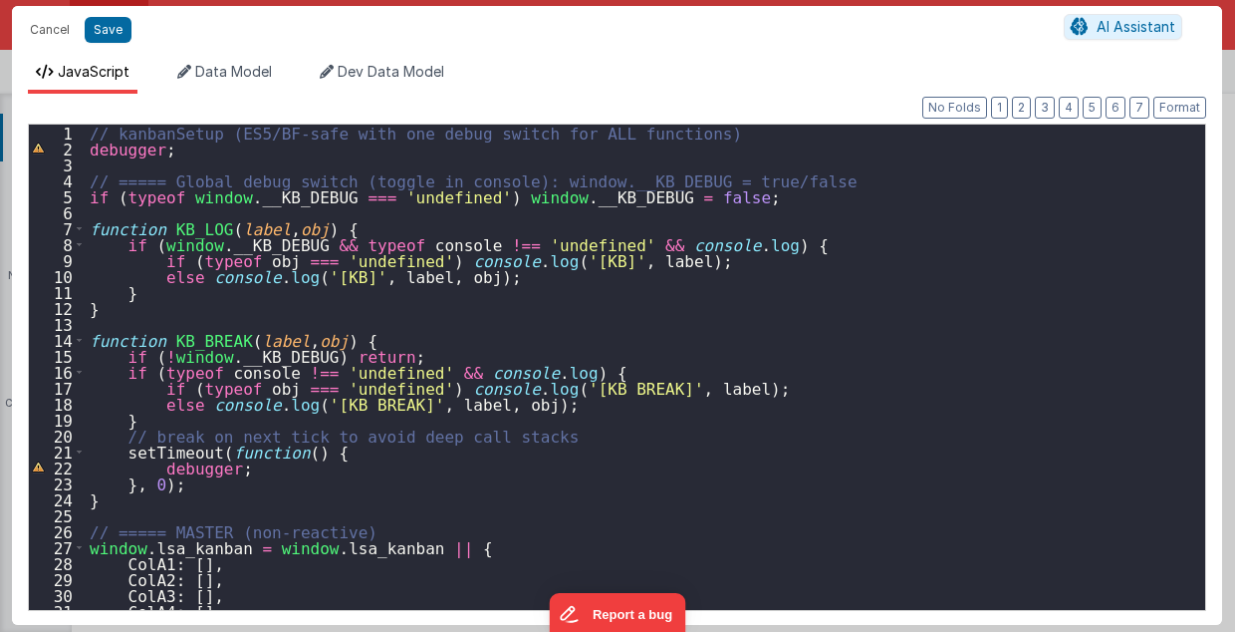
click at [810, 381] on div "// kanbanSetup (ES5/BF-safe with one debug switch for ALL functions) debugger ;…" at bounding box center [641, 384] width 1111 height 518
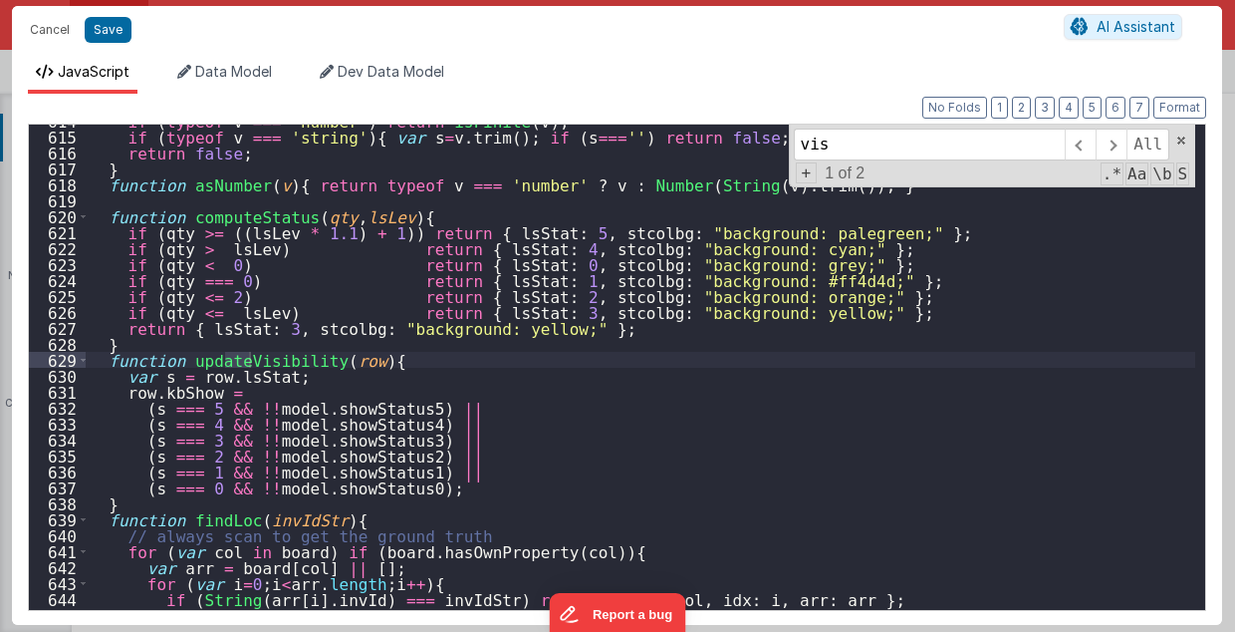
scroll to position [9783, 0]
type input "visi"
drag, startPoint x: 37, startPoint y: 30, endPoint x: 380, endPoint y: 501, distance: 582.6
click at [41, 33] on button "Cancel" at bounding box center [50, 30] width 60 height 28
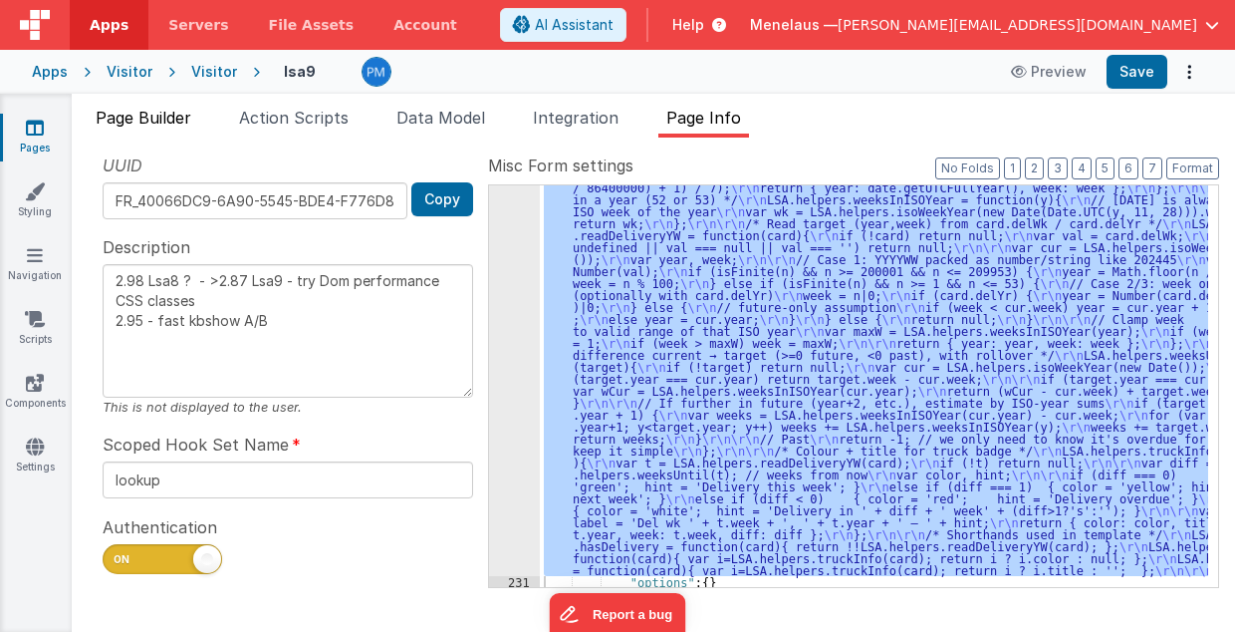
click at [135, 112] on span "Page Builder" at bounding box center [144, 118] width 96 height 20
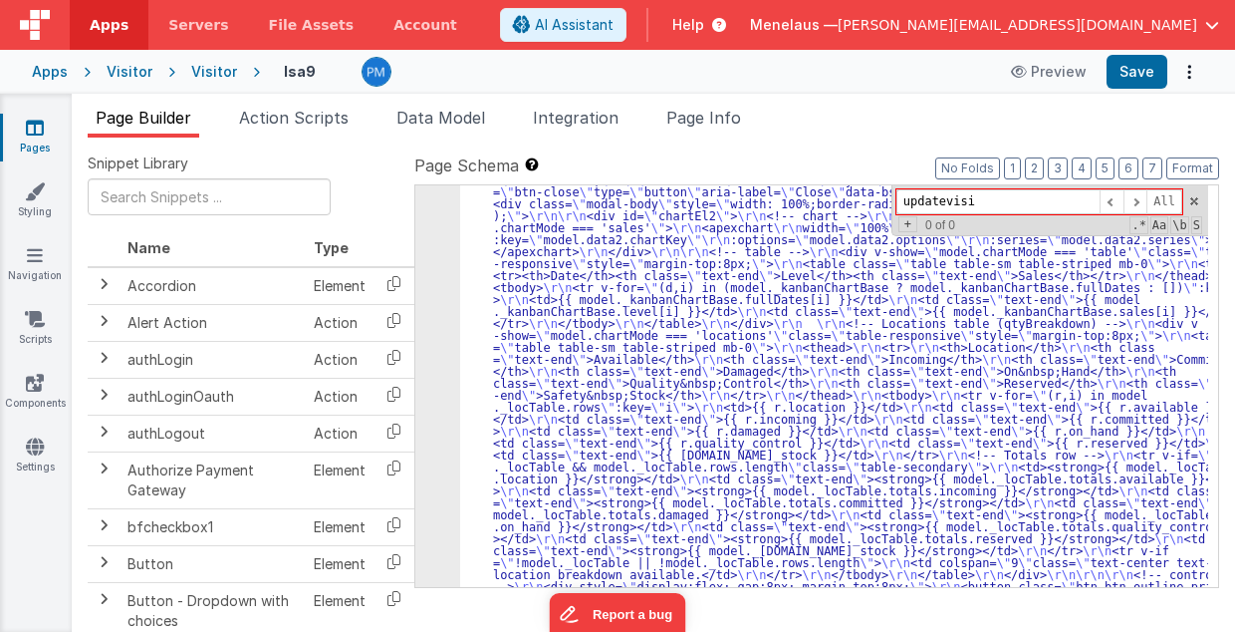
scroll to position [0, 0]
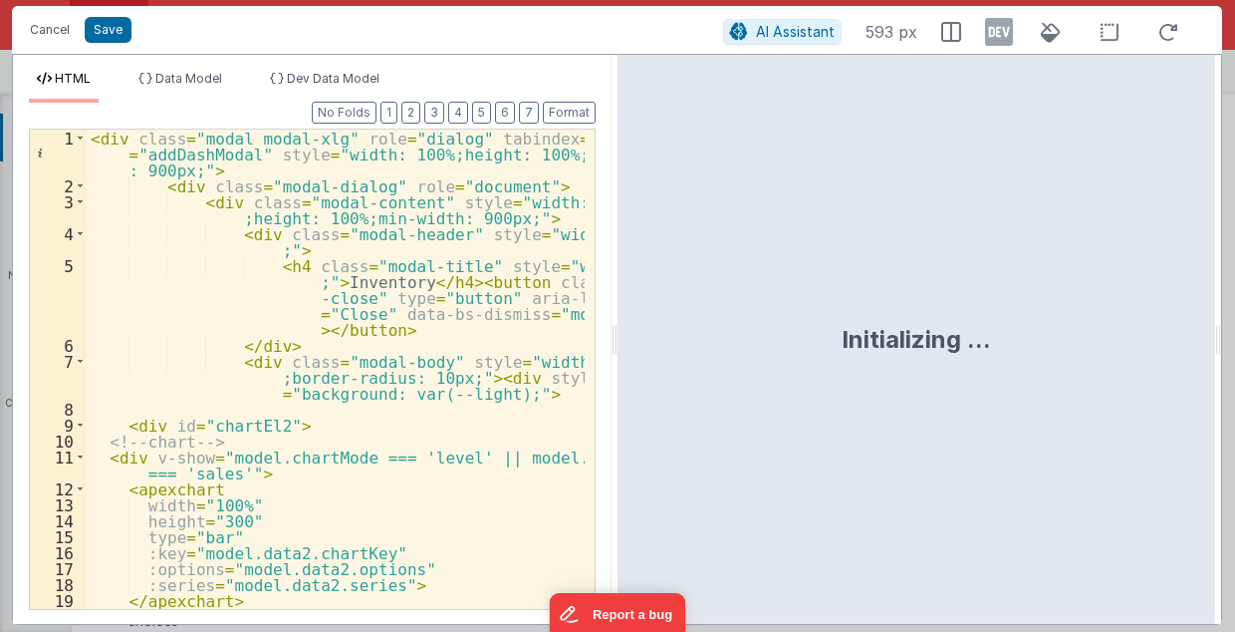
scroll to position [480, 0]
type input "lslev"
click at [496, 502] on div "< div class = "modal modal-xlg" role = "dialog" tabindex = "-1" id = "addDashMo…" at bounding box center [336, 402] width 499 height 545
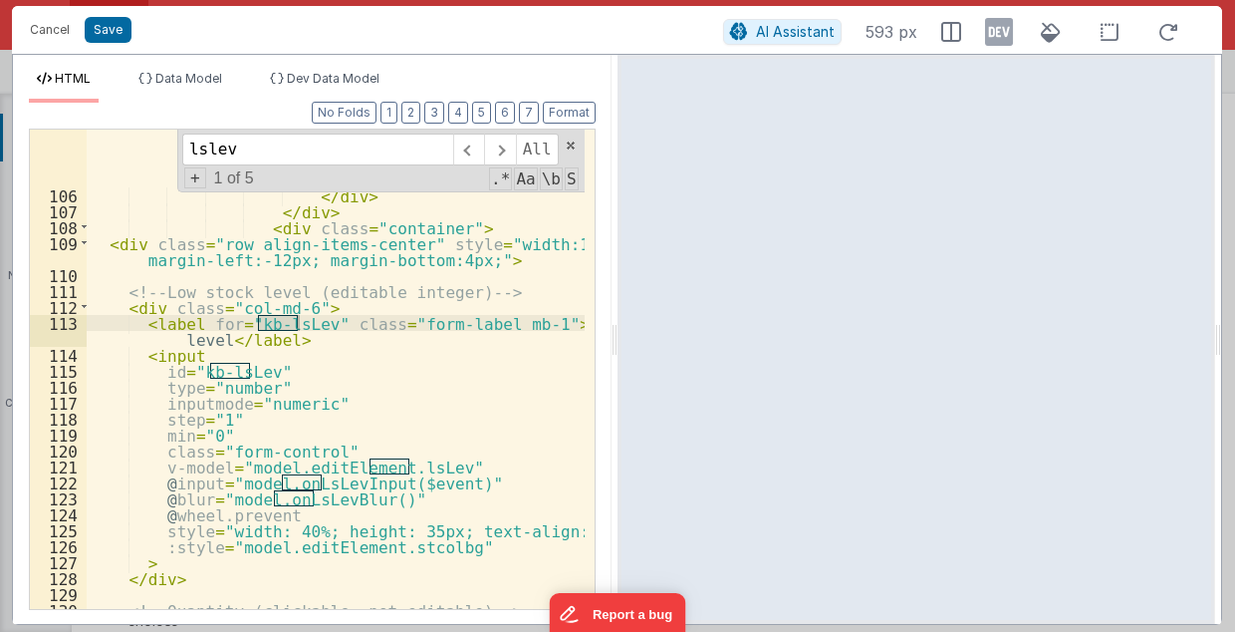
scroll to position [2477, 0]
type input "lslev"
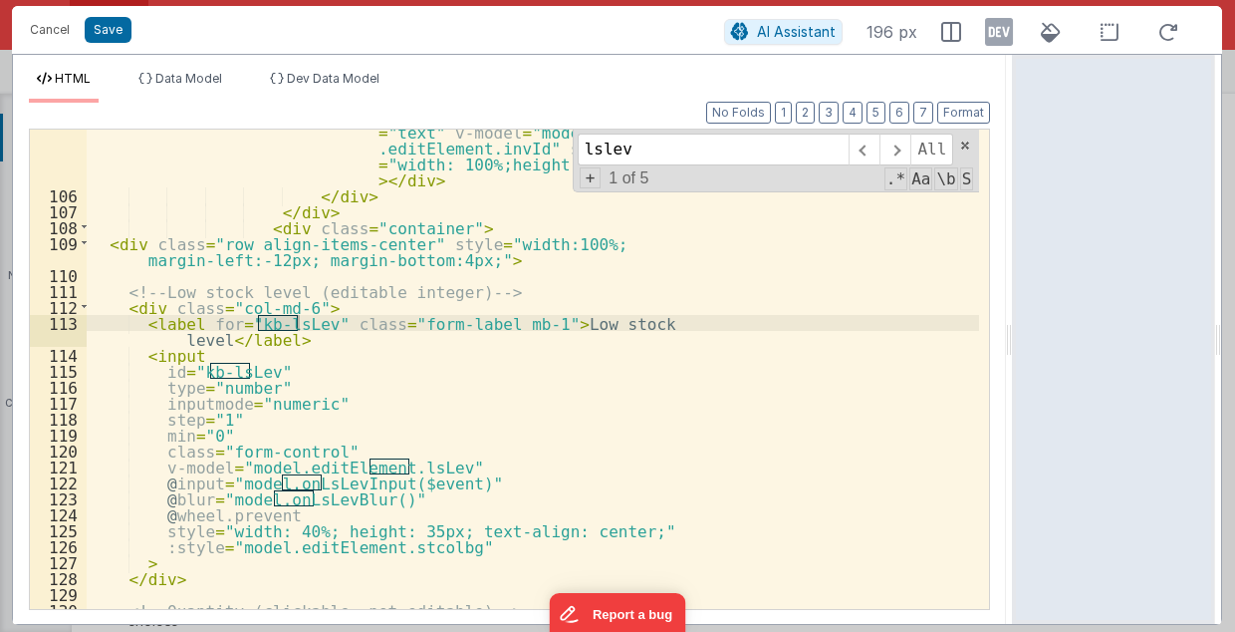
drag, startPoint x: 615, startPoint y: 343, endPoint x: 1016, endPoint y: 339, distance: 401.5
click at [1016, 339] on html "Cancel Save AI Assistant 196 px HTML Data Model Dev Data Model Format 7 6 5 4 3…" at bounding box center [617, 316] width 1235 height 632
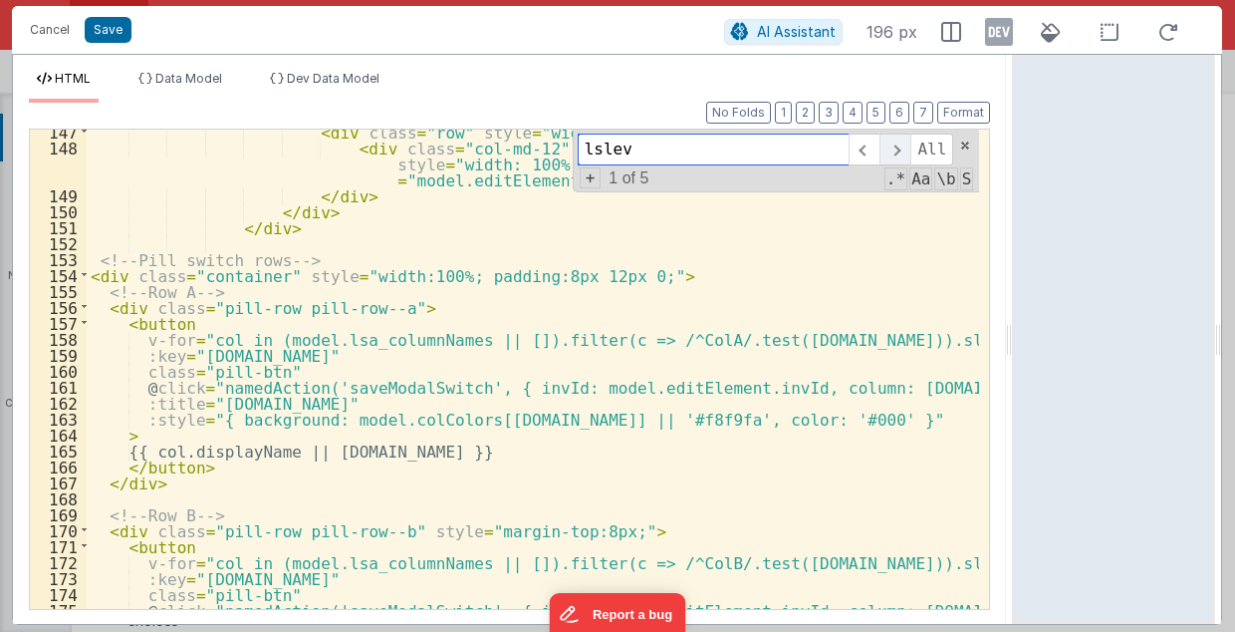
click at [907, 147] on span at bounding box center [895, 149] width 31 height 32
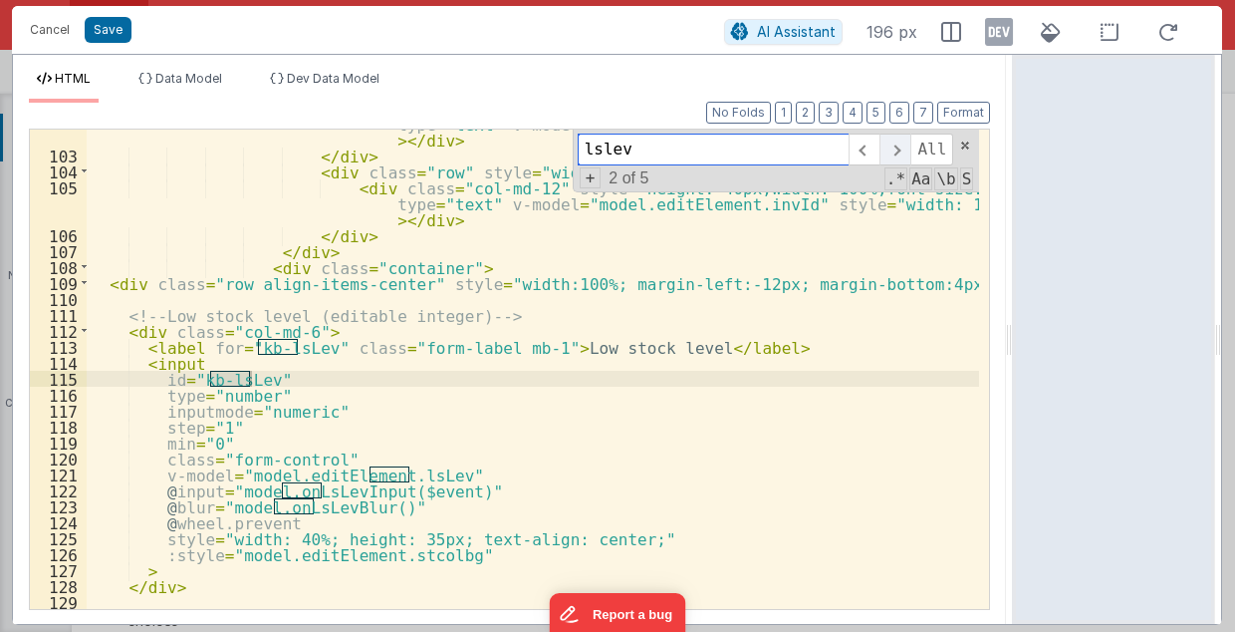
click at [907, 147] on span at bounding box center [895, 149] width 31 height 32
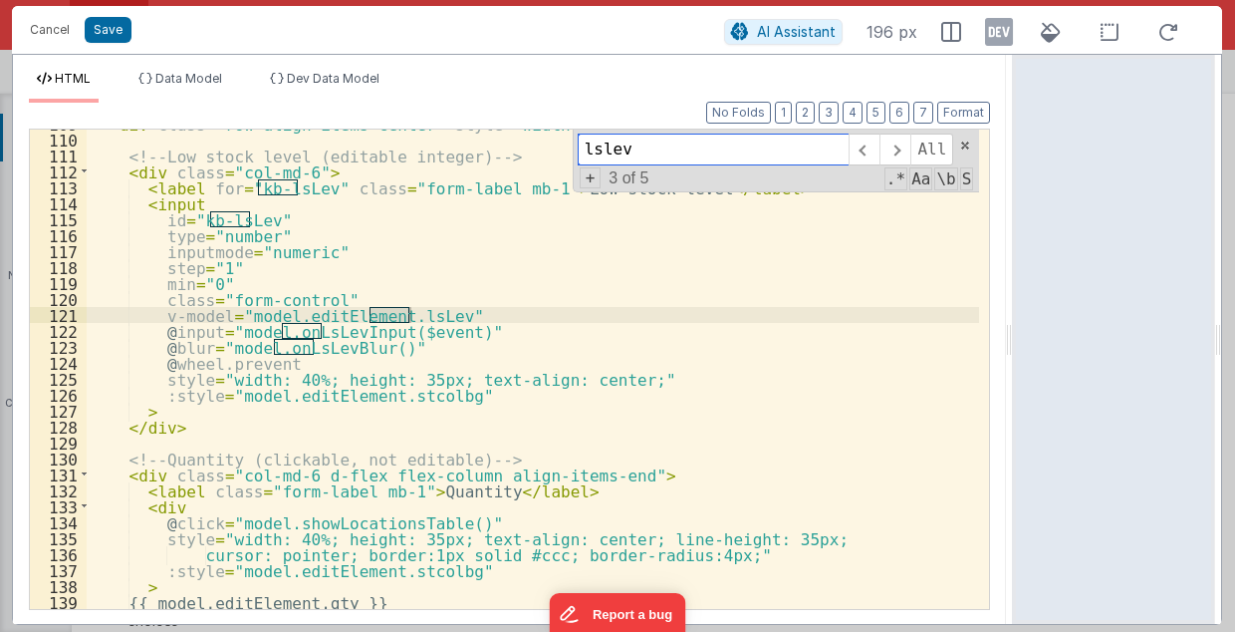
scroll to position [1879, 0]
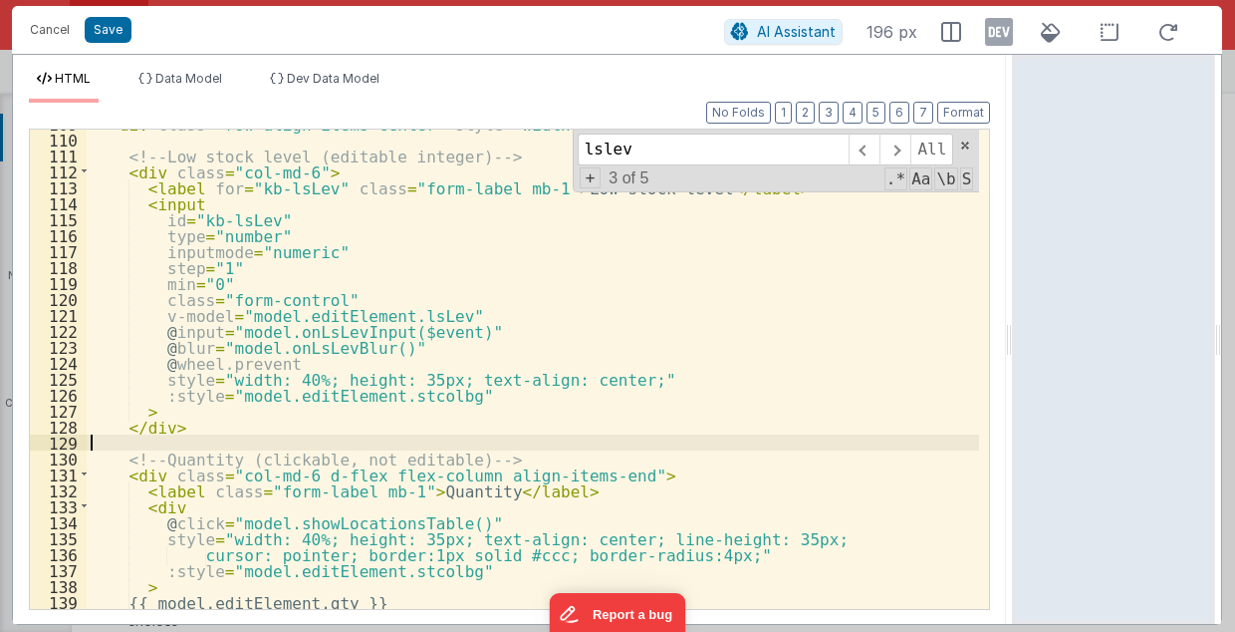
click at [181, 442] on div "< div class = "row align-items-center" style = "width:100%; margin-left:-12px; …" at bounding box center [534, 372] width 895 height 513
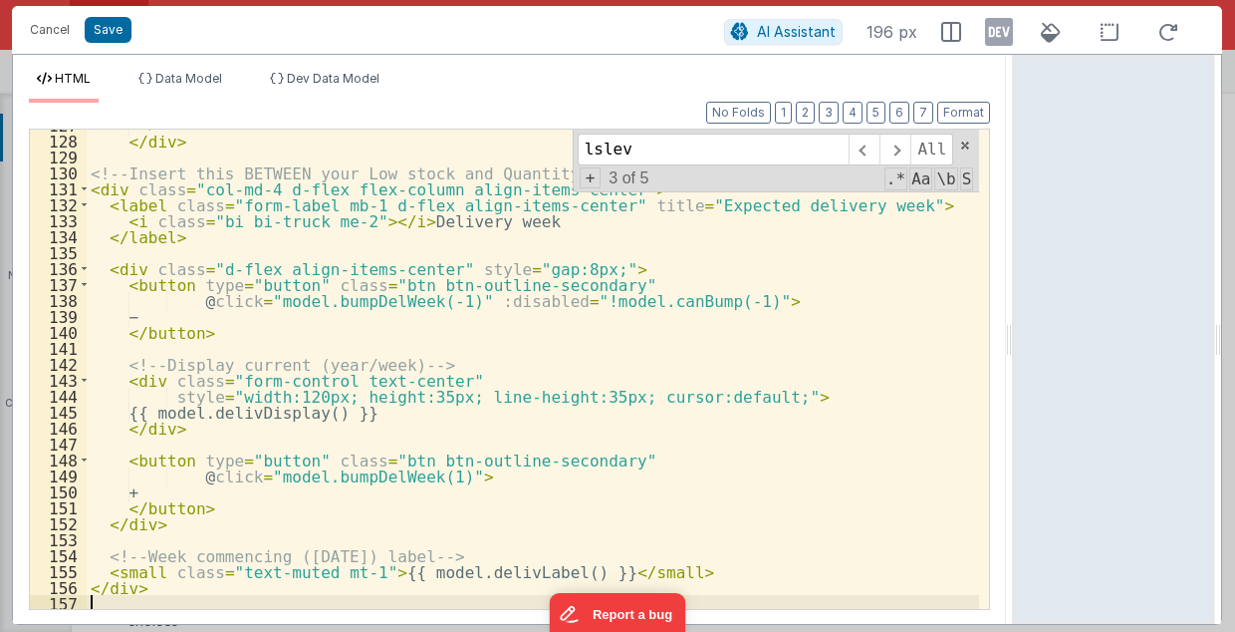
scroll to position [2165, 0]
click at [104, 29] on button "Save" at bounding box center [108, 30] width 47 height 26
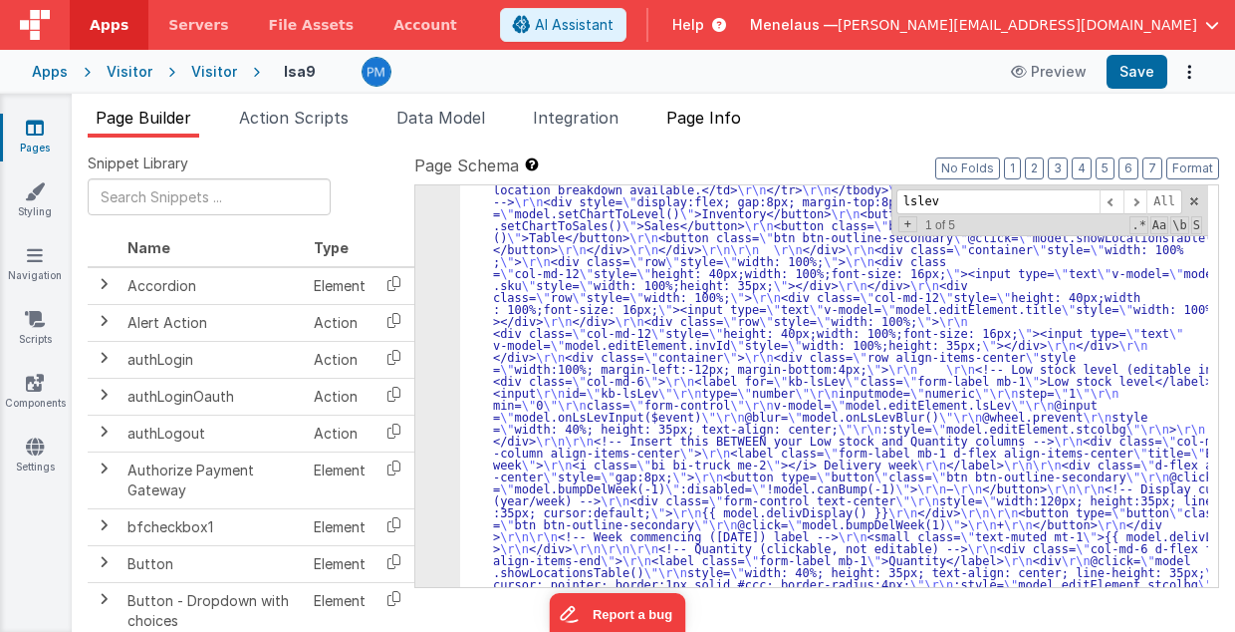
click at [712, 118] on span "Page Info" at bounding box center [703, 118] width 75 height 20
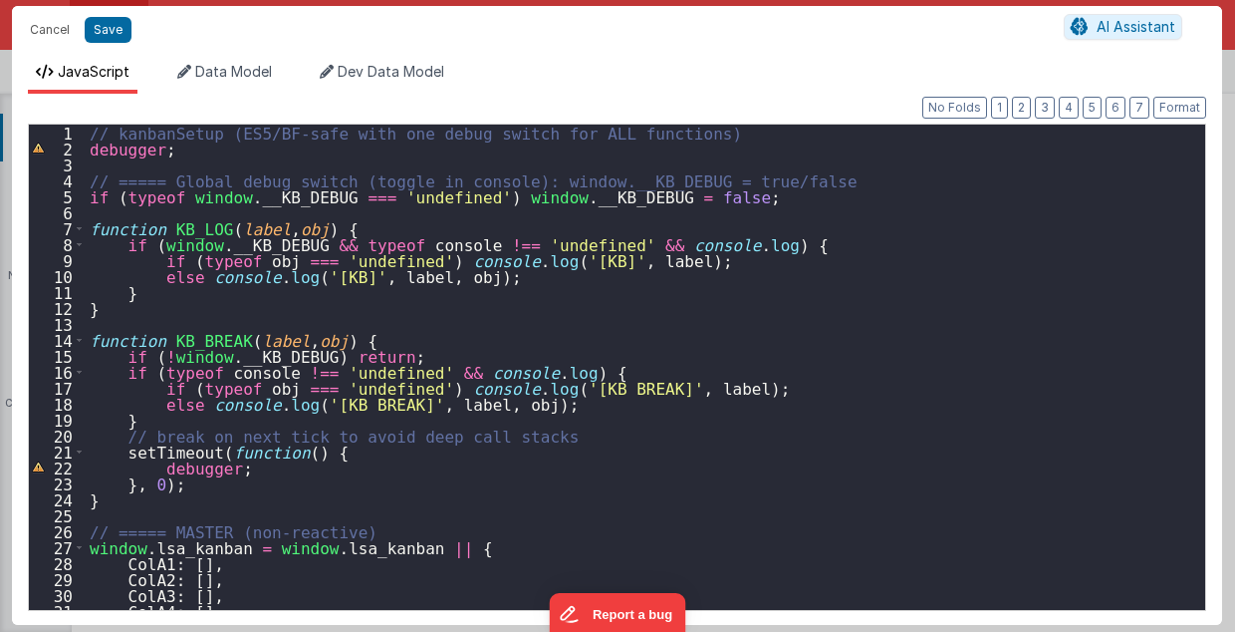
type input "iso"
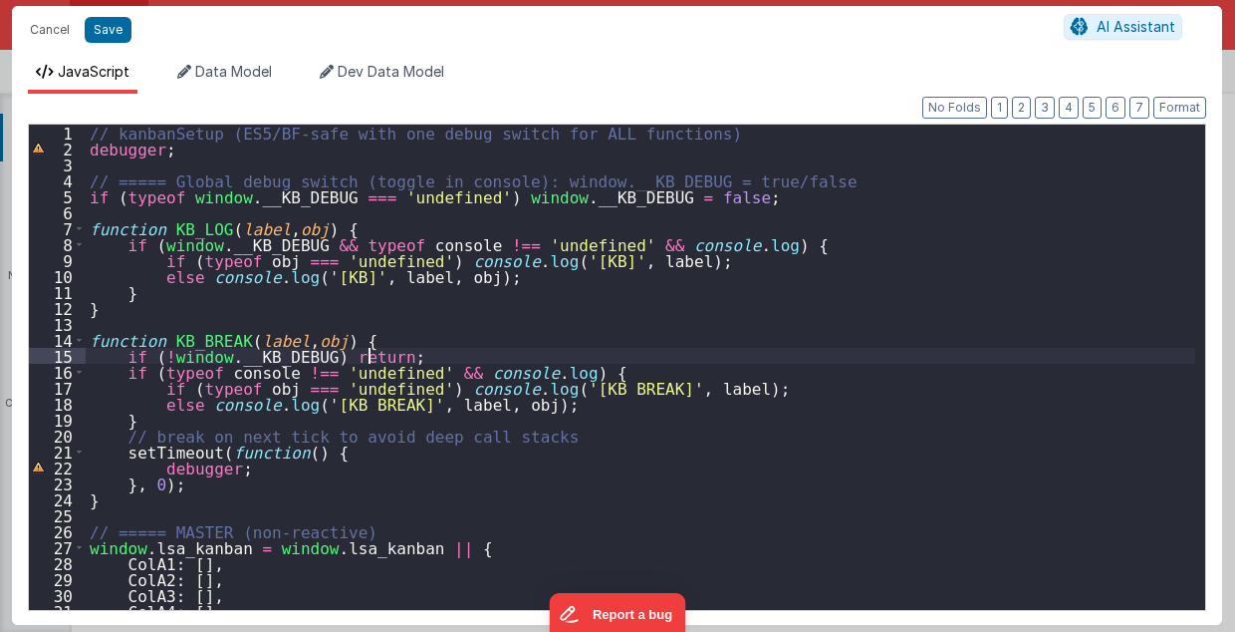
click at [861, 357] on div "// kanbanSetup (ES5/BF-safe with one debug switch for ALL functions) debugger ;…" at bounding box center [641, 384] width 1111 height 518
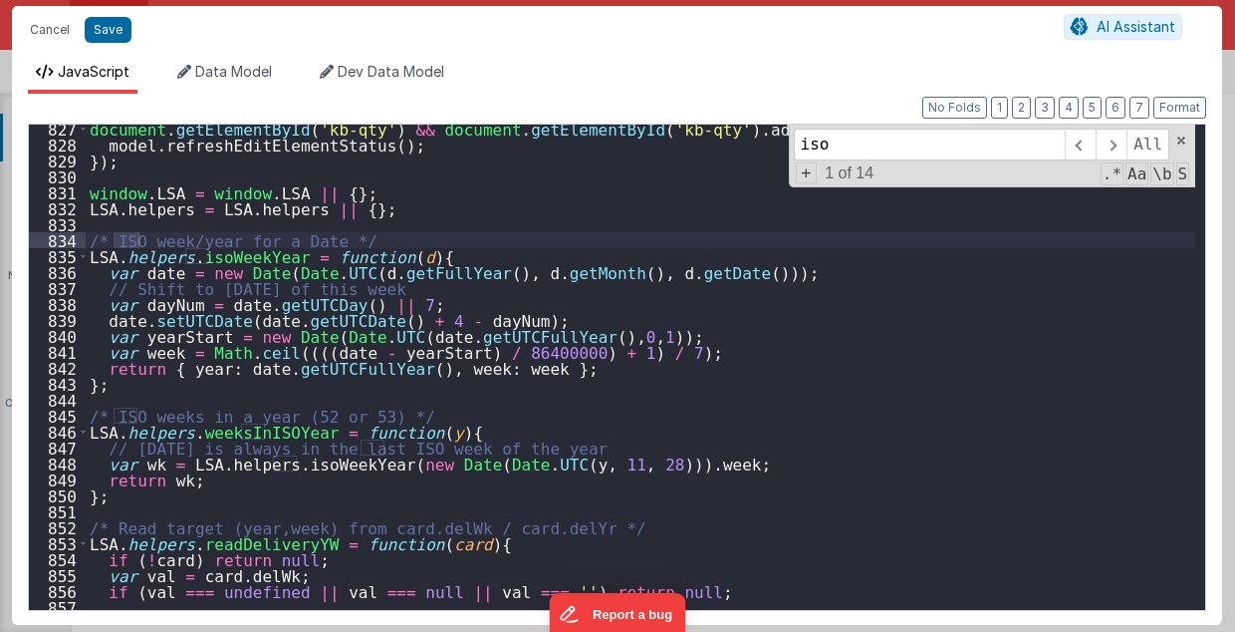
scroll to position [13289, 0]
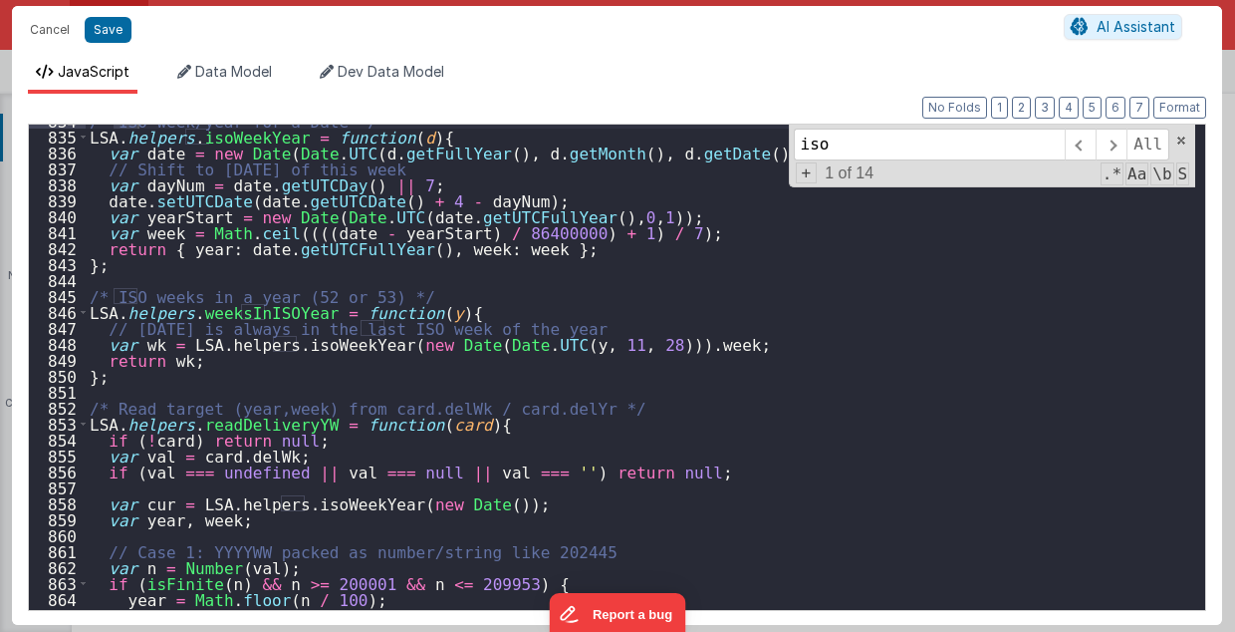
type input "iso"
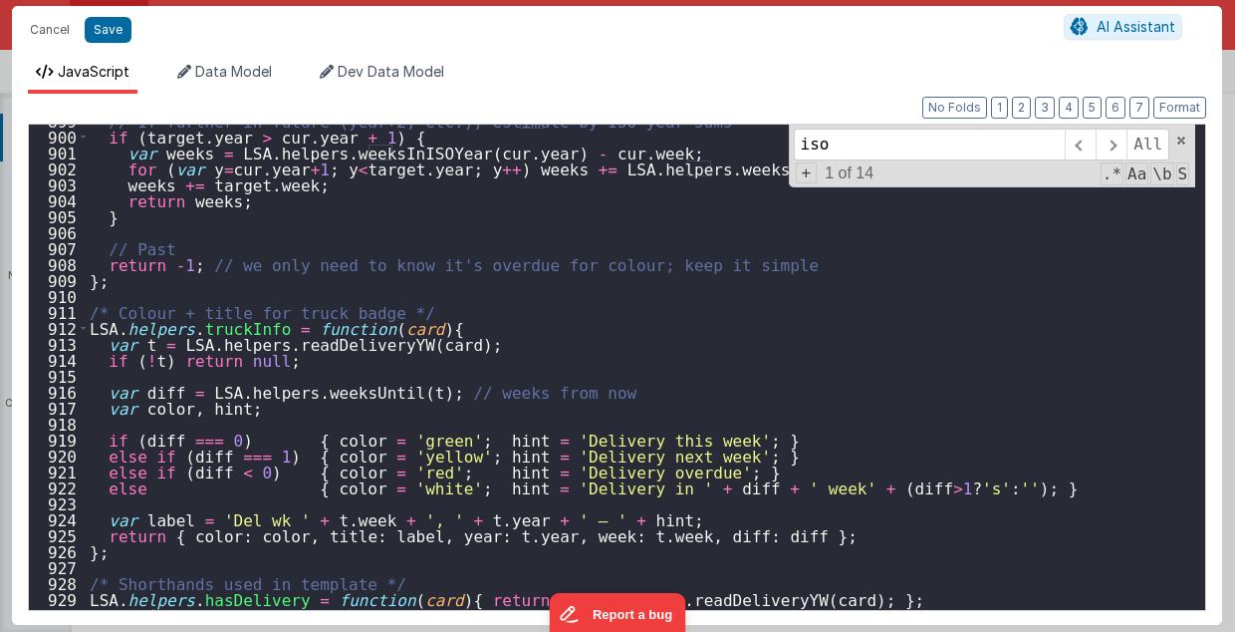
scroll to position [14385, 0]
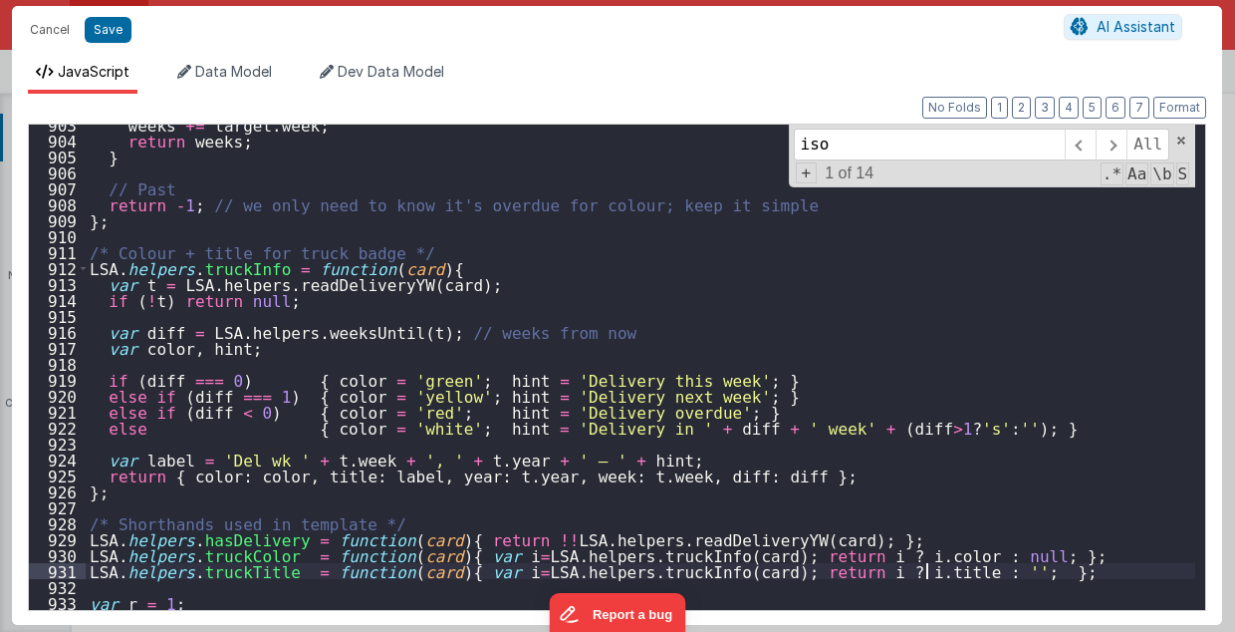
click at [979, 572] on div "weeks += target . week ; return weeks ; } // Past return - 1 ; // we only need …" at bounding box center [641, 376] width 1111 height 518
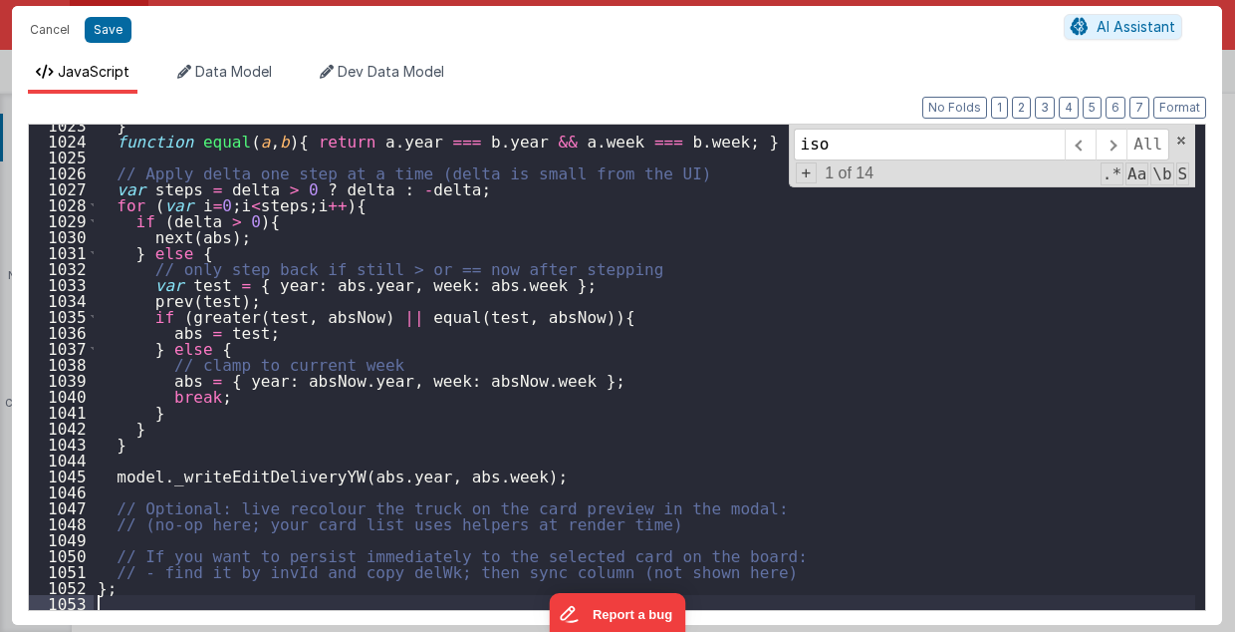
scroll to position [16298, 0]
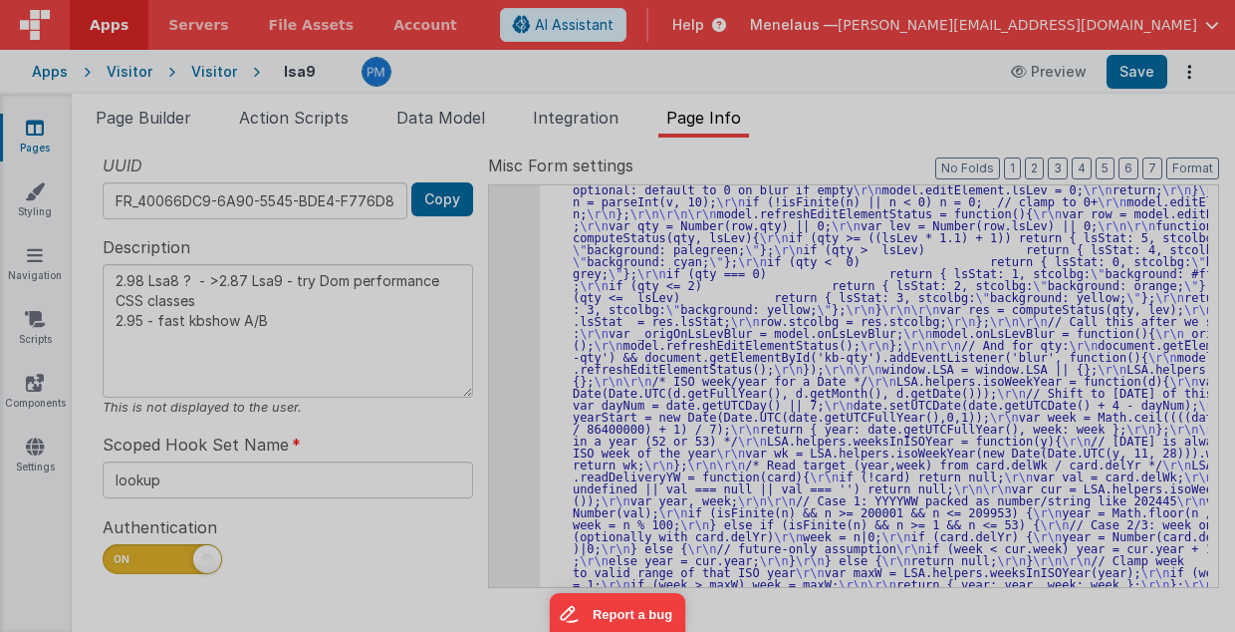
type textarea "2.98 Lsa8 ? - >2.87 Lsa9 - try Dom performance CSS classes 2.95 - fast kbshow A…"
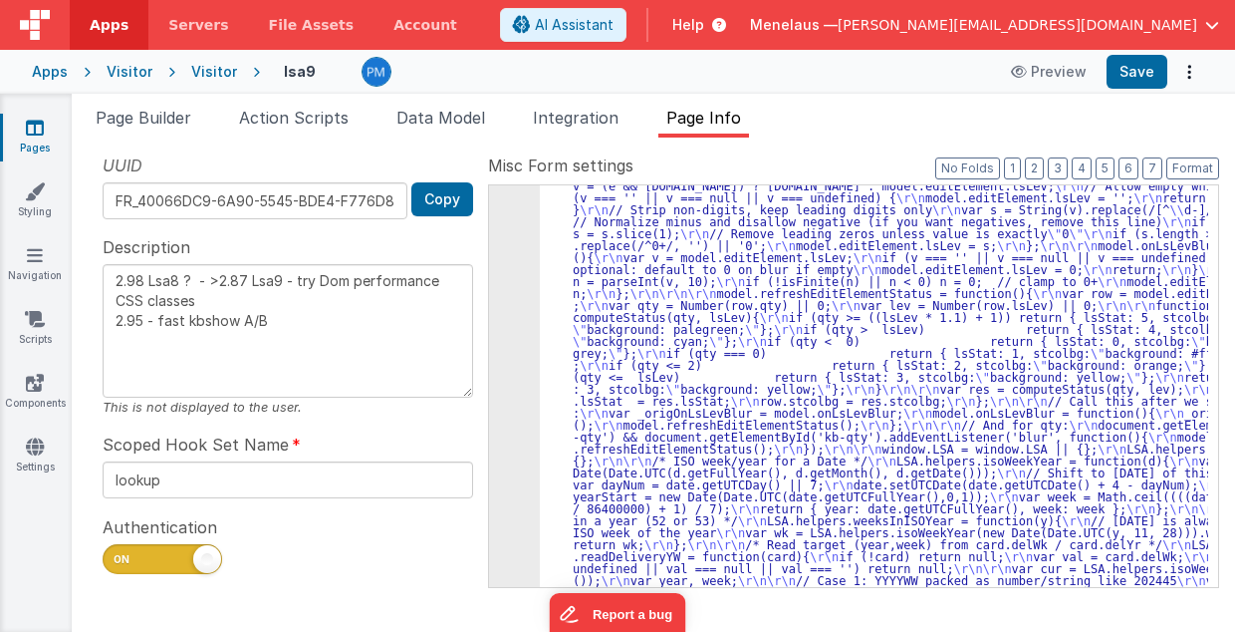
scroll to position [3485, 0]
drag, startPoint x: 149, startPoint y: 114, endPoint x: 264, endPoint y: 280, distance: 202.0
click at [149, 114] on span "Page Builder" at bounding box center [144, 118] width 96 height 20
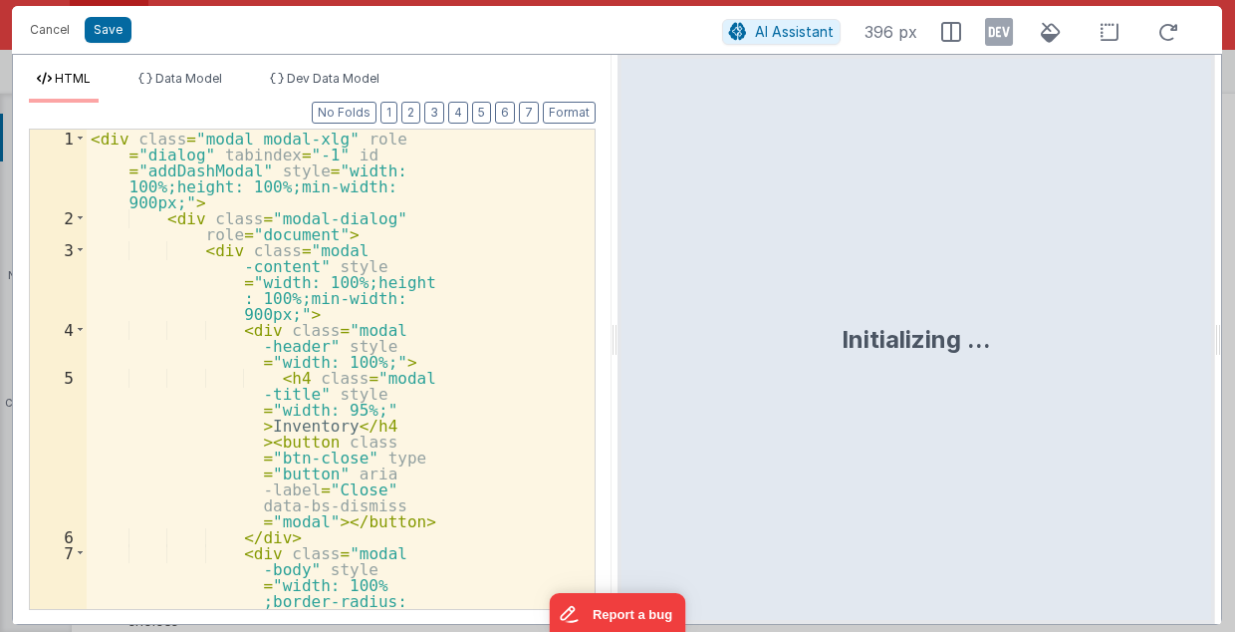
scroll to position [889, 0]
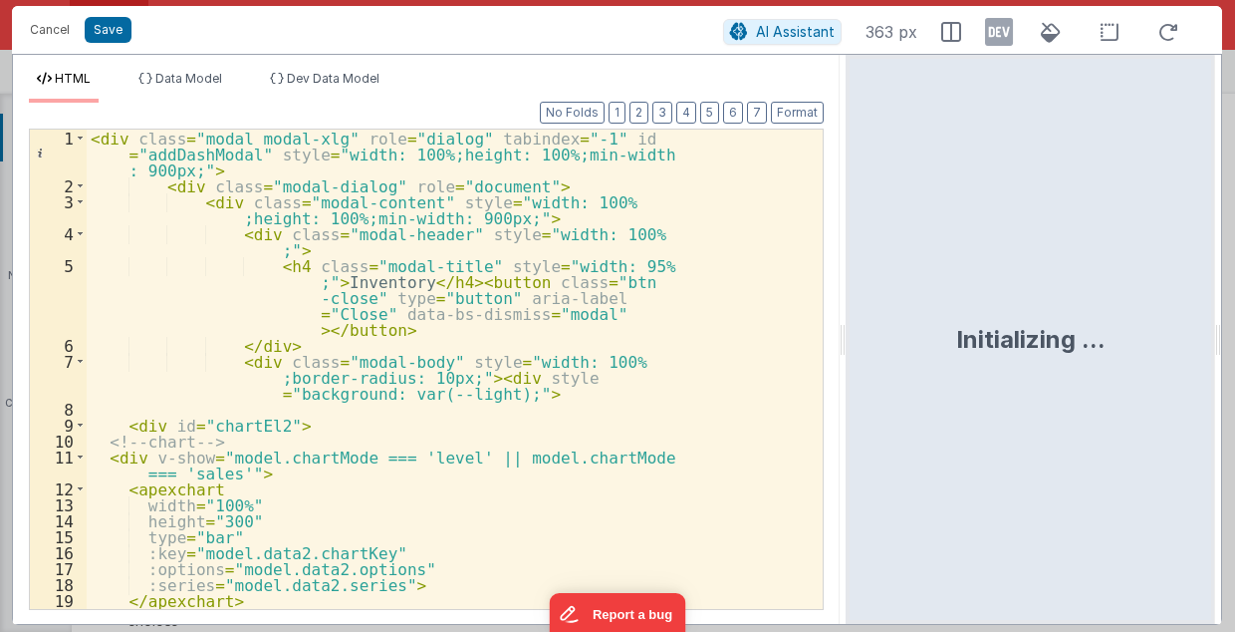
drag, startPoint x: 614, startPoint y: 338, endPoint x: 848, endPoint y: 349, distance: 234.4
click at [848, 349] on html "Cancel Save AI Assistant 363 px HTML Data Model Dev Data Model Format 7 6 5 4 3…" at bounding box center [617, 316] width 1235 height 632
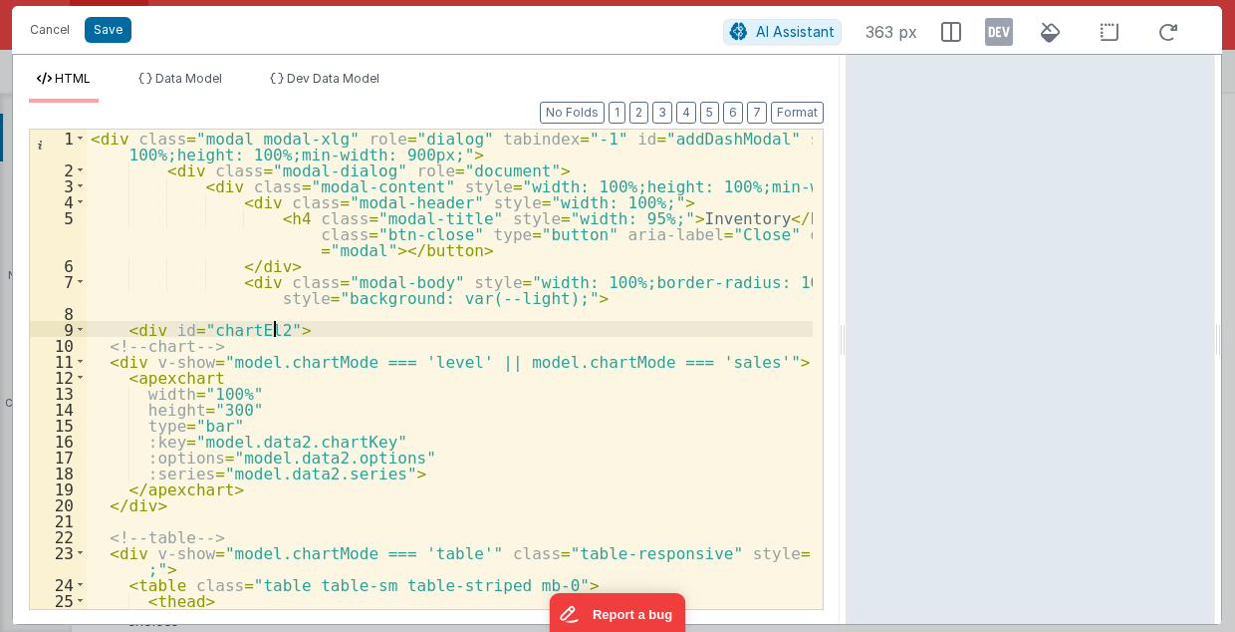
click at [323, 328] on div "< div class = "modal modal-xlg" role = "dialog" tabindex = "-1" id = "addDashMo…" at bounding box center [450, 402] width 727 height 545
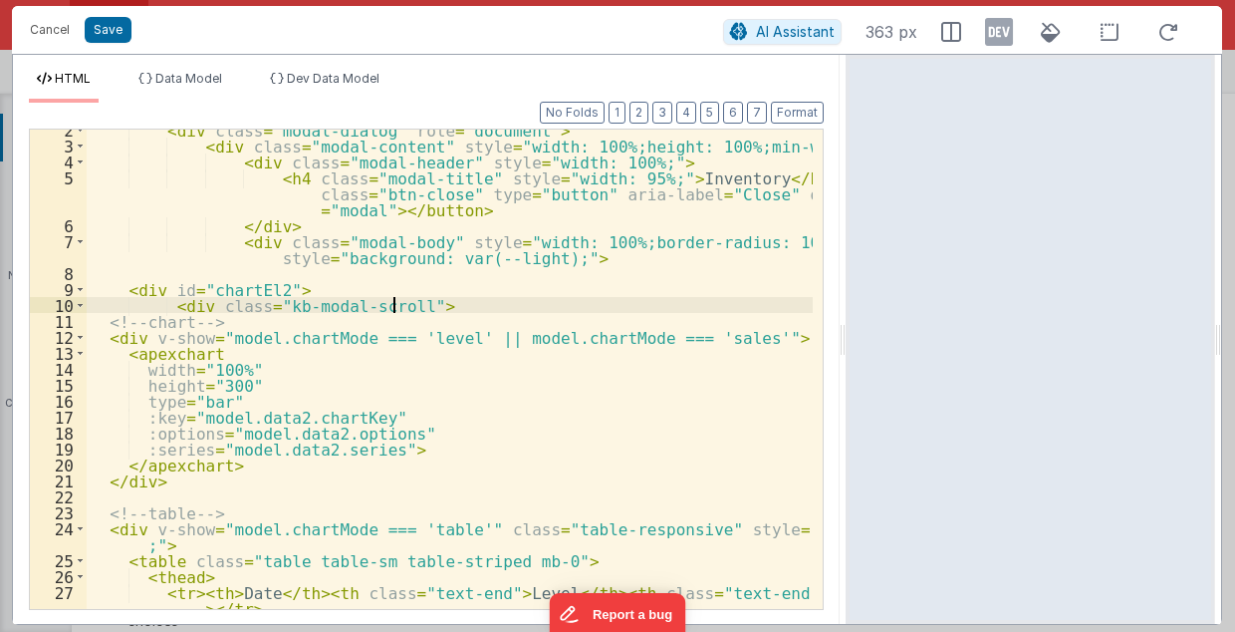
scroll to position [40, 0]
click at [802, 107] on button "Format" at bounding box center [797, 113] width 53 height 22
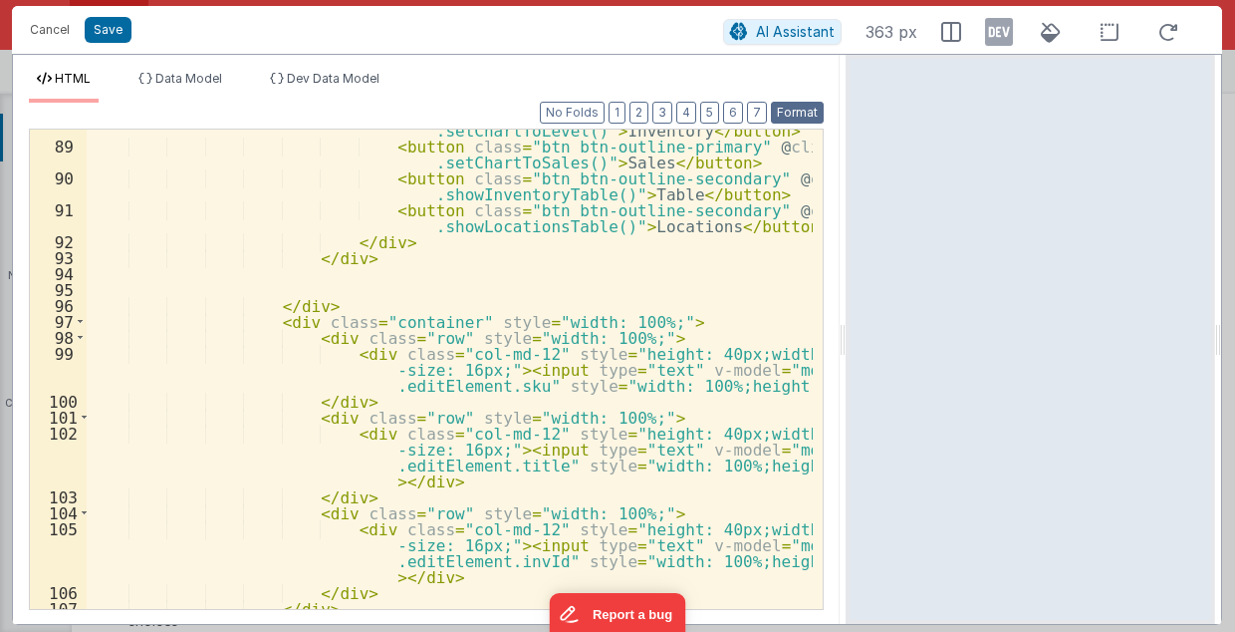
scroll to position [1793, 0]
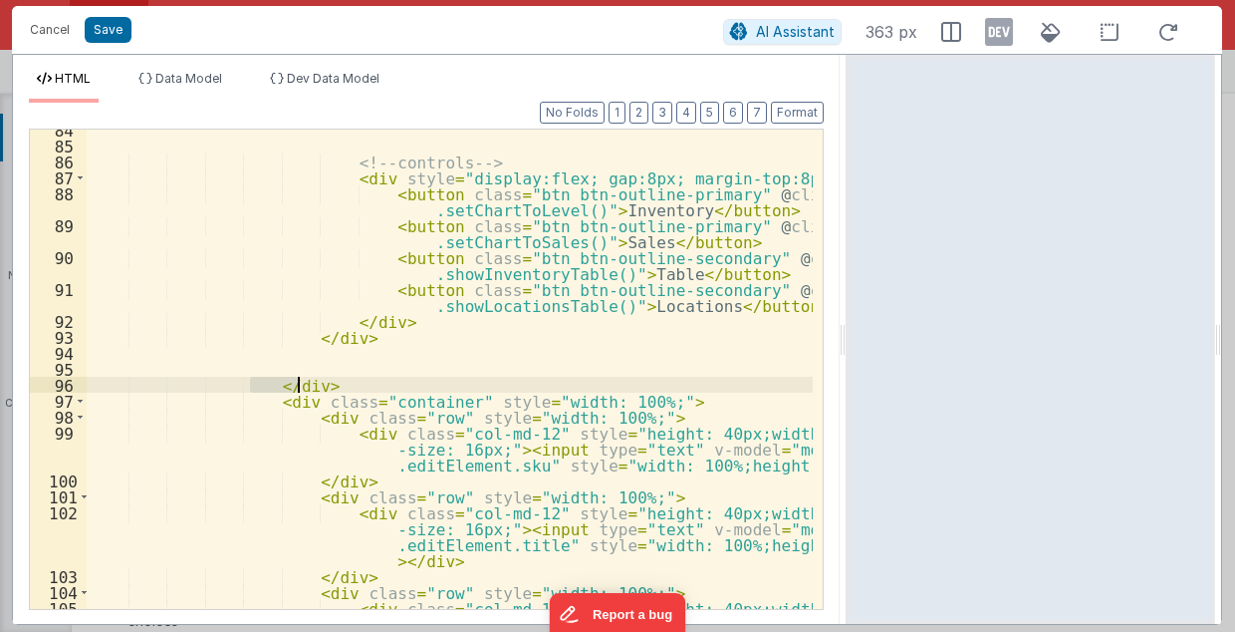
drag, startPoint x: 251, startPoint y: 381, endPoint x: 308, endPoint y: 382, distance: 56.8
click at [308, 382] on div "<!-- controls --> < div style = "display:flex; gap:8px; margin-top:8px;" > < bu…" at bounding box center [450, 402] width 727 height 561
click at [283, 359] on div "<!-- controls --> < div style = "display:flex; gap:8px; margin-top:8px;" > < bu…" at bounding box center [450, 402] width 727 height 561
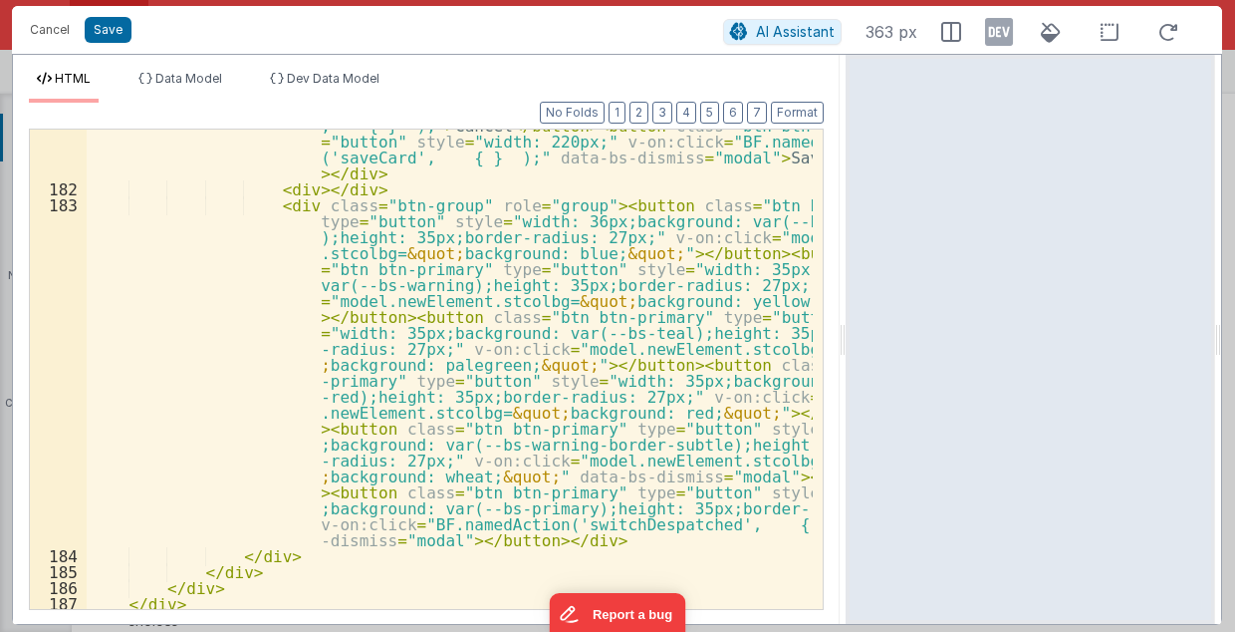
scroll to position [4062, 0]
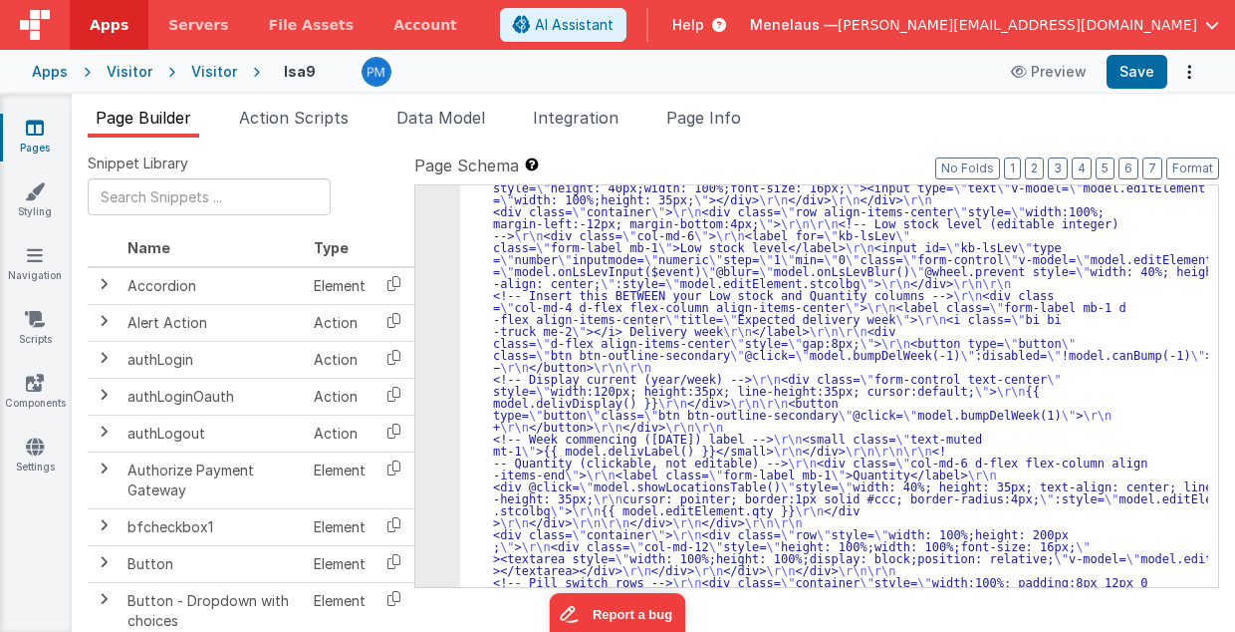
click at [438, 334] on div "5" at bounding box center [437, 133] width 45 height 1578
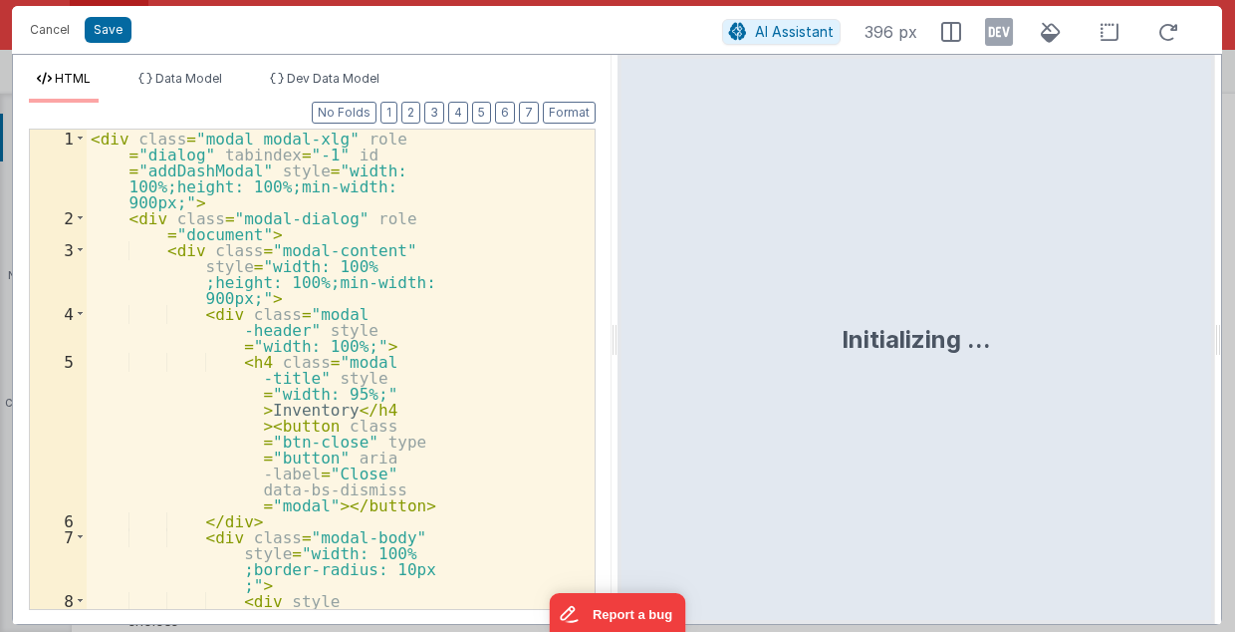
scroll to position [1235, 0]
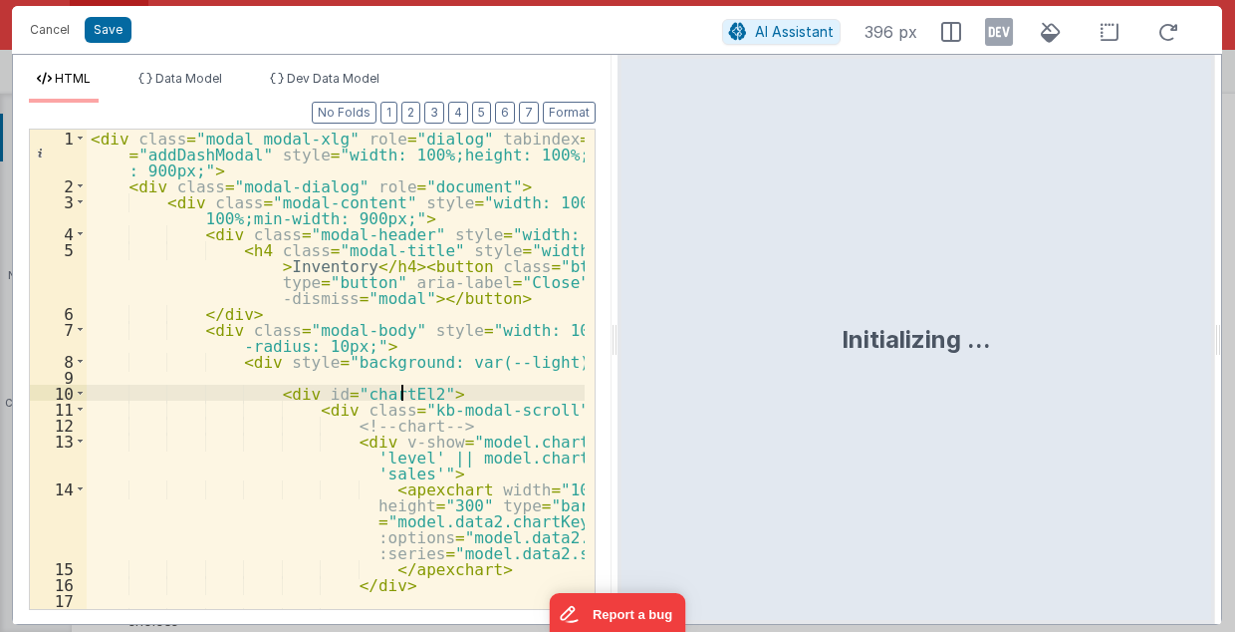
click at [544, 398] on div "< div class = "modal modal-xlg" role = "dialog" tabindex = "-1" id = "addDashMo…" at bounding box center [336, 426] width 499 height 593
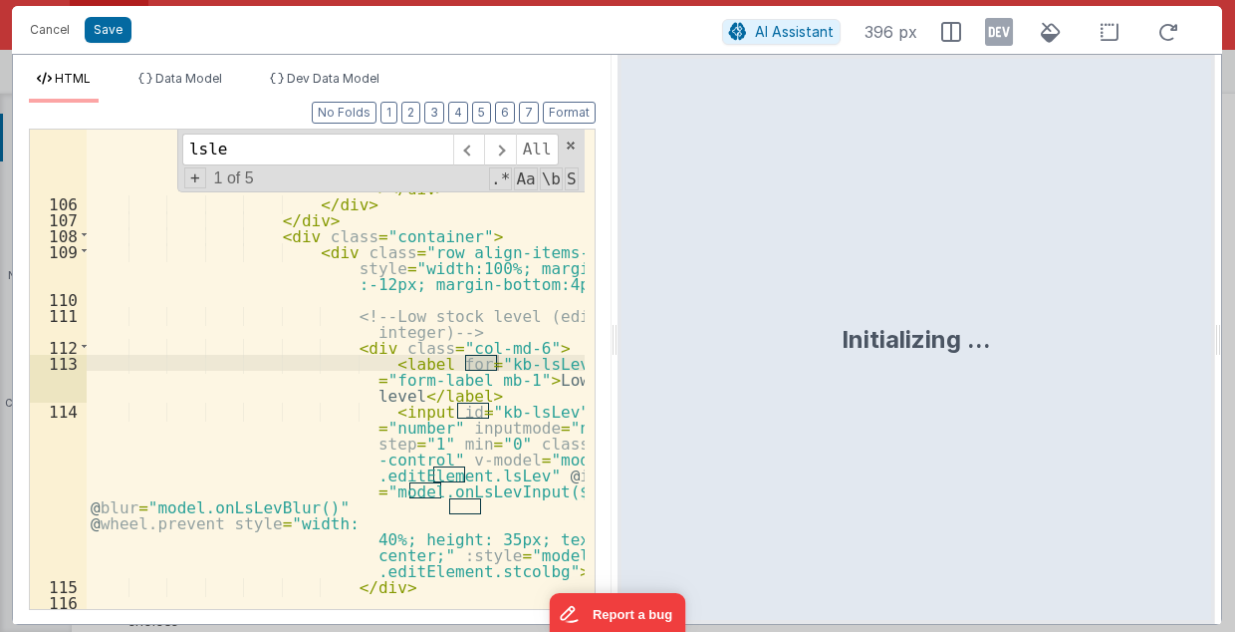
scroll to position [3537, 0]
type input "lslev"
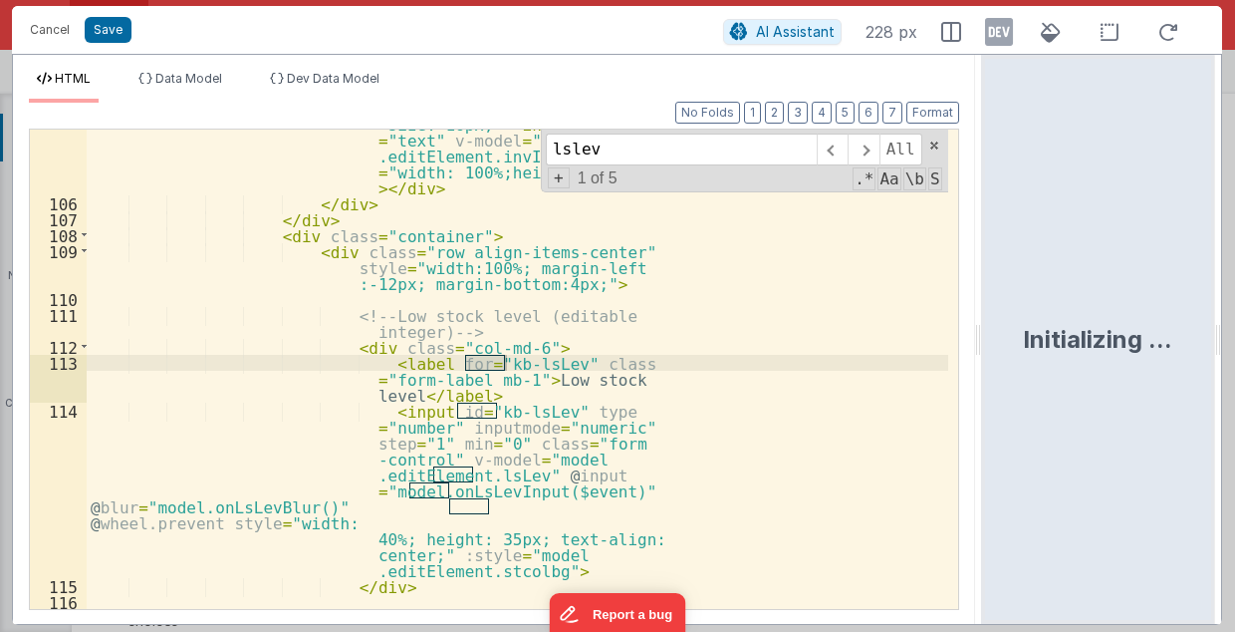
drag, startPoint x: 614, startPoint y: 353, endPoint x: 984, endPoint y: 329, distance: 371.4
click at [984, 329] on html "Cancel Save AI Assistant 228 px HTML Data Model Dev Data Model Format 7 6 5 4 3…" at bounding box center [617, 316] width 1235 height 632
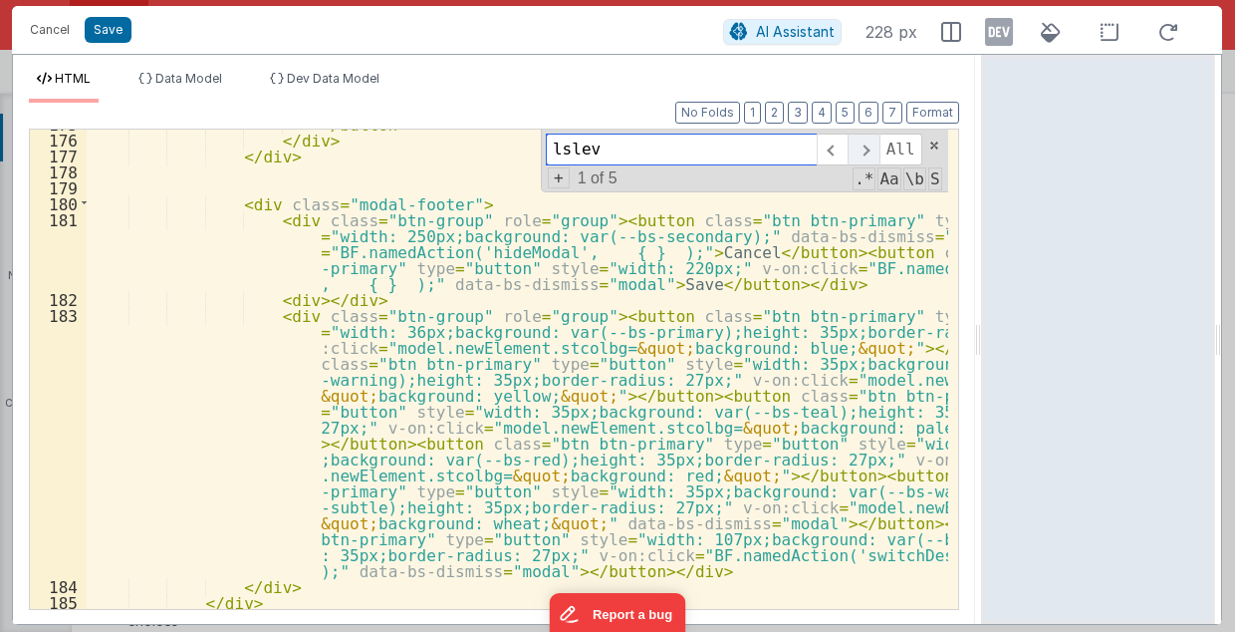
click at [876, 143] on span at bounding box center [863, 149] width 31 height 32
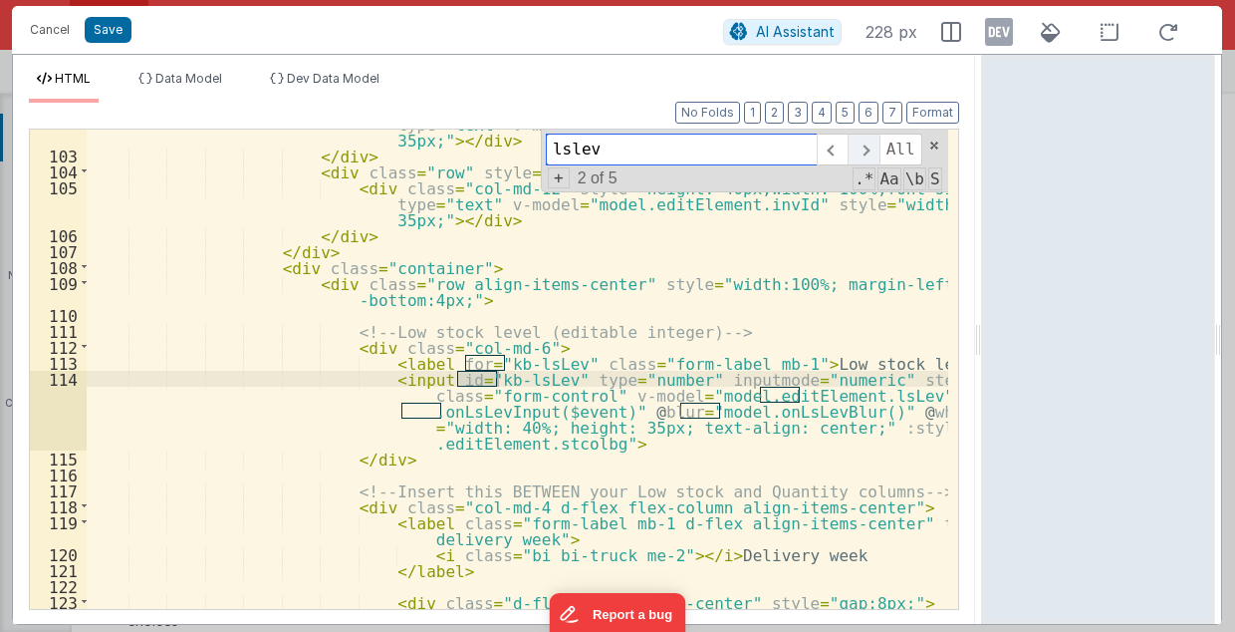
scroll to position [1990, 0]
click at [837, 145] on span at bounding box center [832, 149] width 31 height 32
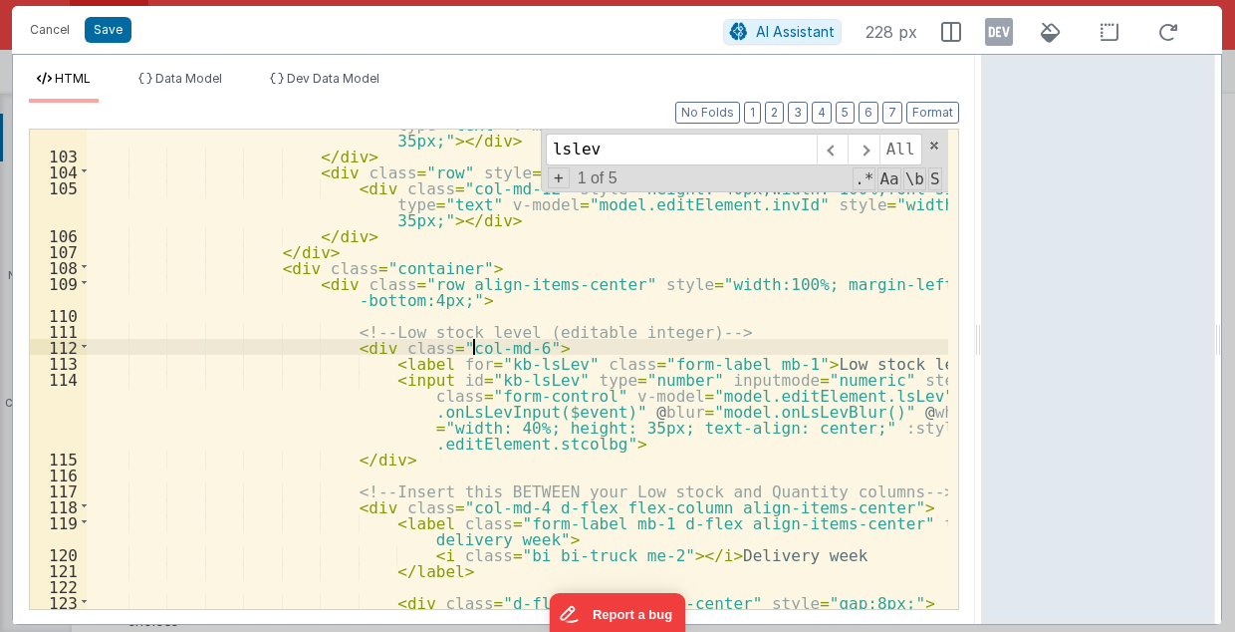
click at [473, 343] on div "< div class = "col-md-12" style = "height: 40px;width: 100%;font-size: 16px;" >…" at bounding box center [518, 380] width 863 height 561
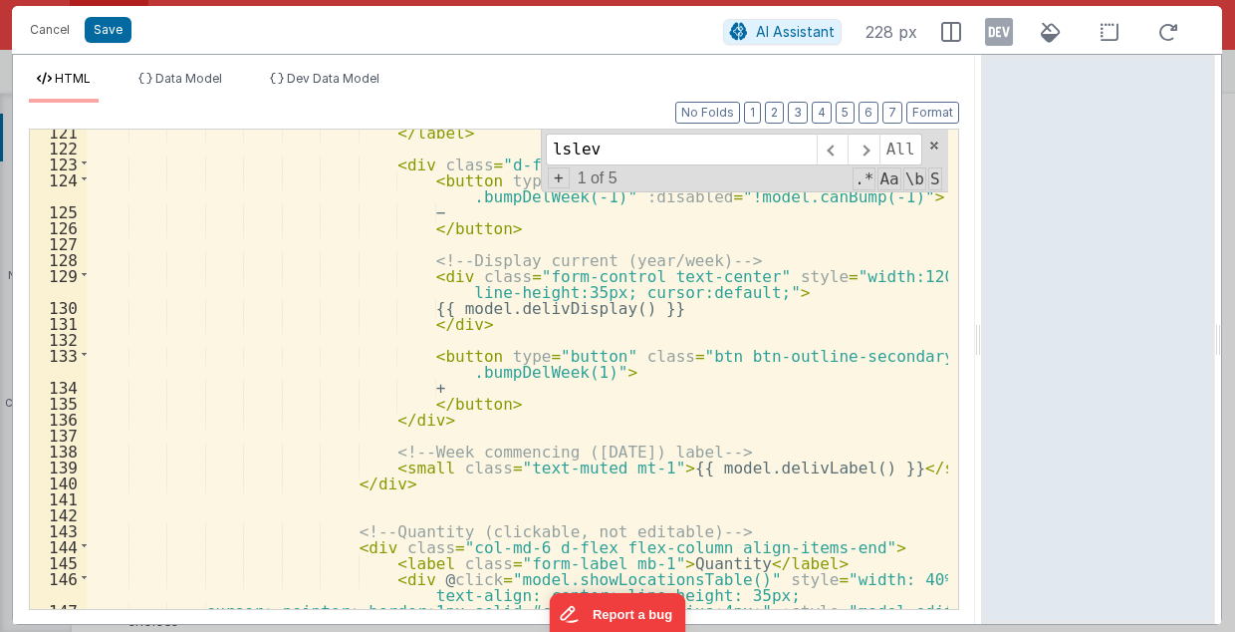
scroll to position [2508, 0]
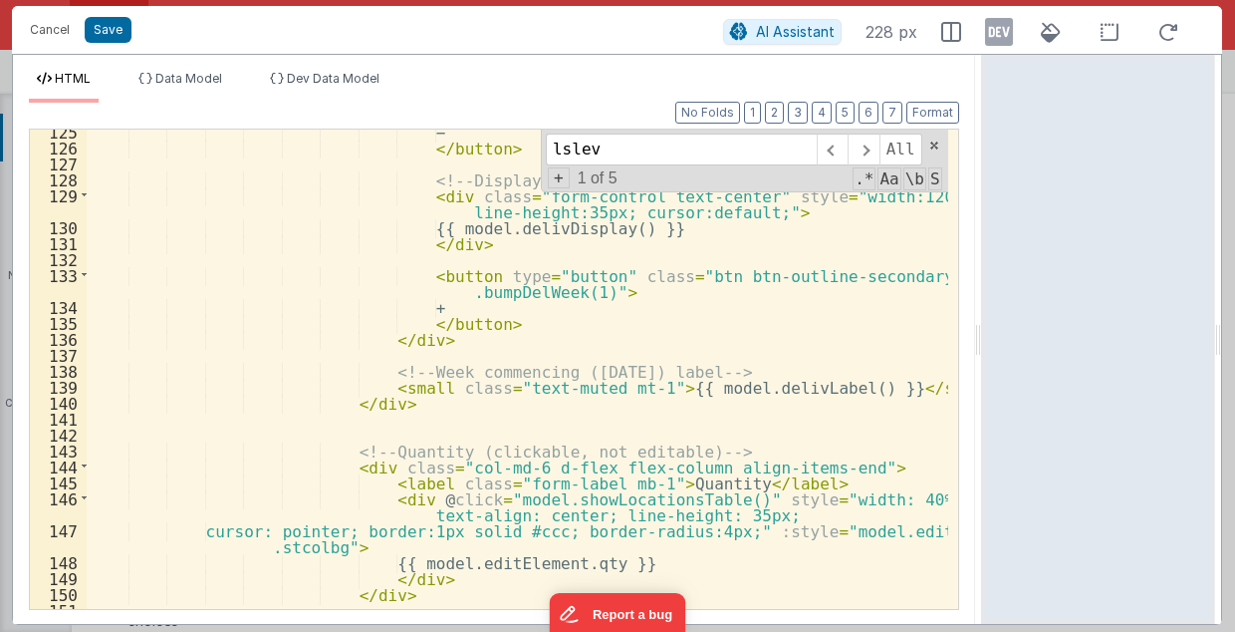
click at [471, 467] on div "− </ button > <!-- Display current (year/week) --> < div class = "form-control …" at bounding box center [518, 380] width 863 height 513
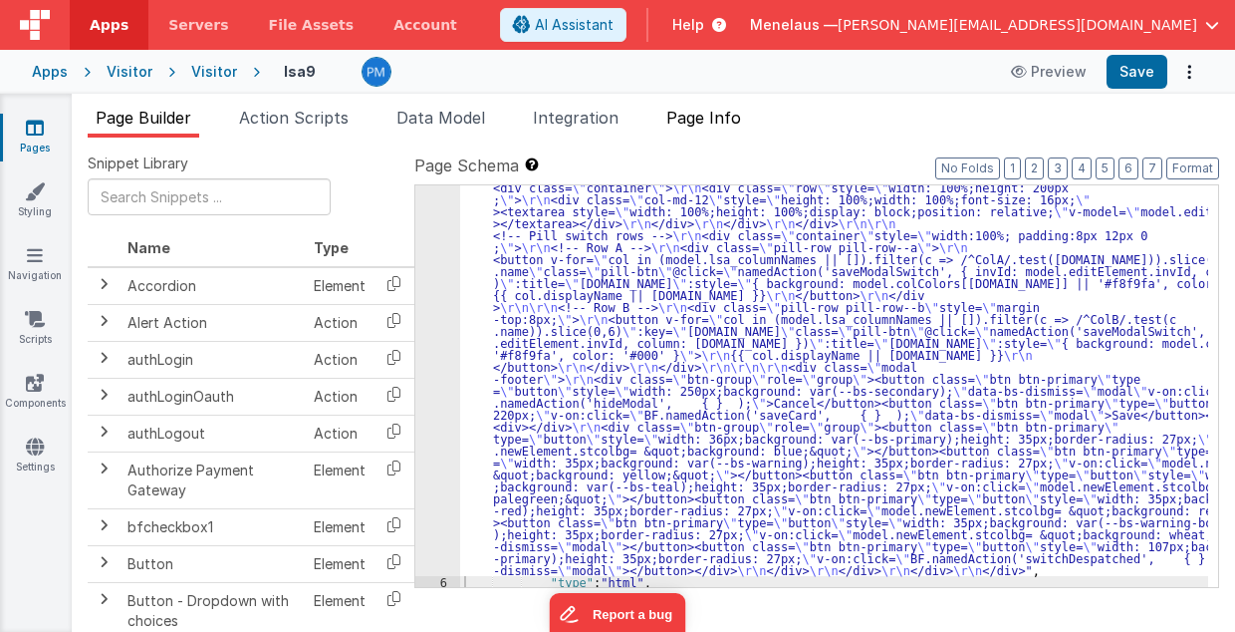
click at [715, 121] on span "Page Info" at bounding box center [703, 118] width 75 height 20
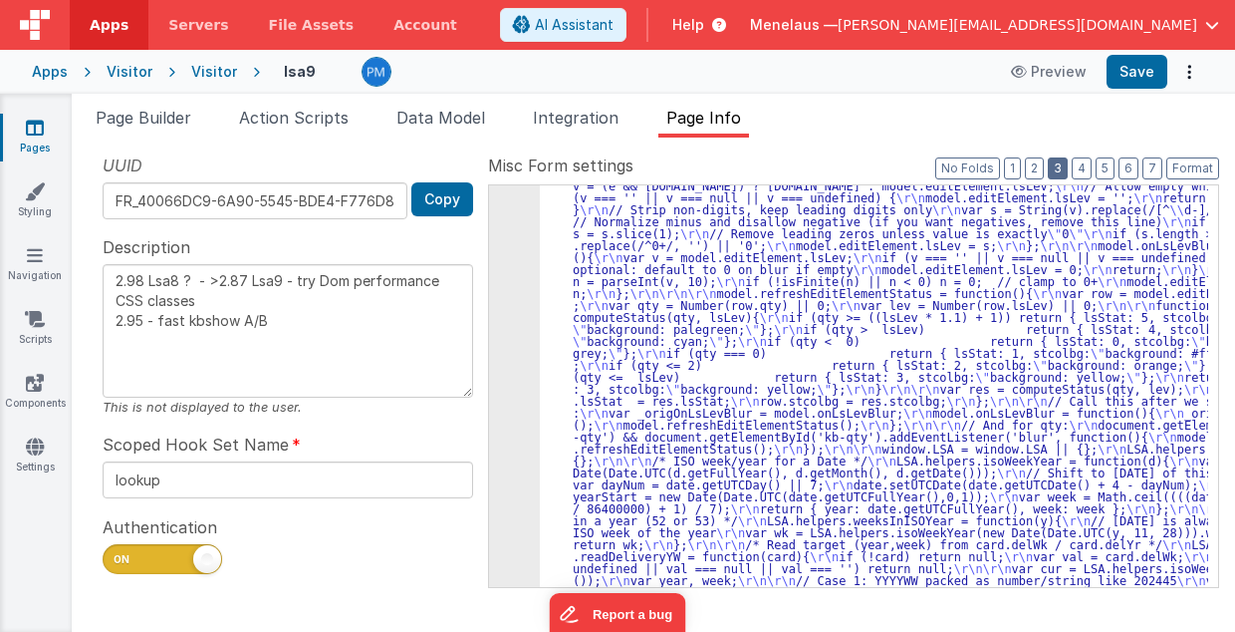
click at [1068, 170] on button "3" at bounding box center [1058, 168] width 20 height 22
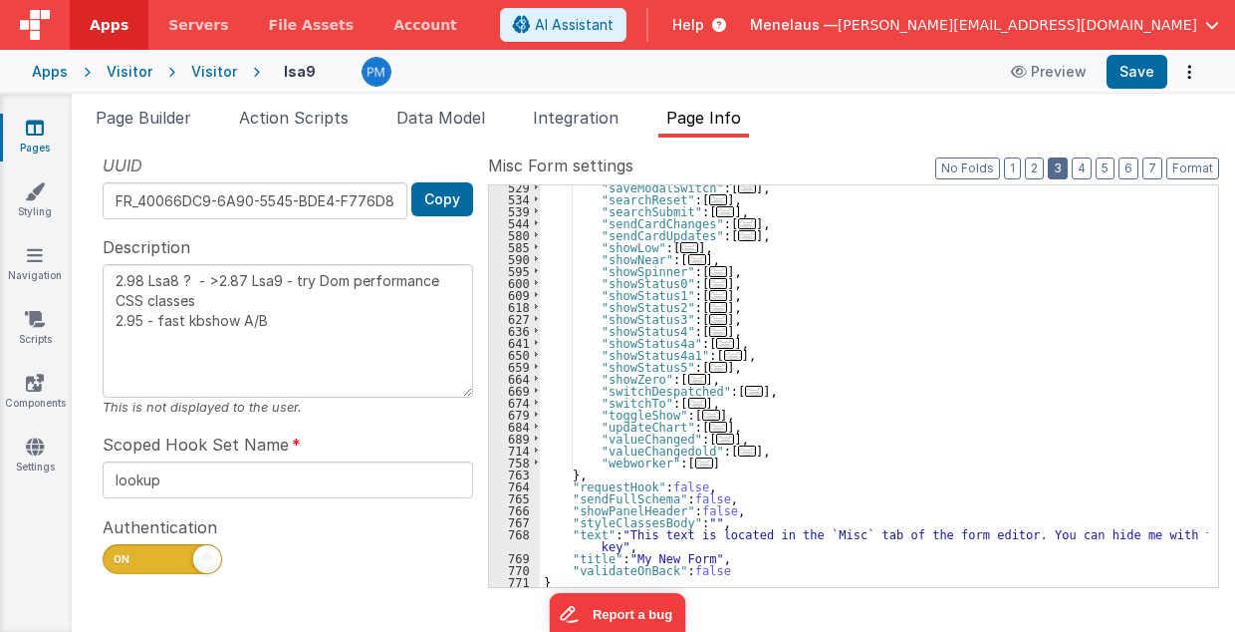
scroll to position [681, 0]
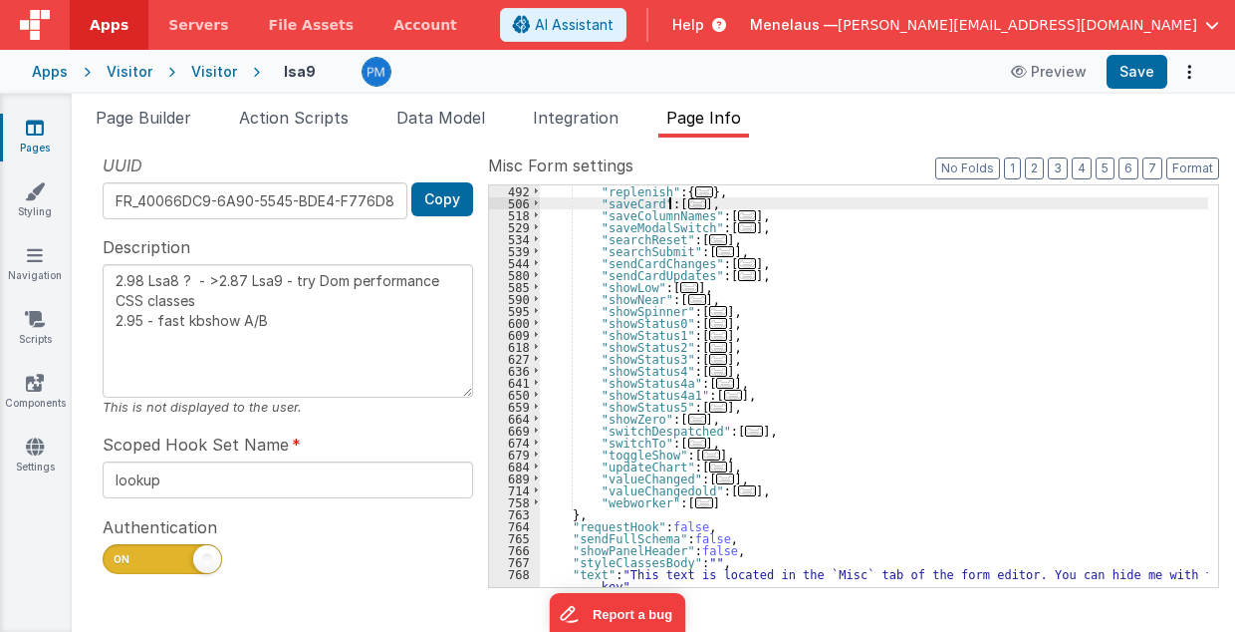
click at [688, 202] on span "..." at bounding box center [697, 203] width 18 height 11
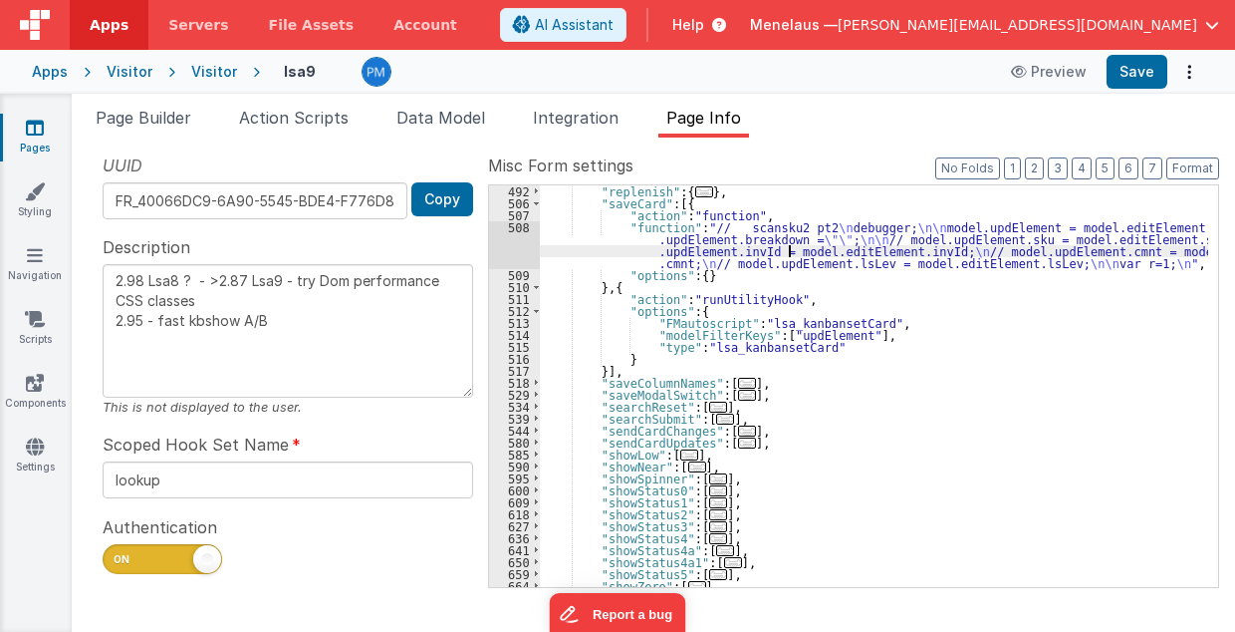
click at [789, 249] on div ""replenish" : { ... } , "saveCard" : [{ "action" : "function" , "function" : "/…" at bounding box center [874, 398] width 669 height 426
click at [514, 240] on div "508" at bounding box center [514, 245] width 51 height 48
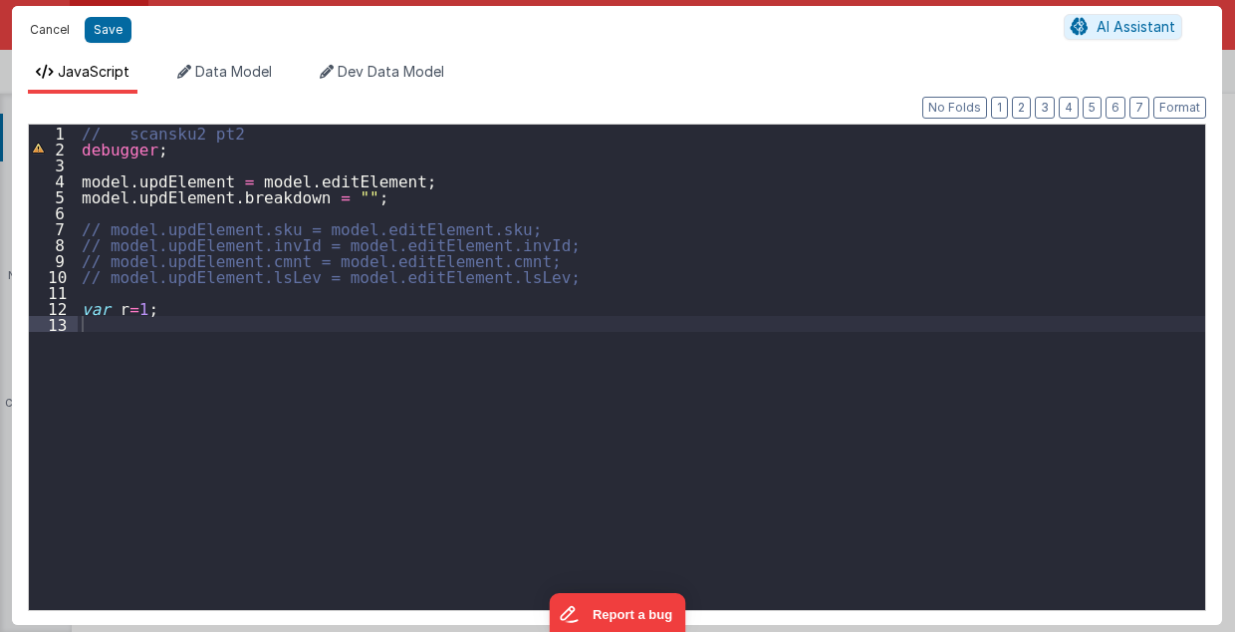
click at [53, 30] on button "Cancel" at bounding box center [50, 30] width 60 height 28
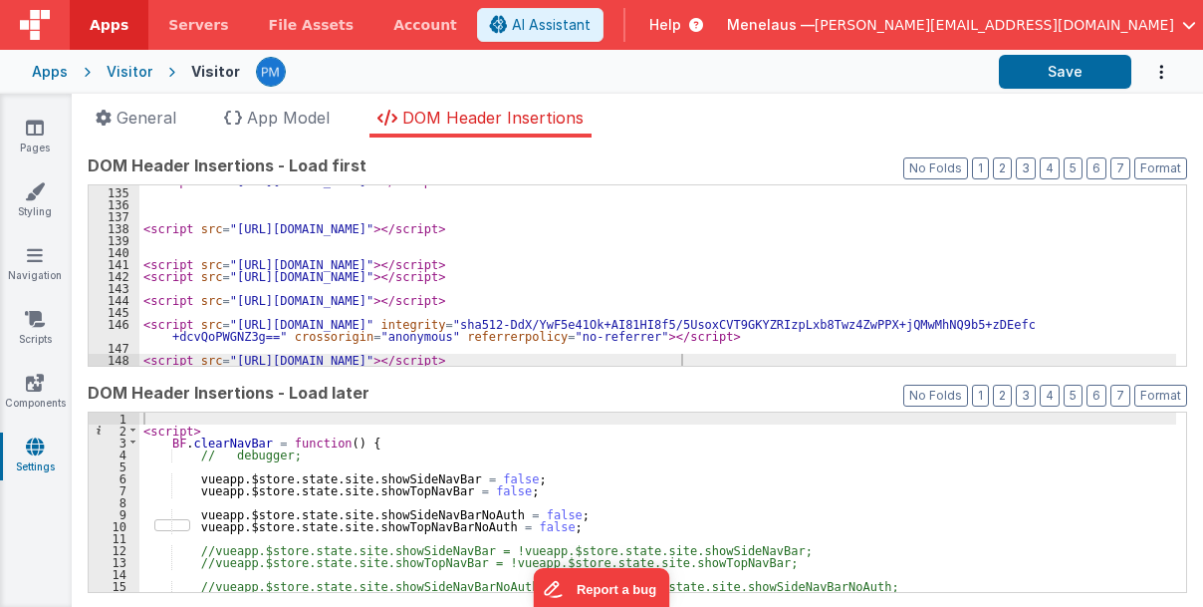
scroll to position [1767, 0]
click at [30, 199] on icon at bounding box center [35, 191] width 20 height 20
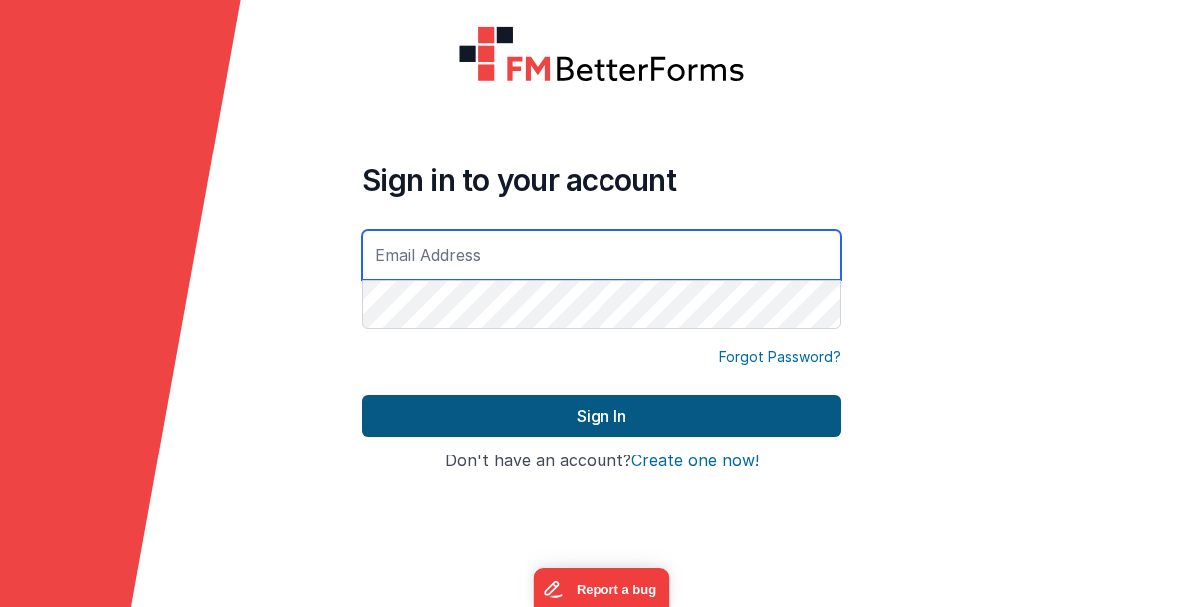
type input "[PERSON_NAME][EMAIL_ADDRESS][DOMAIN_NAME]"
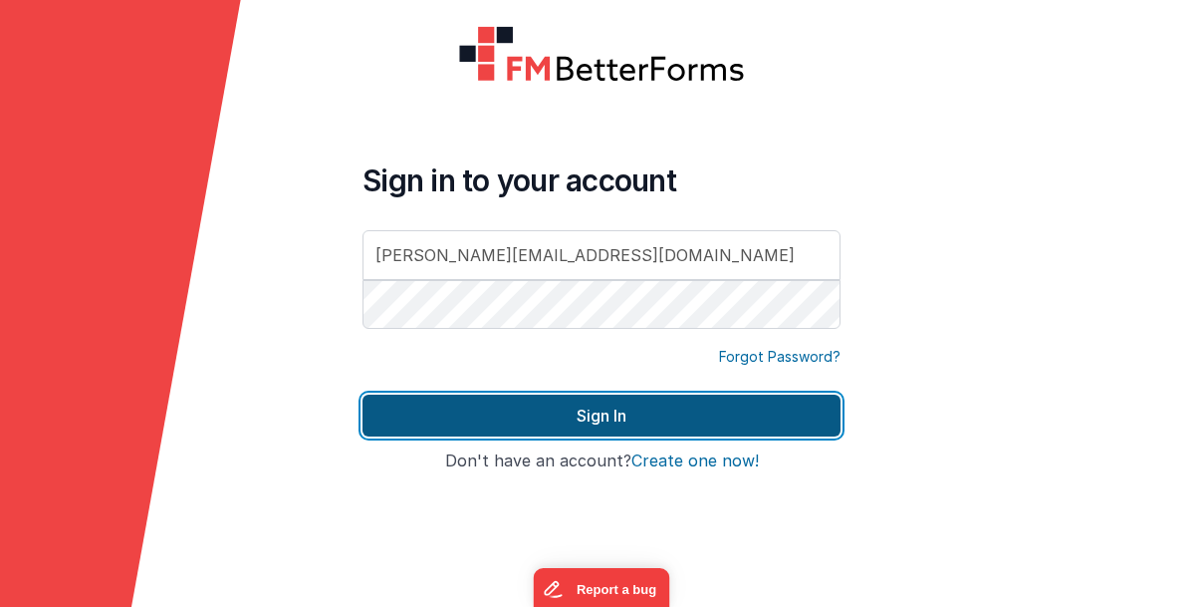
click at [596, 412] on button "Sign In" at bounding box center [602, 415] width 478 height 42
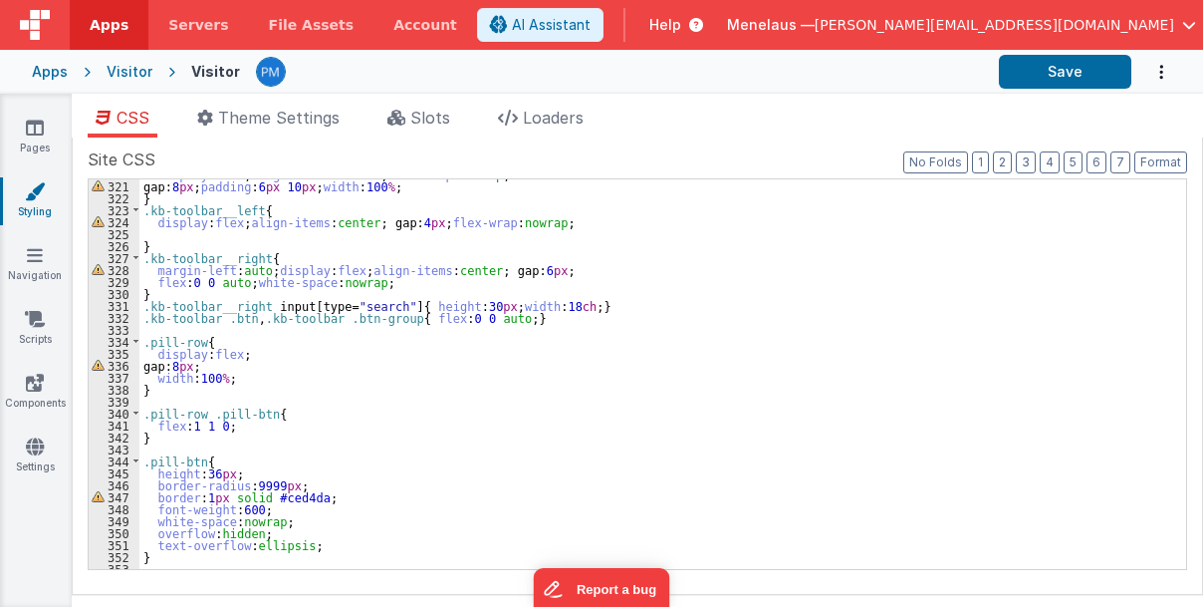
scroll to position [3785, 0]
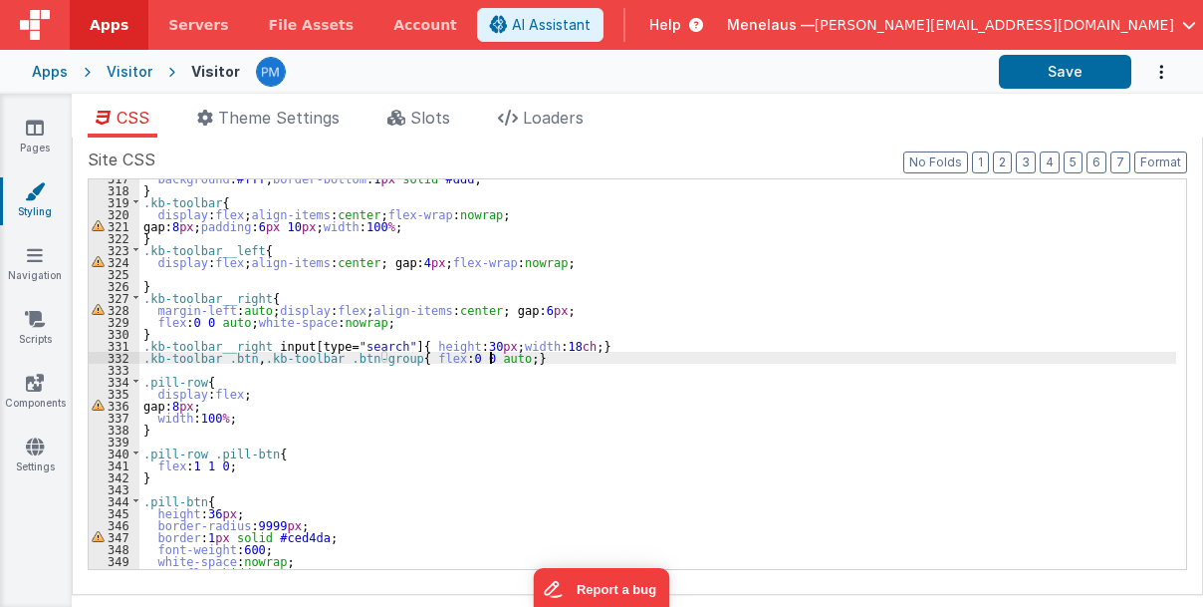
click at [549, 361] on div "background : #fff ; border-bottom : 1 px solid #ddd ; } .kb-toolbar { display :…" at bounding box center [658, 379] width 1038 height 414
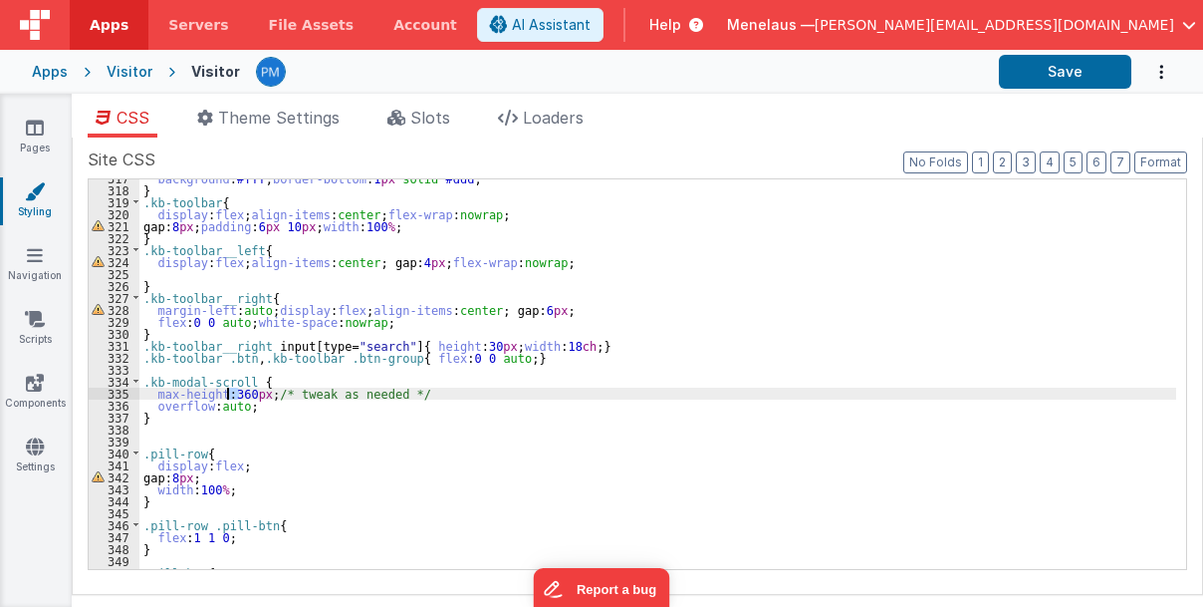
click at [228, 393] on div "background : #fff ; border-bottom : 1 px solid #ddd ; } .kb-toolbar { display :…" at bounding box center [658, 379] width 1038 height 414
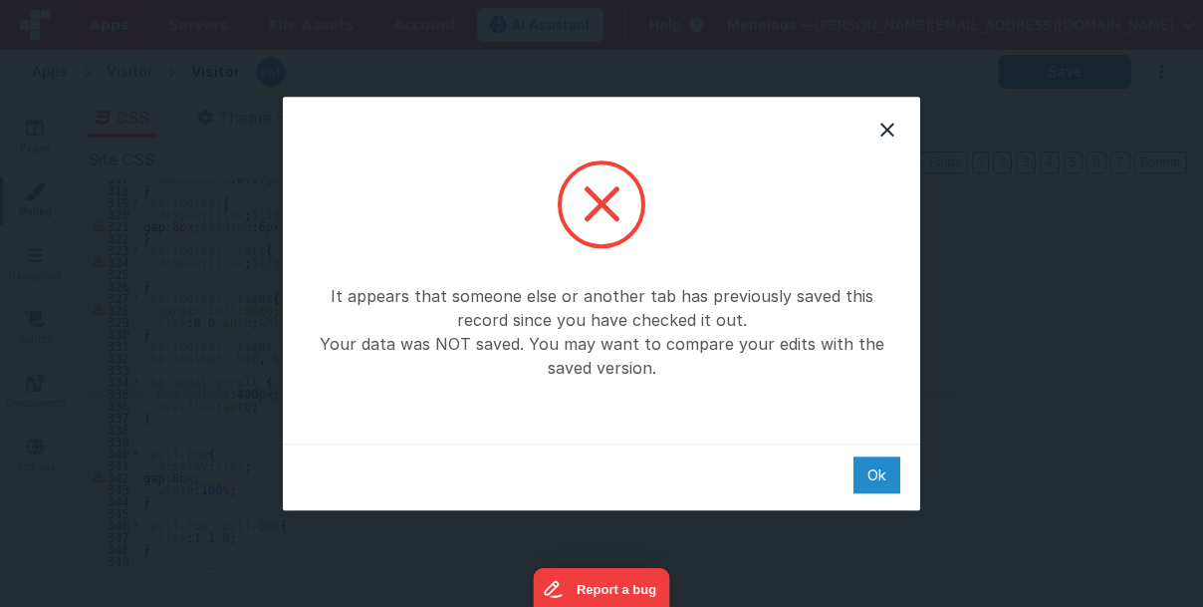
click at [877, 477] on div "Ok" at bounding box center [877, 474] width 47 height 37
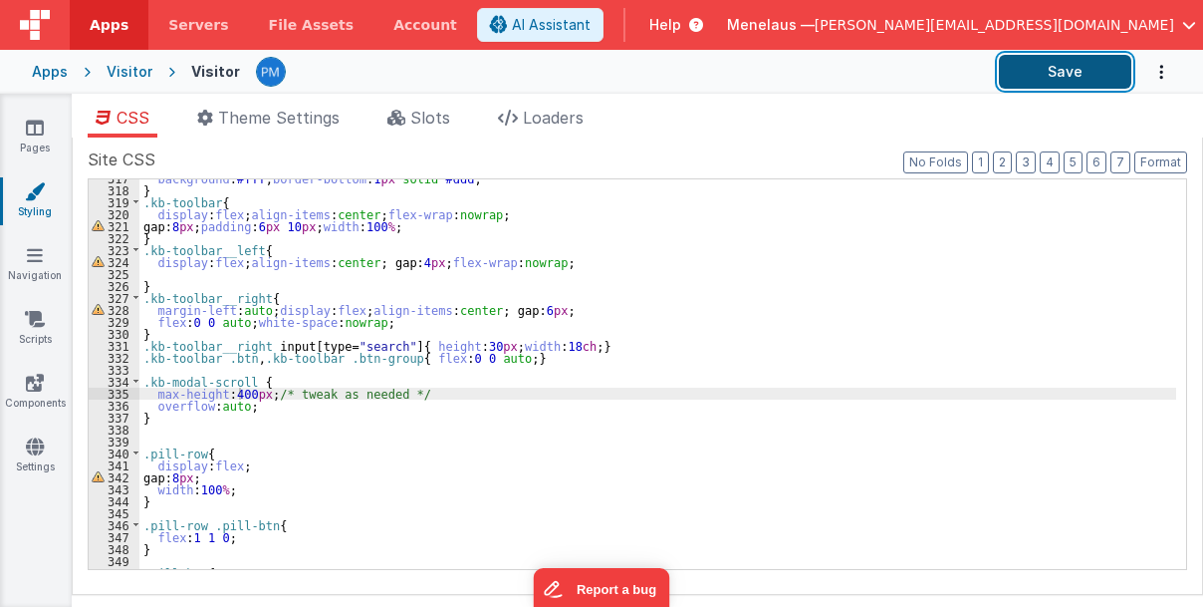
click at [1075, 74] on button "Save" at bounding box center [1065, 72] width 132 height 34
